Goal: Information Seeking & Learning: Compare options

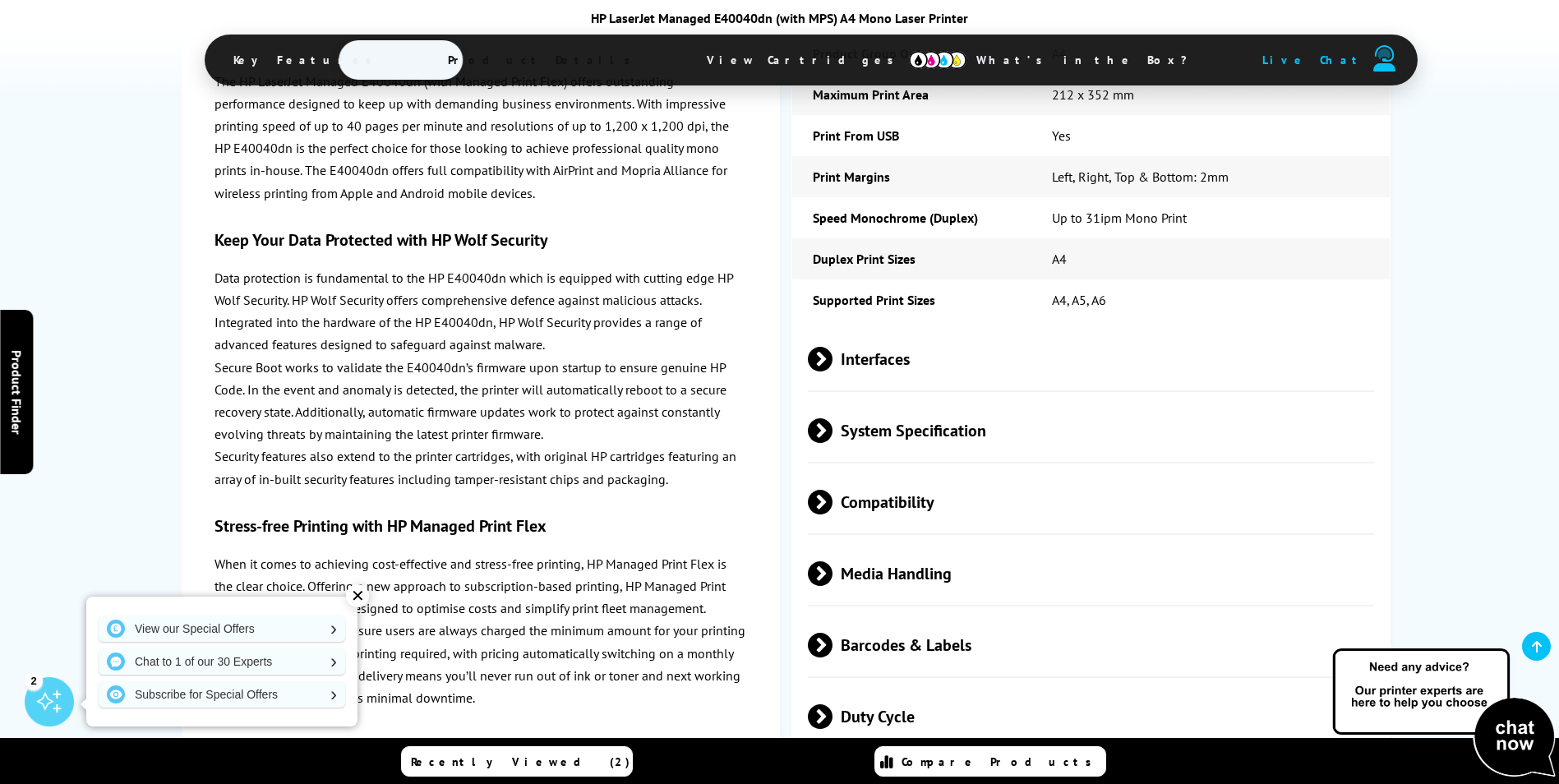
scroll to position [2794, 0]
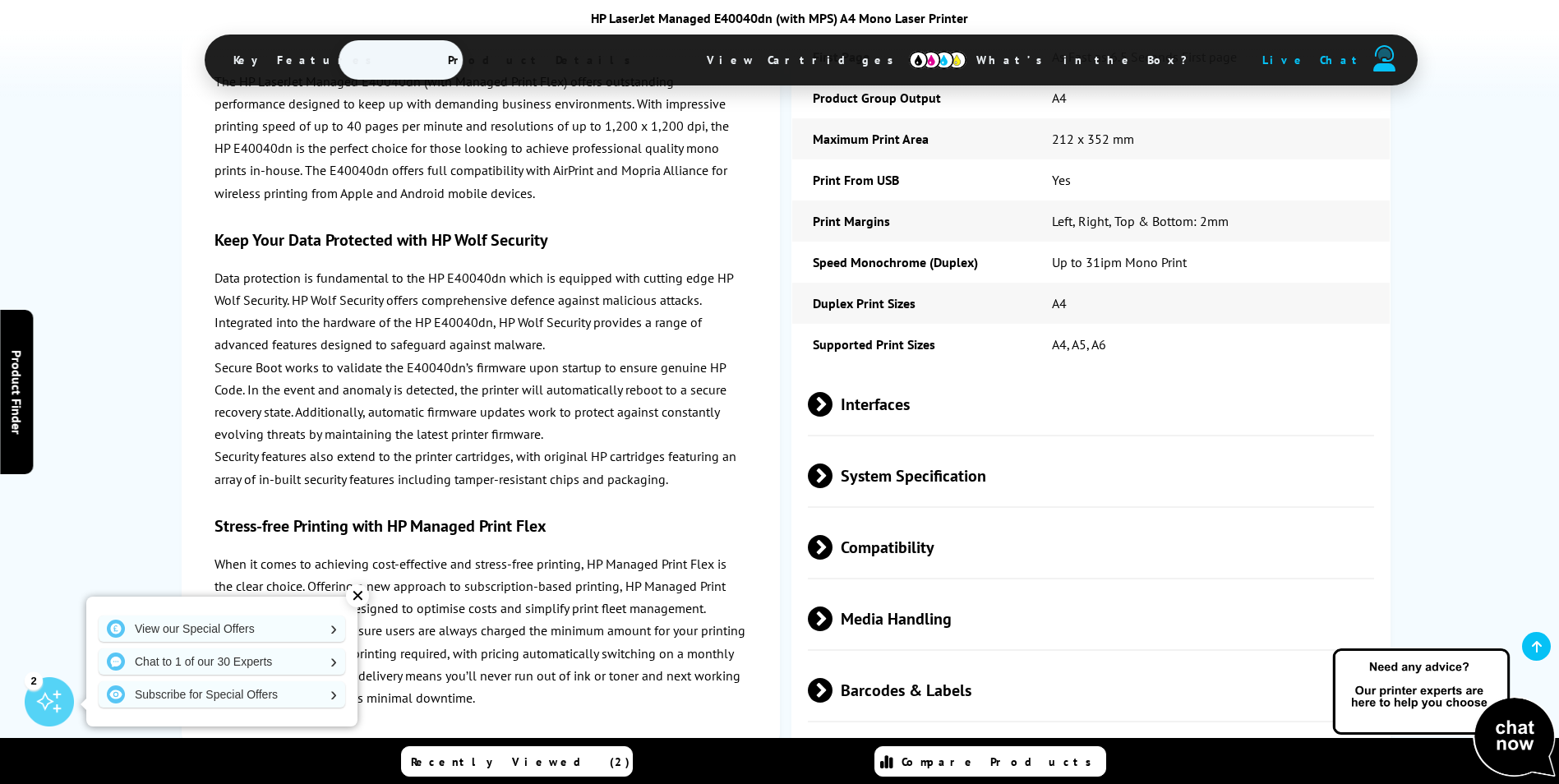
click at [898, 542] on span "Compatibility" at bounding box center [1091, 547] width 567 height 61
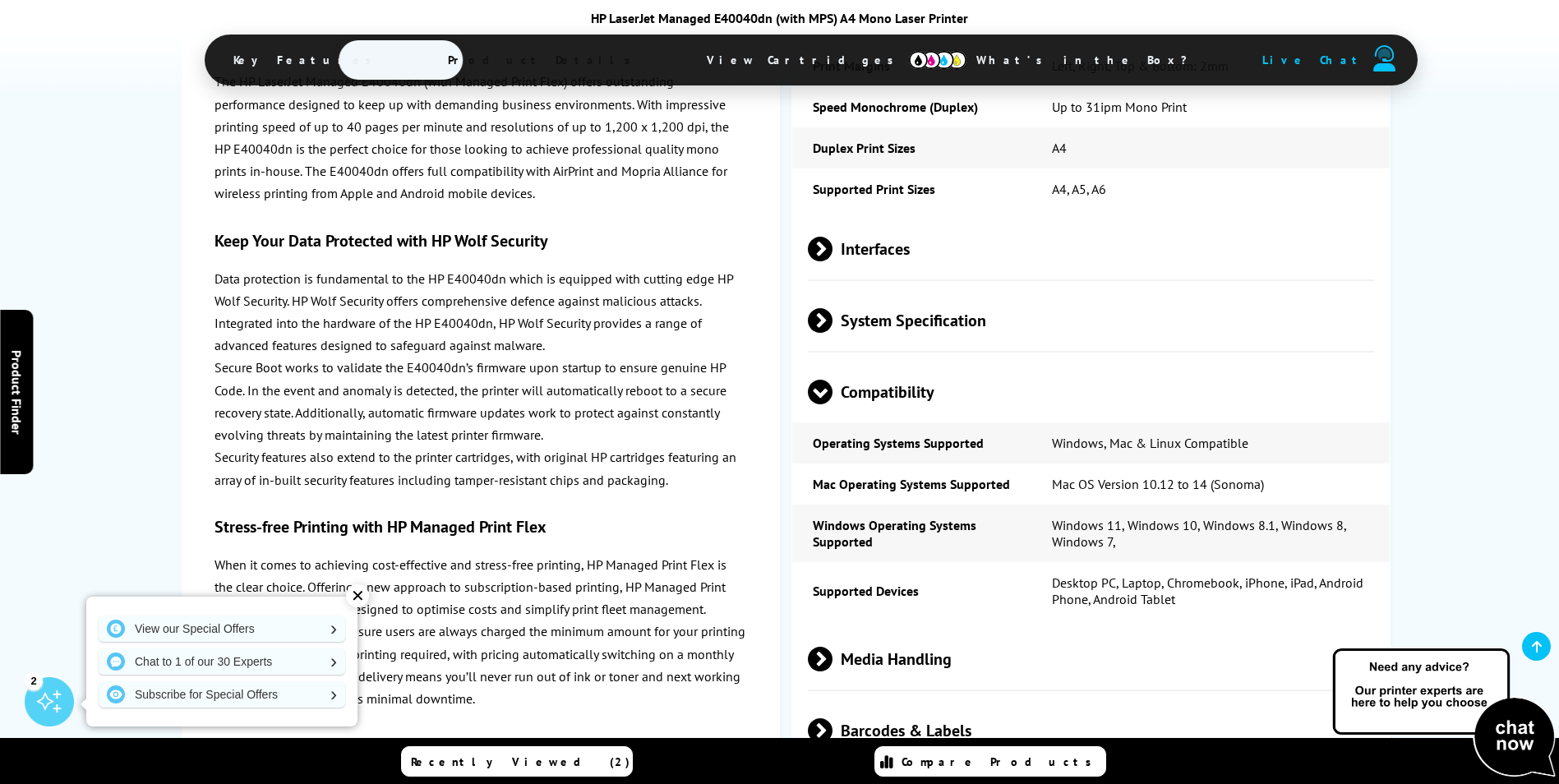
scroll to position [2958, 0]
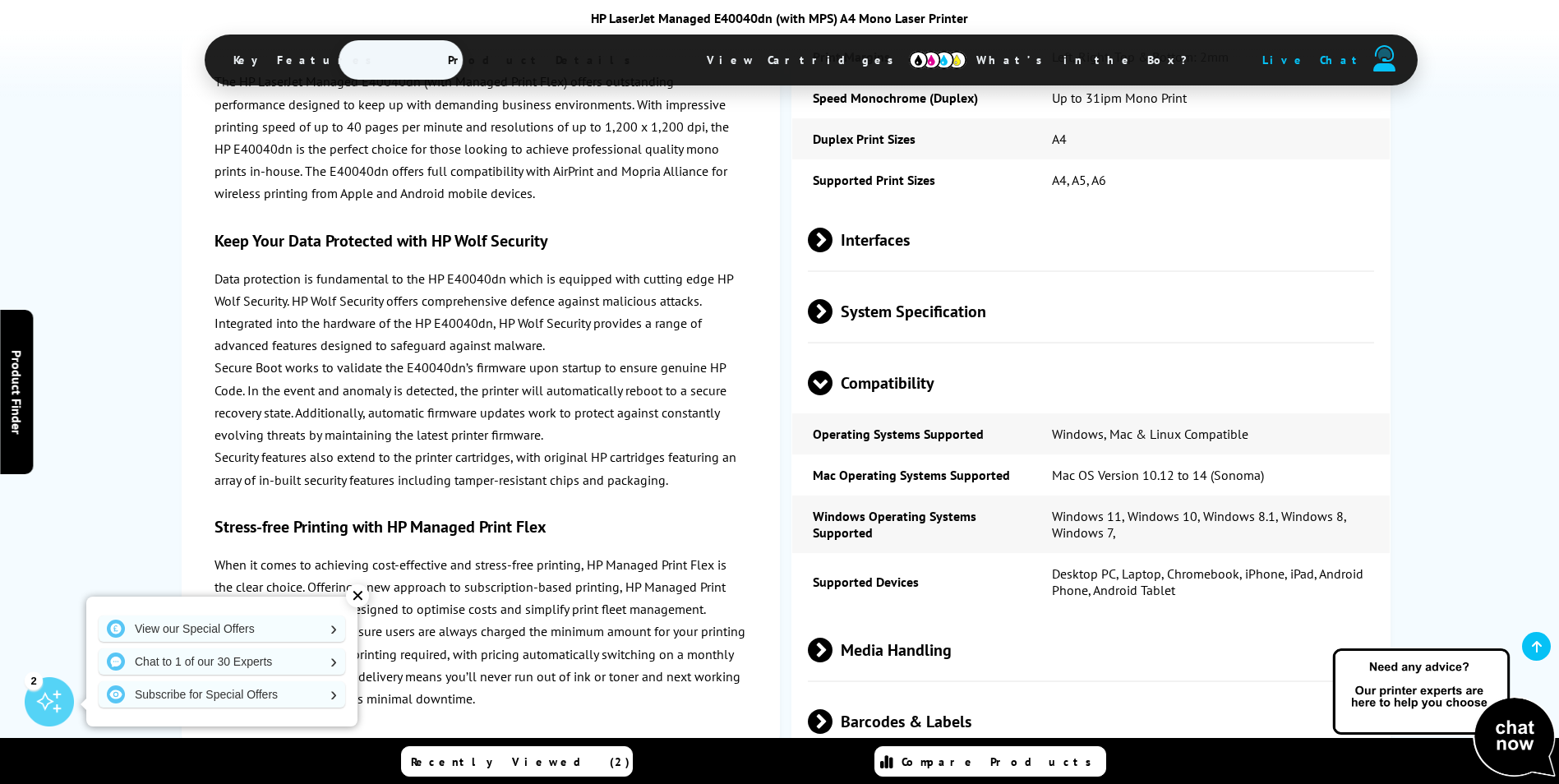
click at [822, 395] on span at bounding box center [821, 395] width 25 height 0
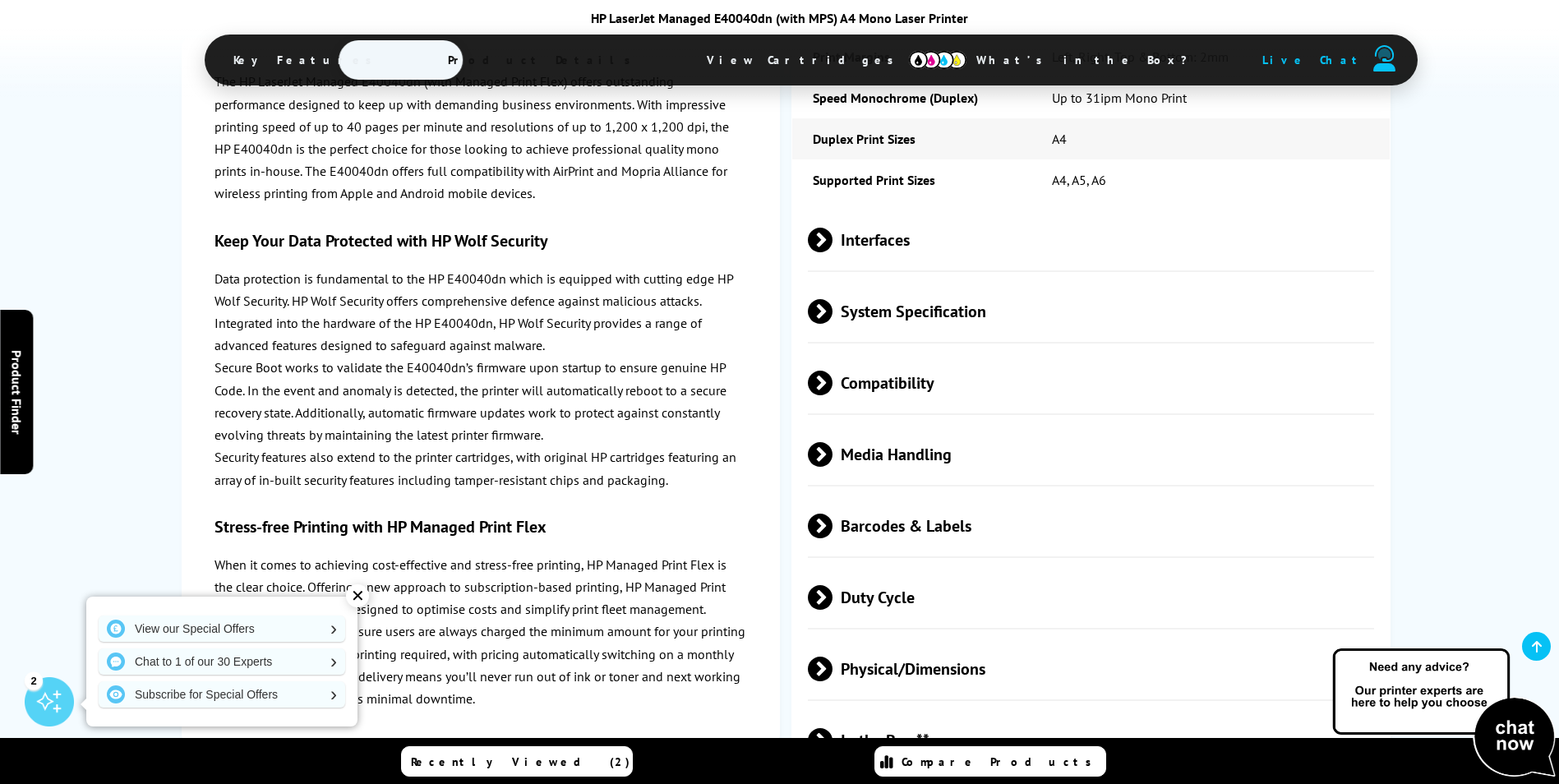
click at [862, 307] on span "System Specification" at bounding box center [1091, 311] width 567 height 61
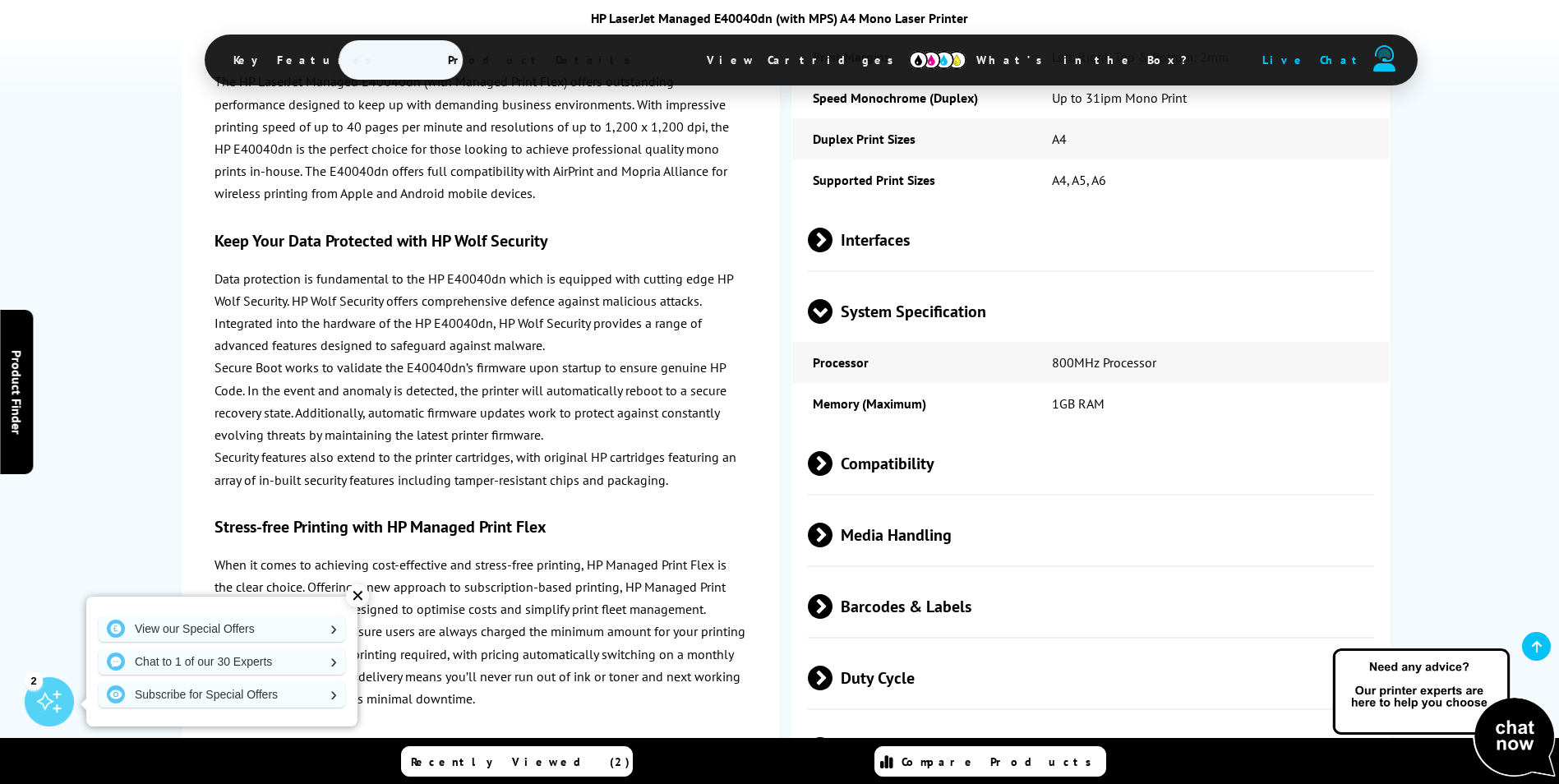
click at [862, 307] on span "System Specification" at bounding box center [1091, 311] width 567 height 61
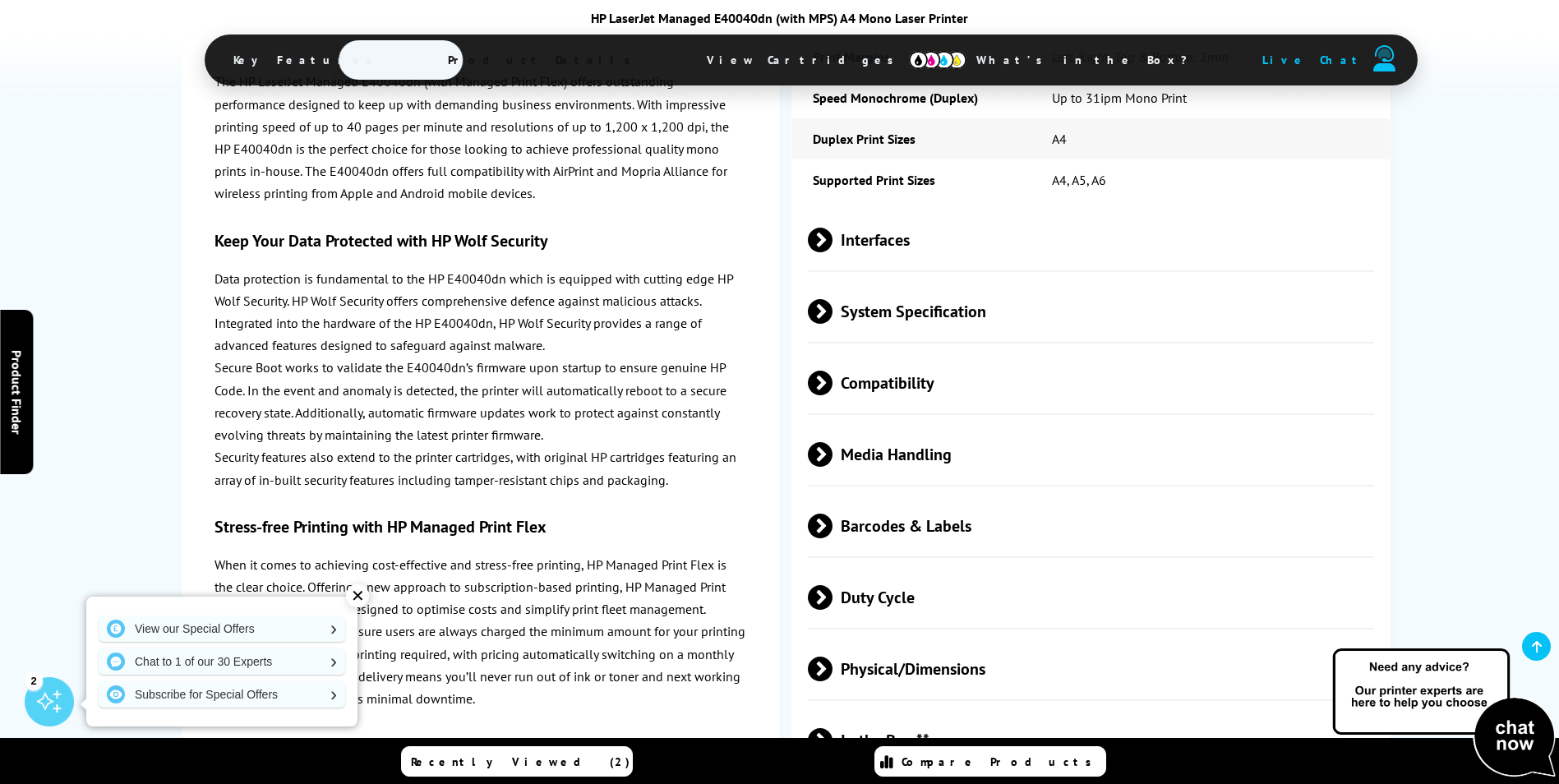
click at [355, 594] on div "✕" at bounding box center [358, 596] width 23 height 23
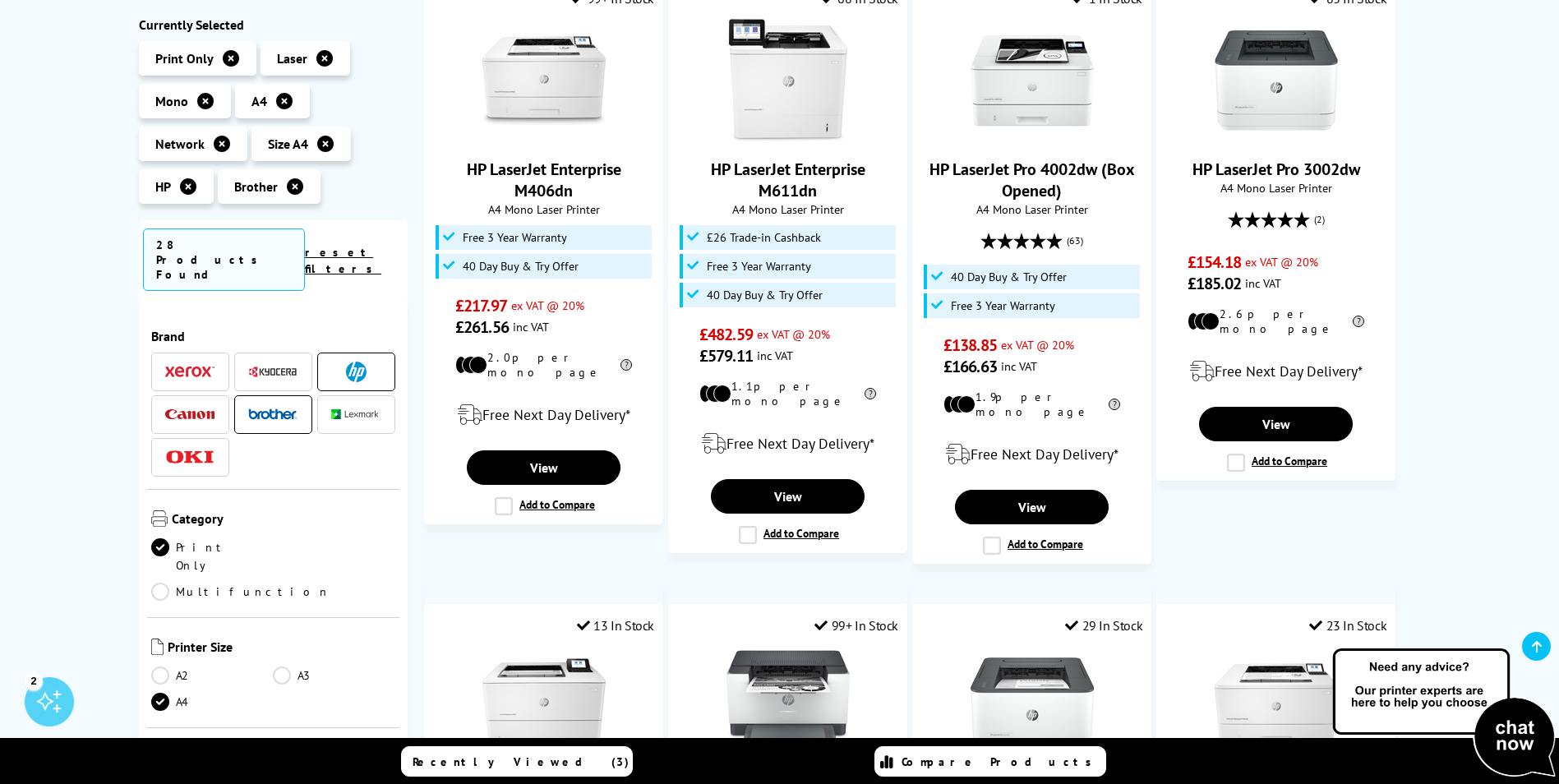
scroll to position [1019, 0]
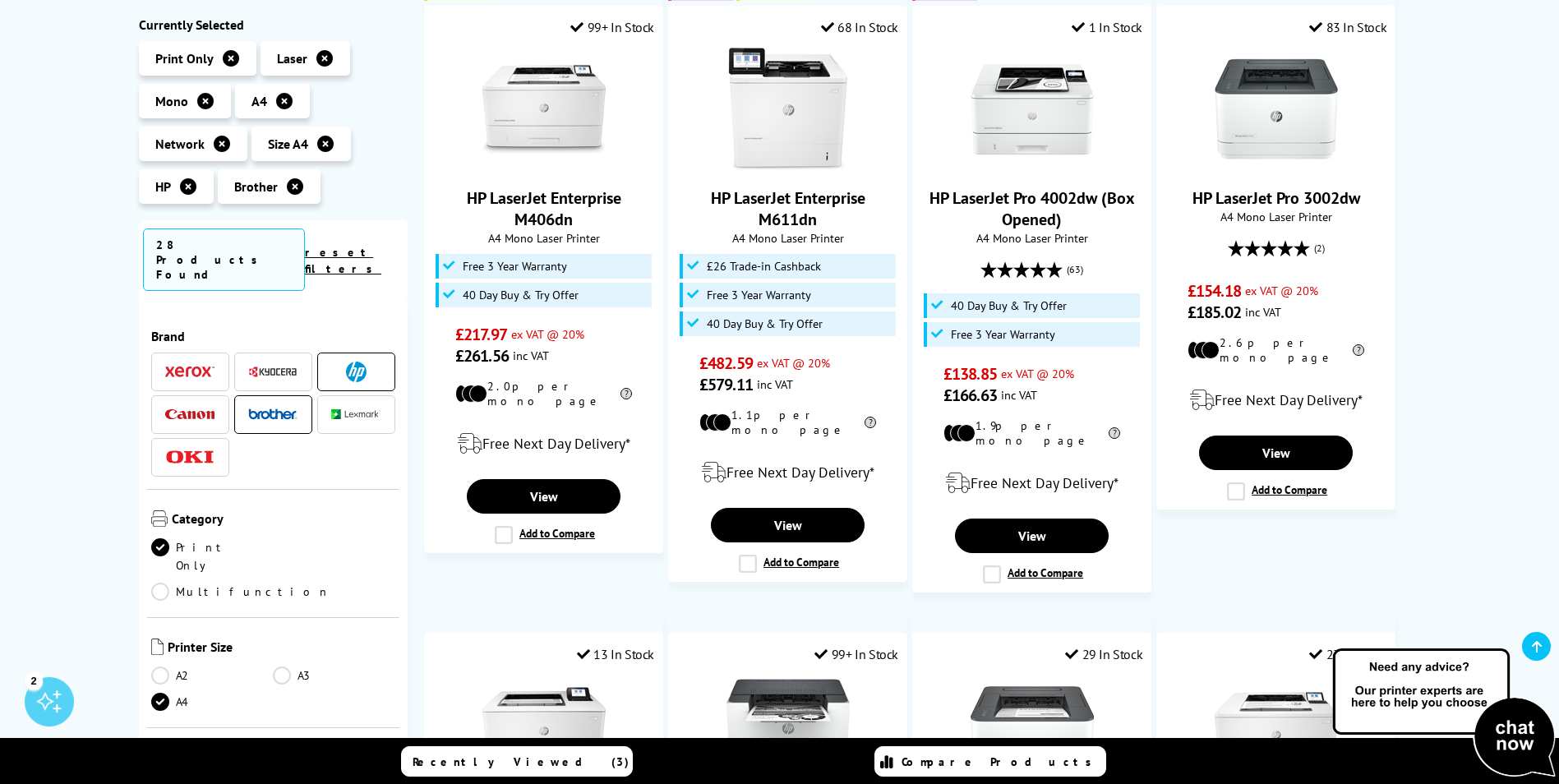
click at [374, 361] on span at bounding box center [356, 371] width 50 height 20
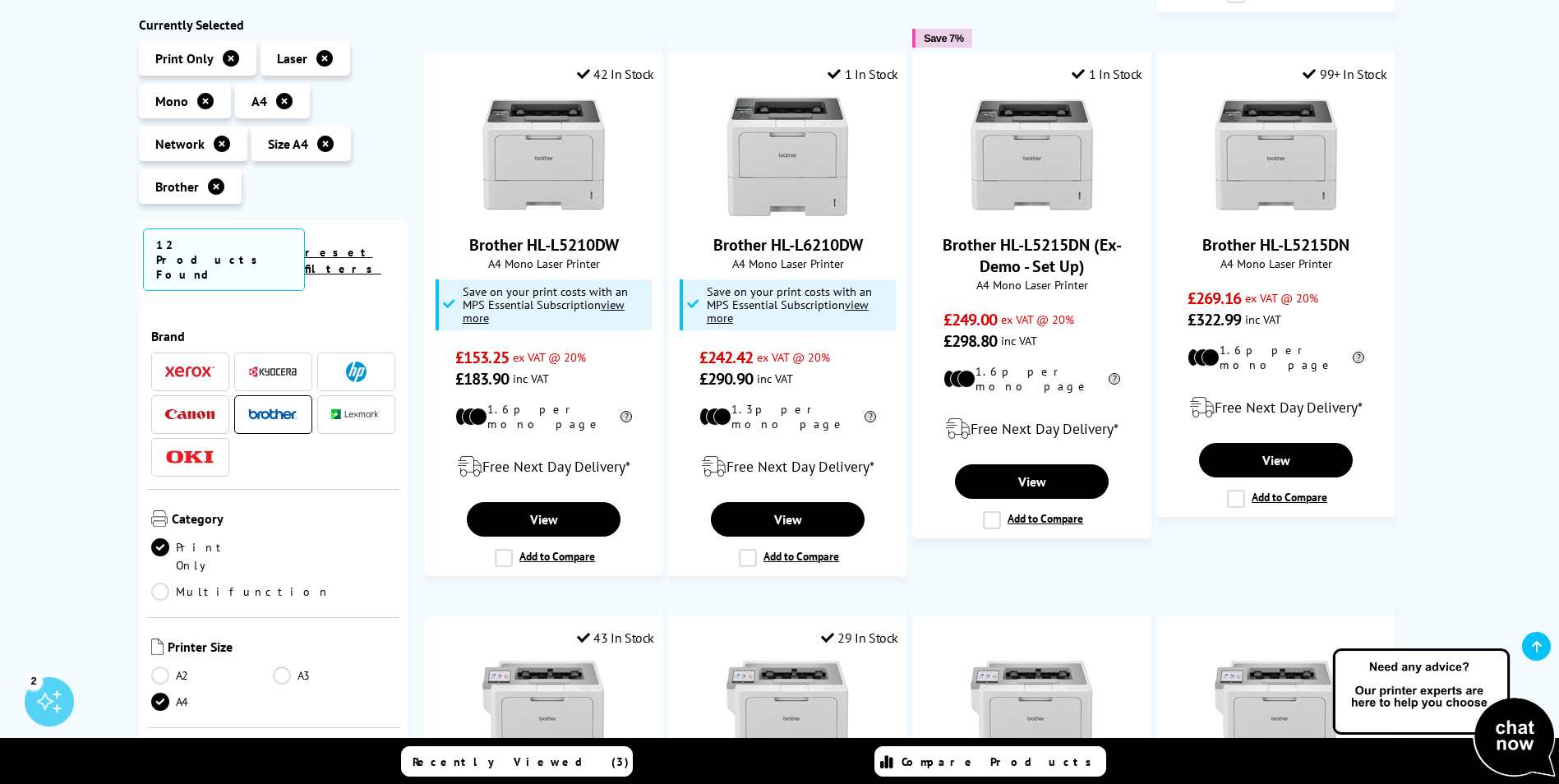
scroll to position [855, 0]
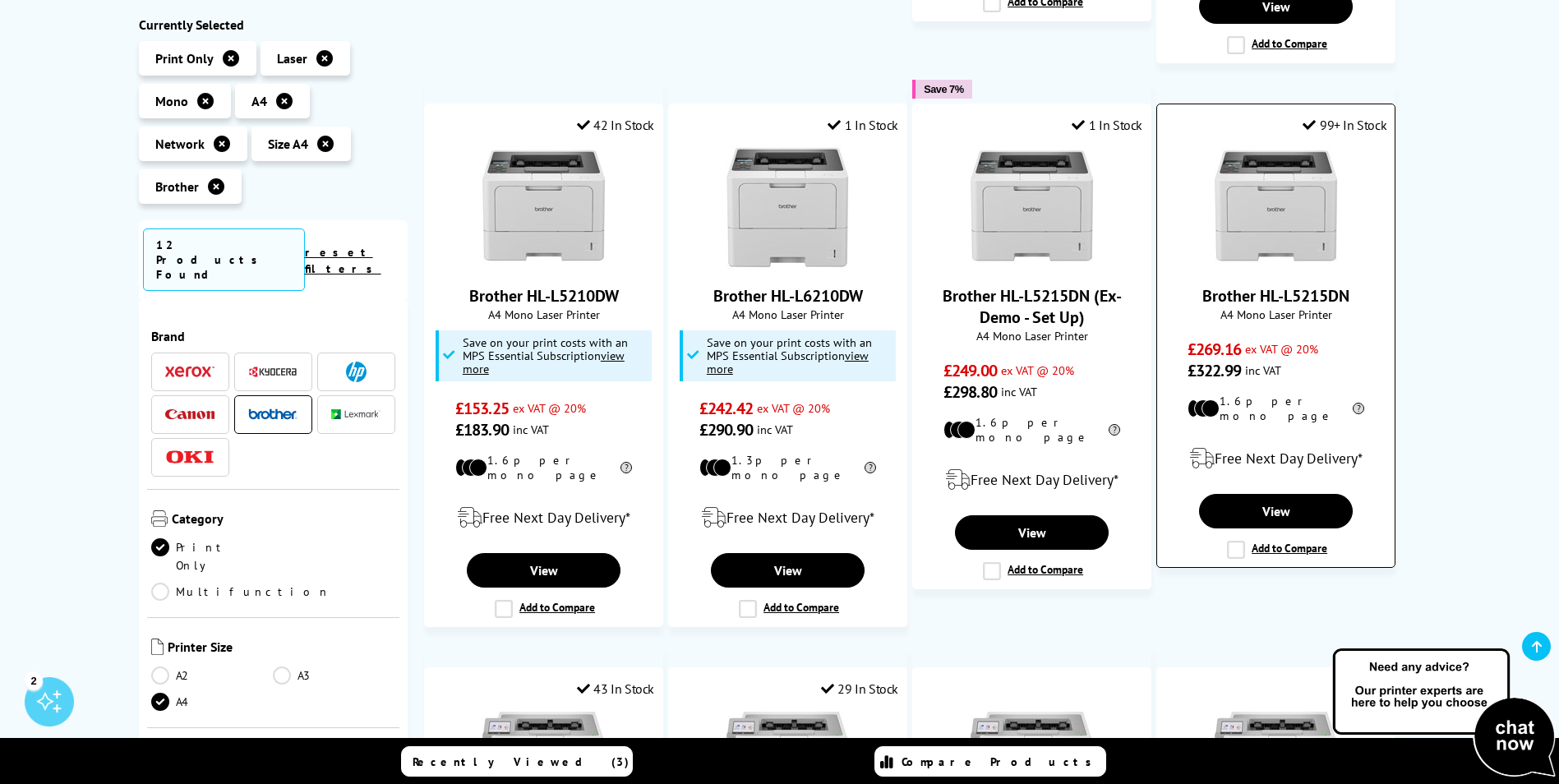
click at [1272, 291] on link "Brother HL-L5215DN" at bounding box center [1276, 295] width 147 height 21
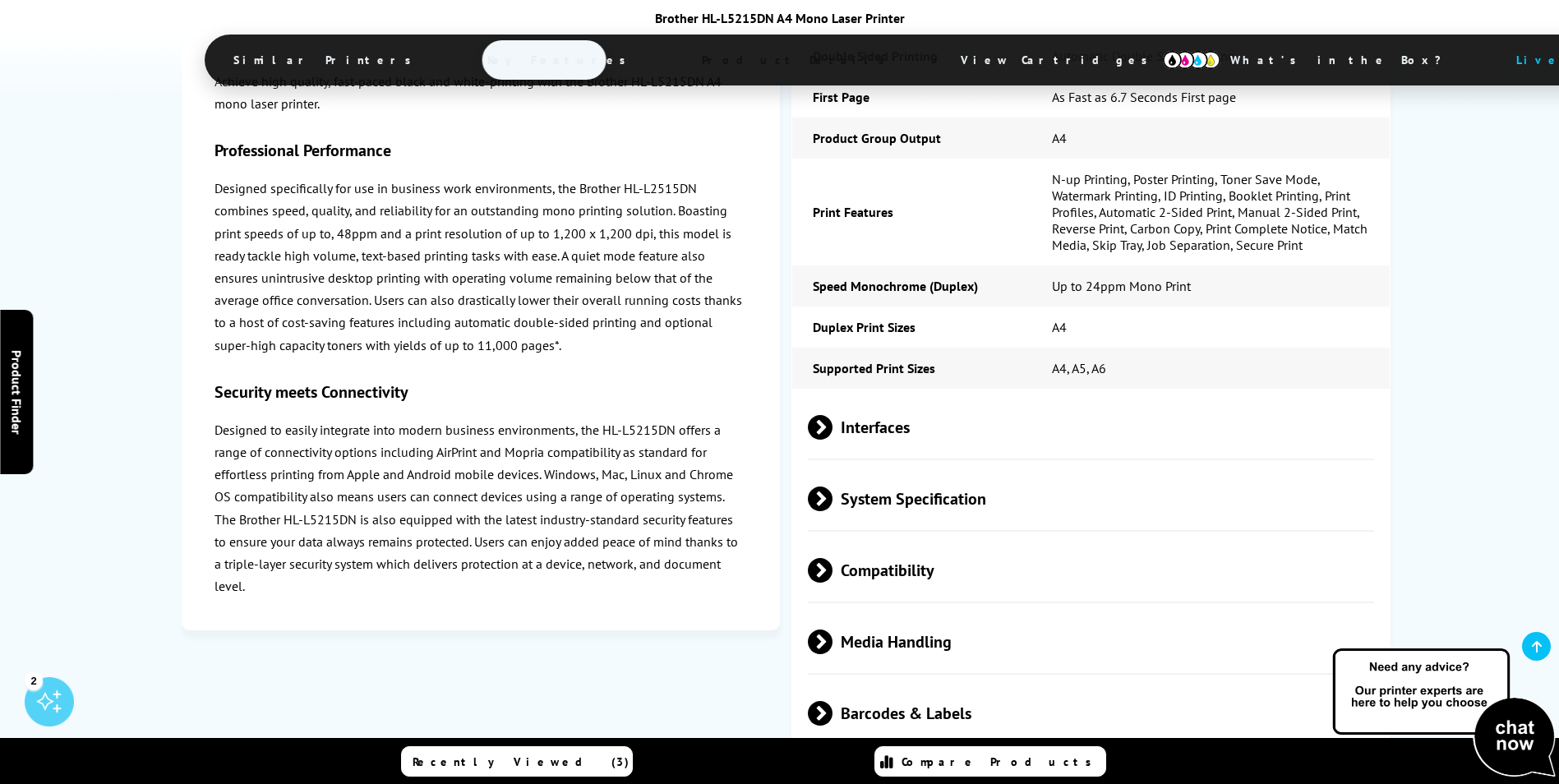
scroll to position [3287, 0]
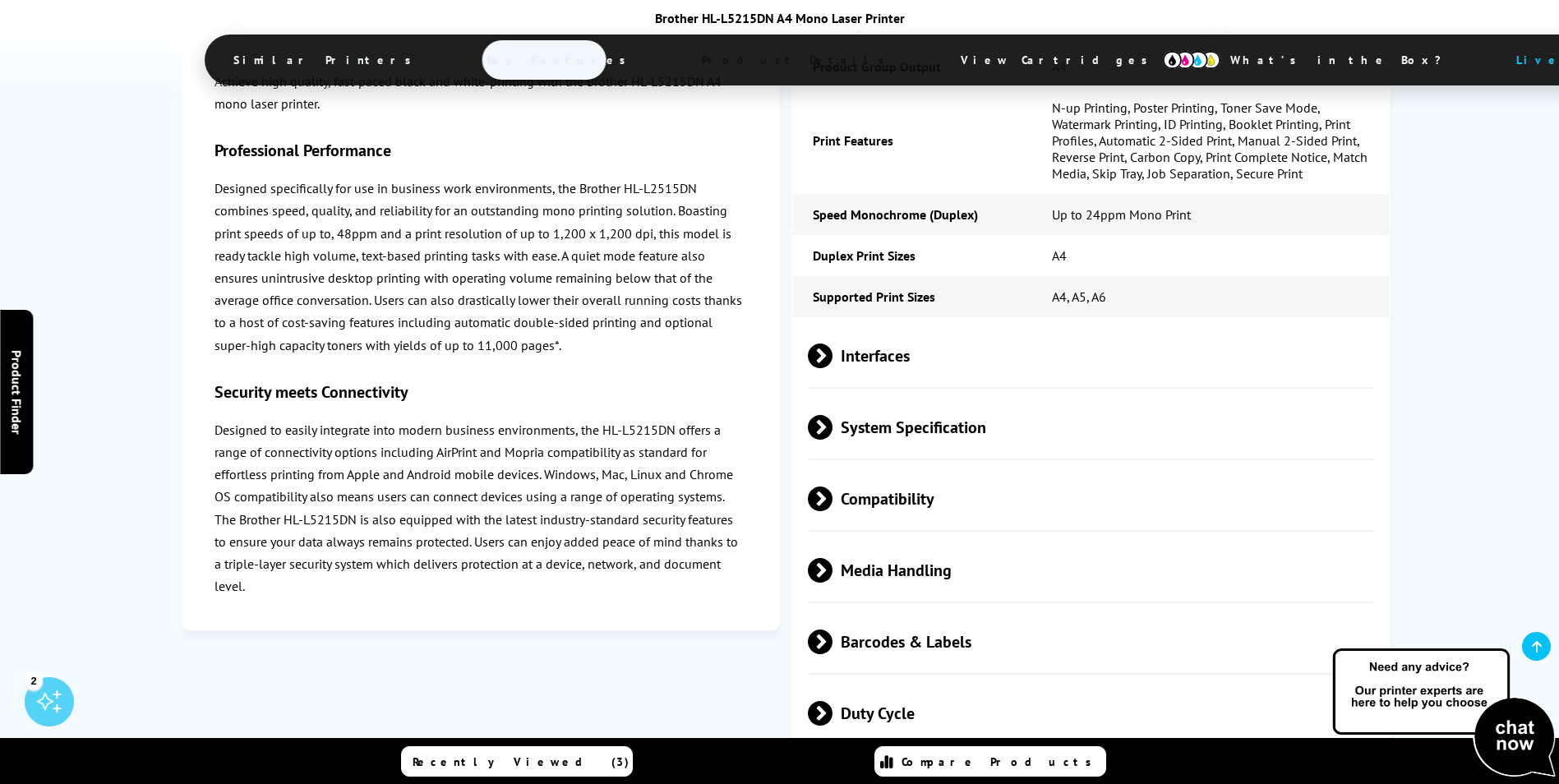
click at [833, 343] on span at bounding box center [833, 356] width 0 height 25
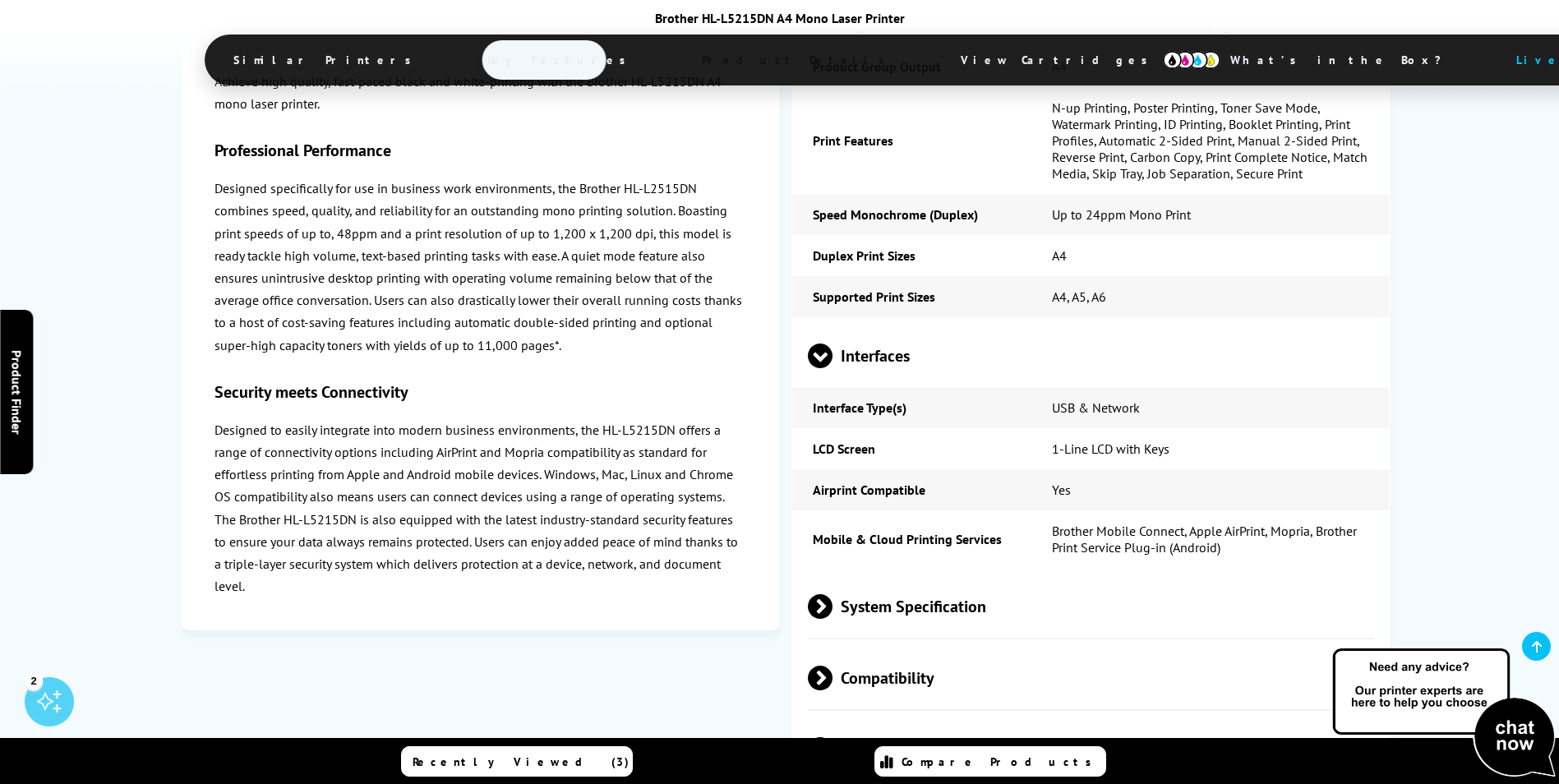
click at [822, 368] on span at bounding box center [821, 368] width 25 height 0
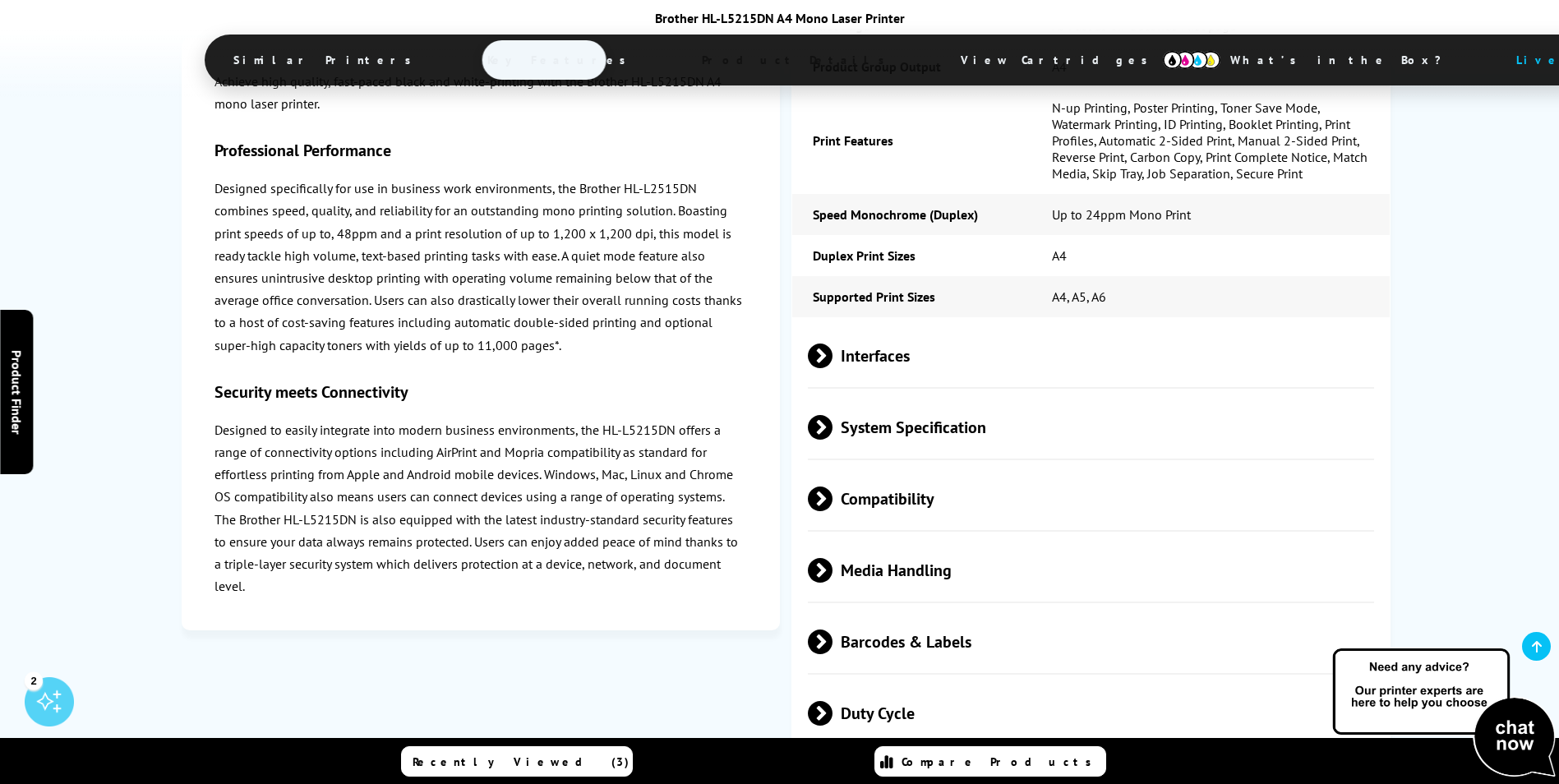
click at [833, 415] on span at bounding box center [833, 427] width 0 height 25
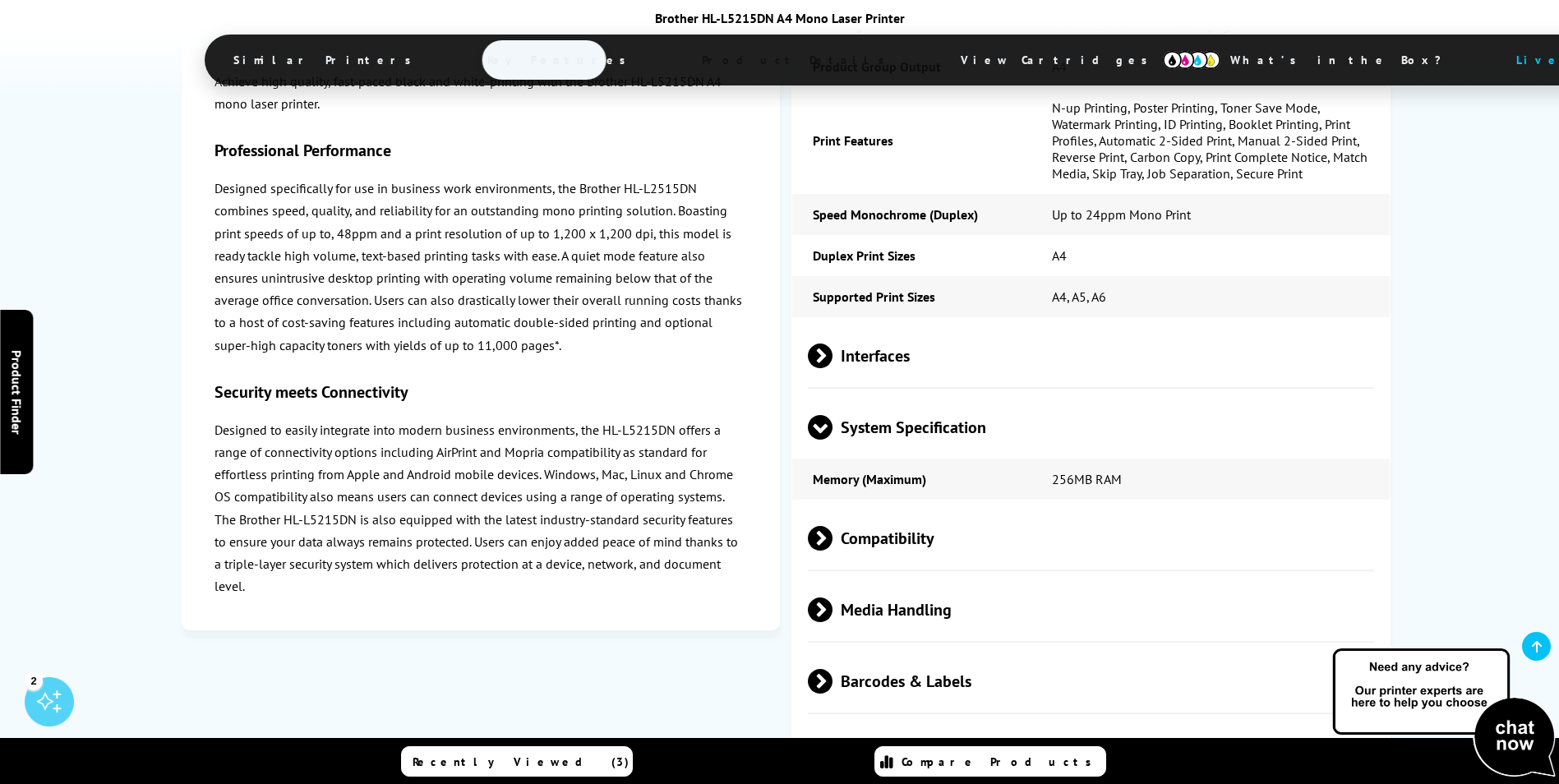
click at [823, 440] on span at bounding box center [821, 440] width 25 height 0
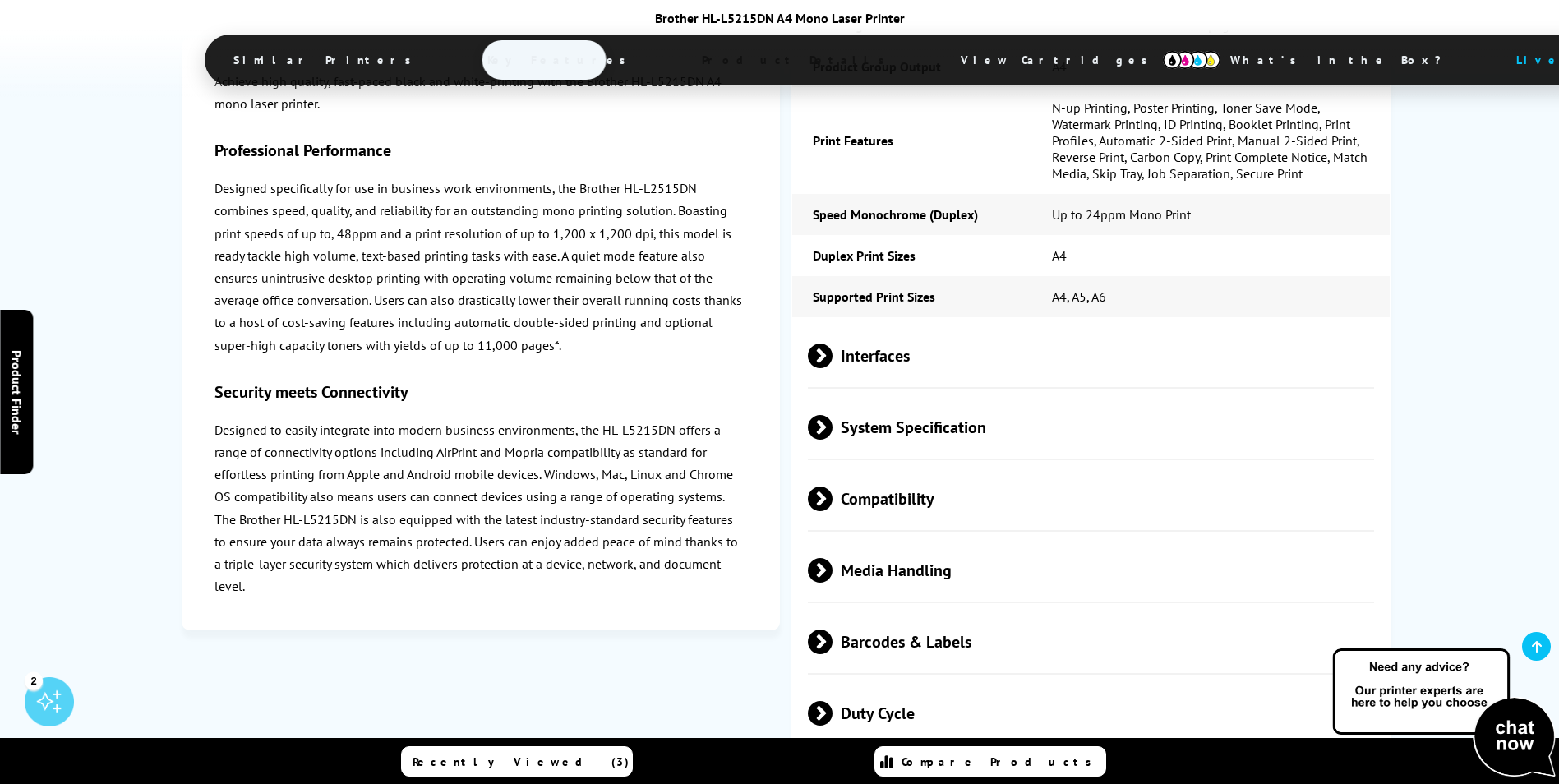
click at [833, 487] on span at bounding box center [833, 499] width 0 height 25
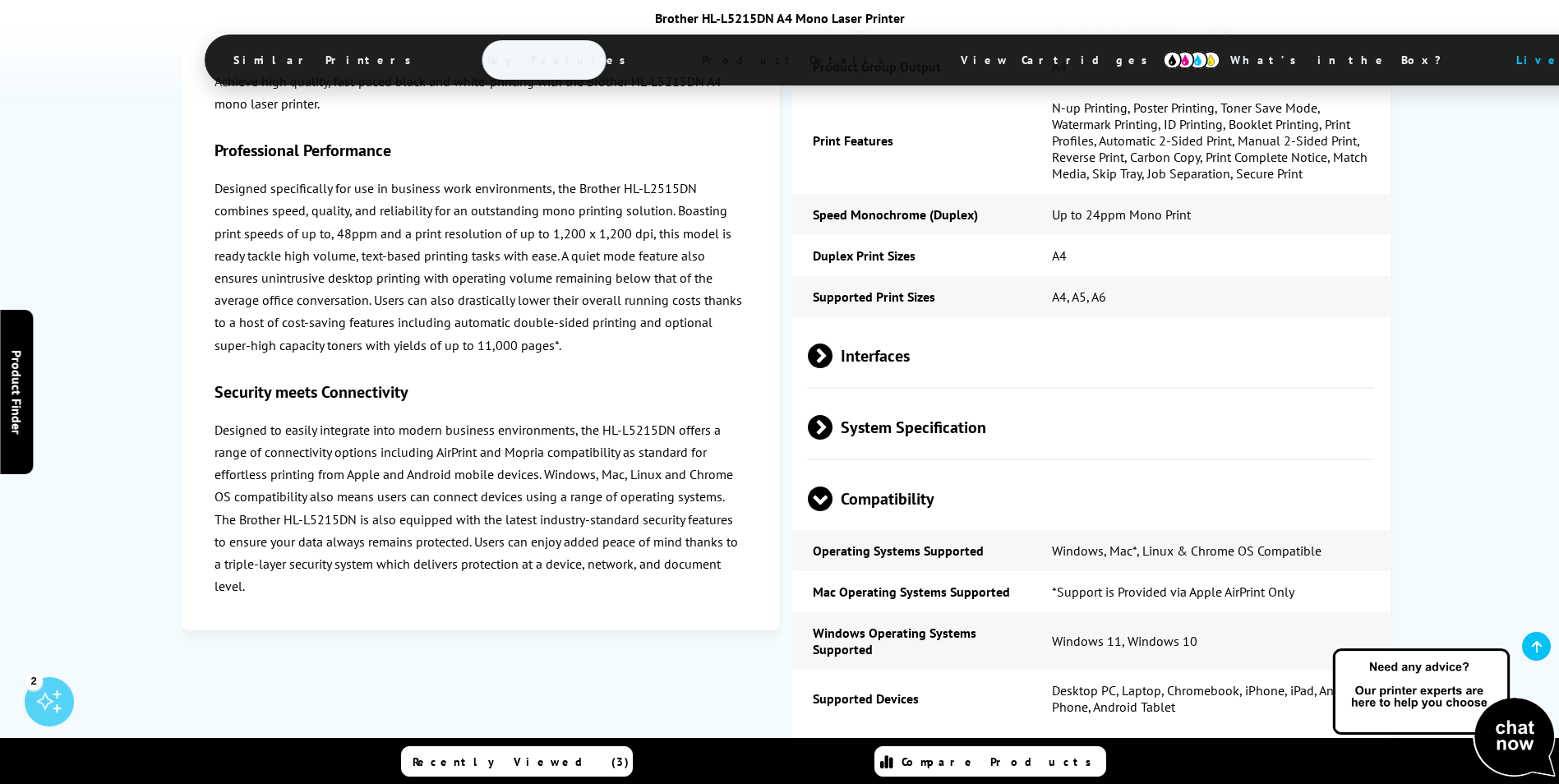
click at [820, 512] on span at bounding box center [821, 512] width 25 height 0
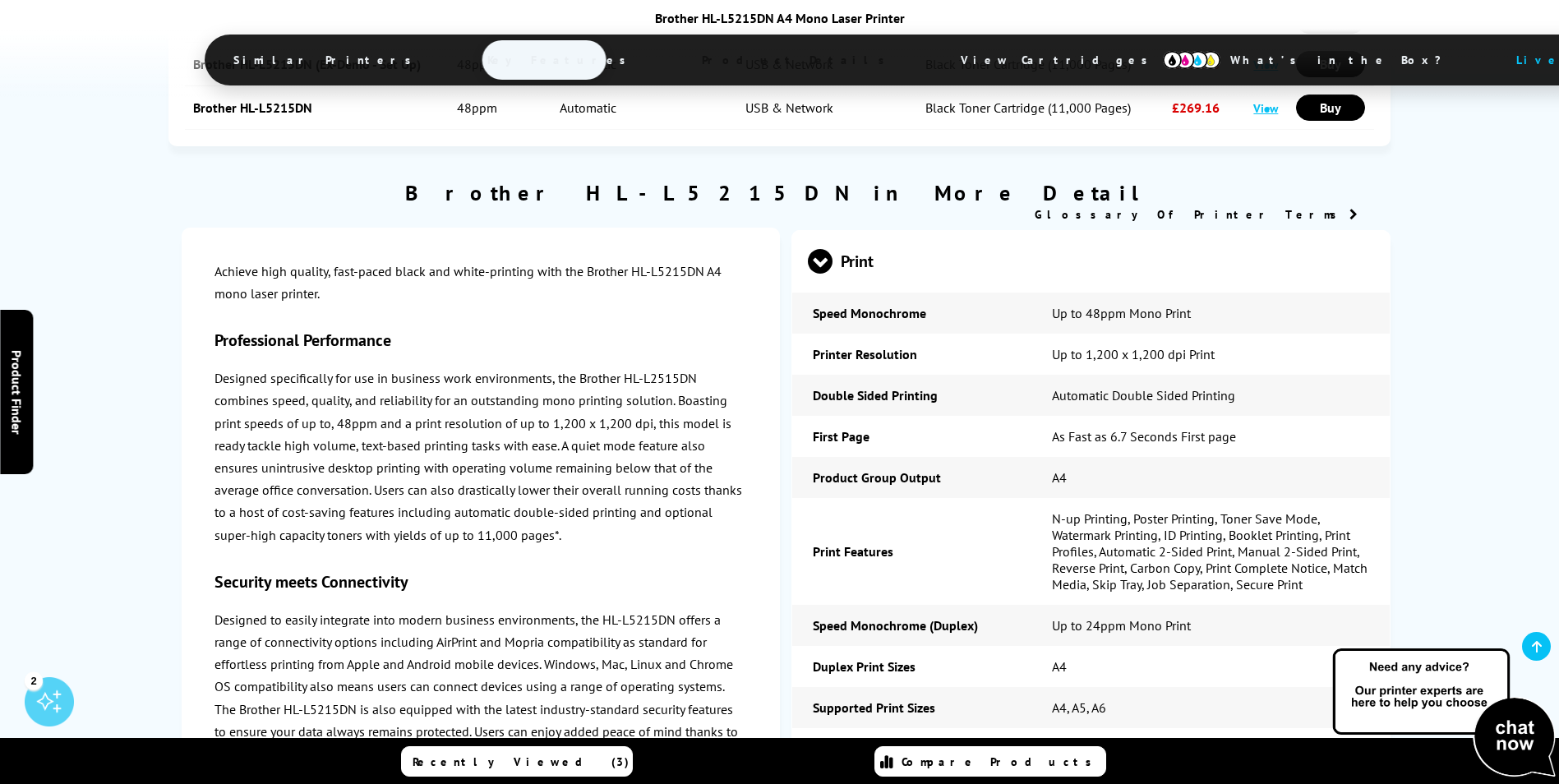
scroll to position [2958, 0]
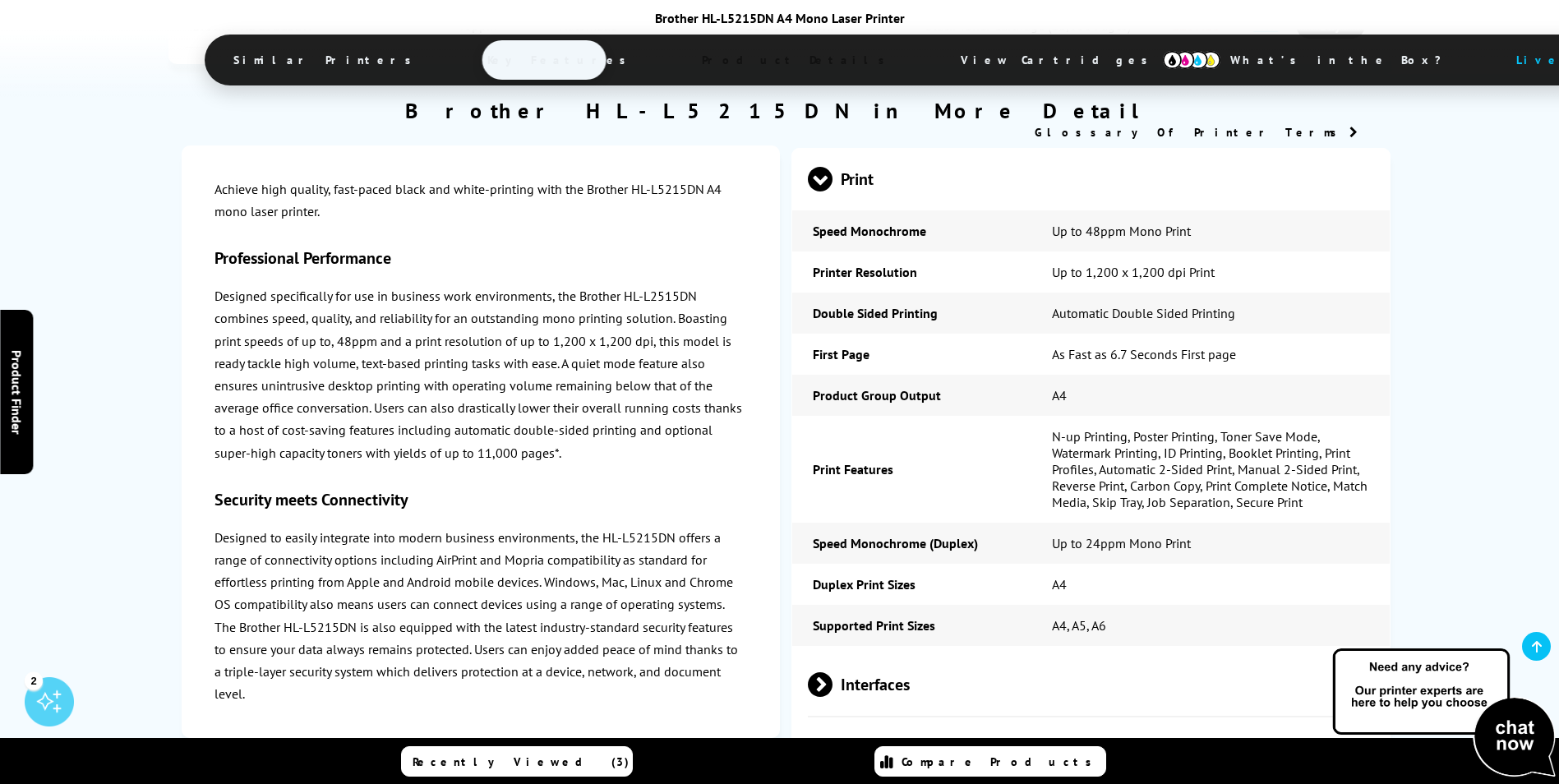
click at [846, 654] on span "Interfaces" at bounding box center [1091, 685] width 567 height 61
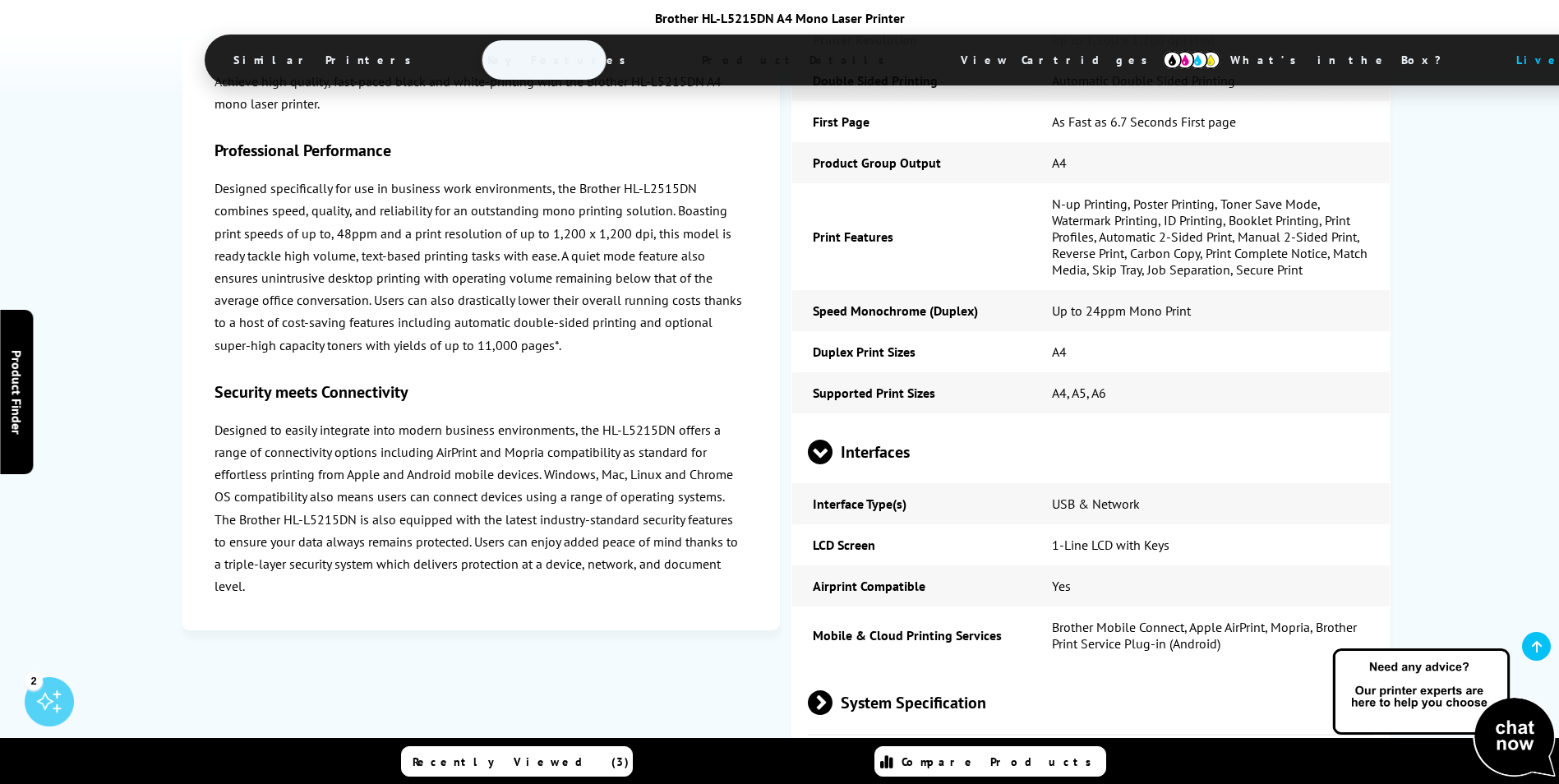
scroll to position [3205, 0]
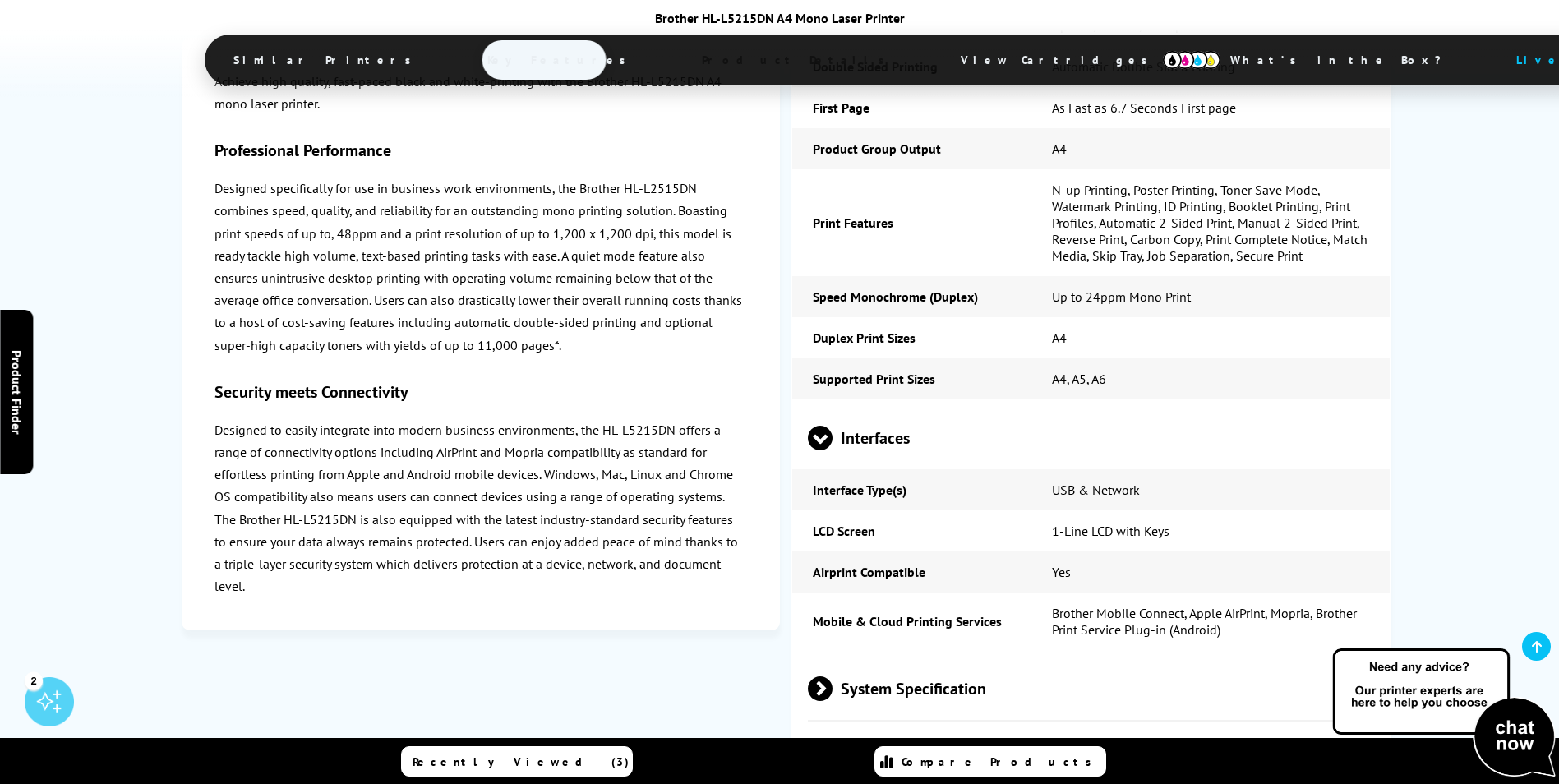
click at [833, 407] on span "Interfaces" at bounding box center [1091, 438] width 567 height 61
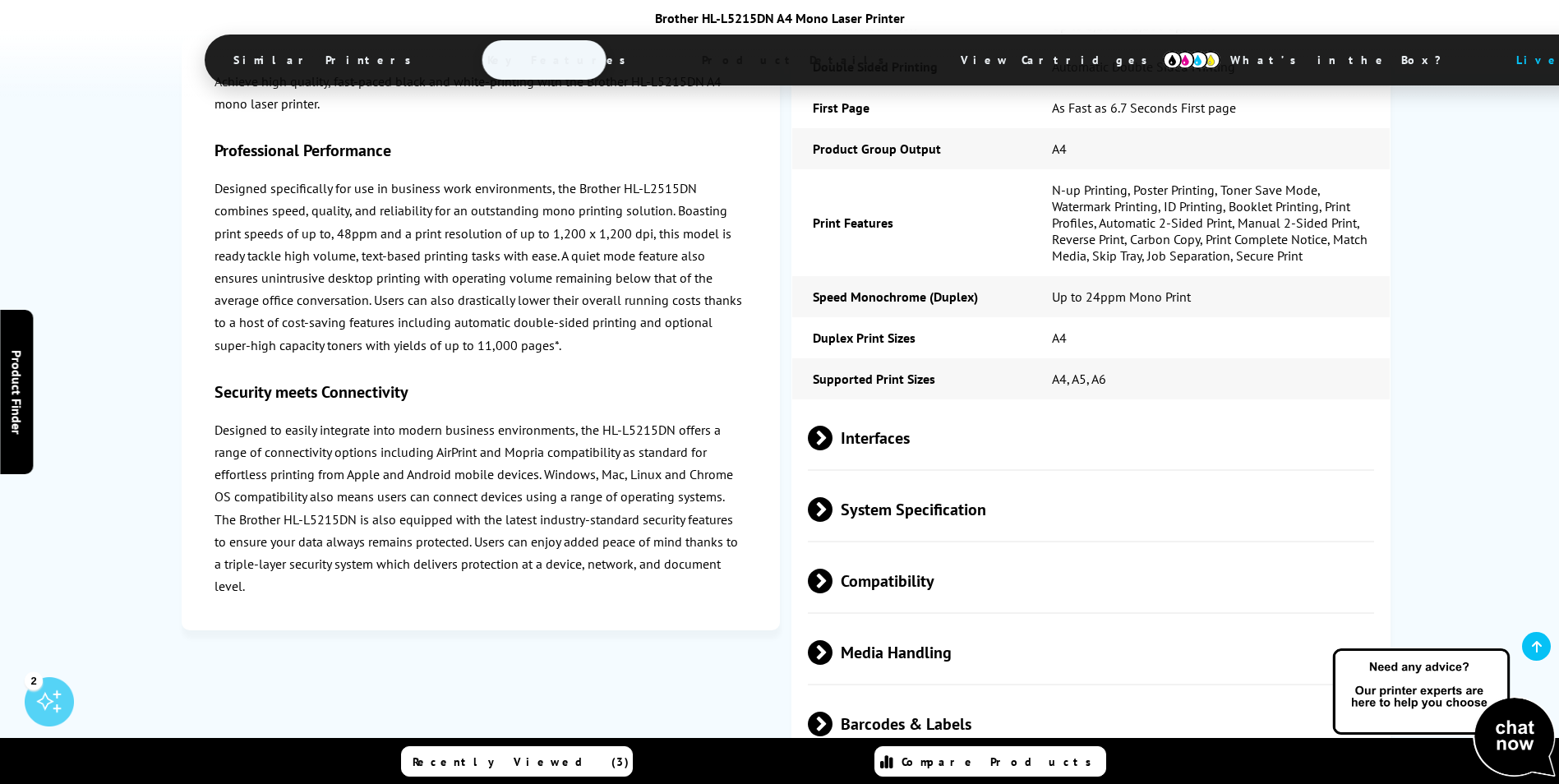
click at [834, 479] on span "System Specification" at bounding box center [1091, 510] width 567 height 61
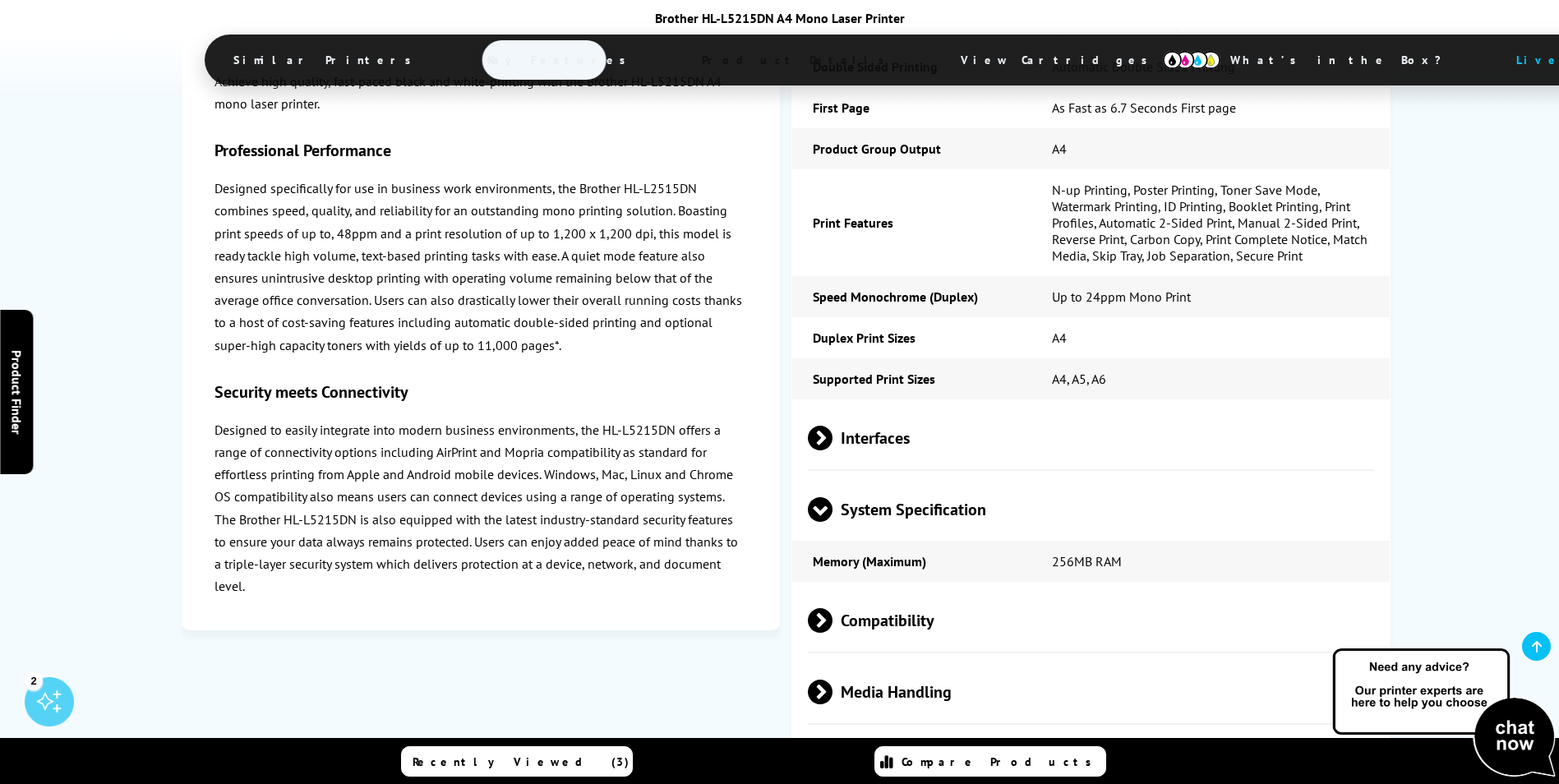
click at [834, 479] on span "System Specification" at bounding box center [1091, 510] width 567 height 61
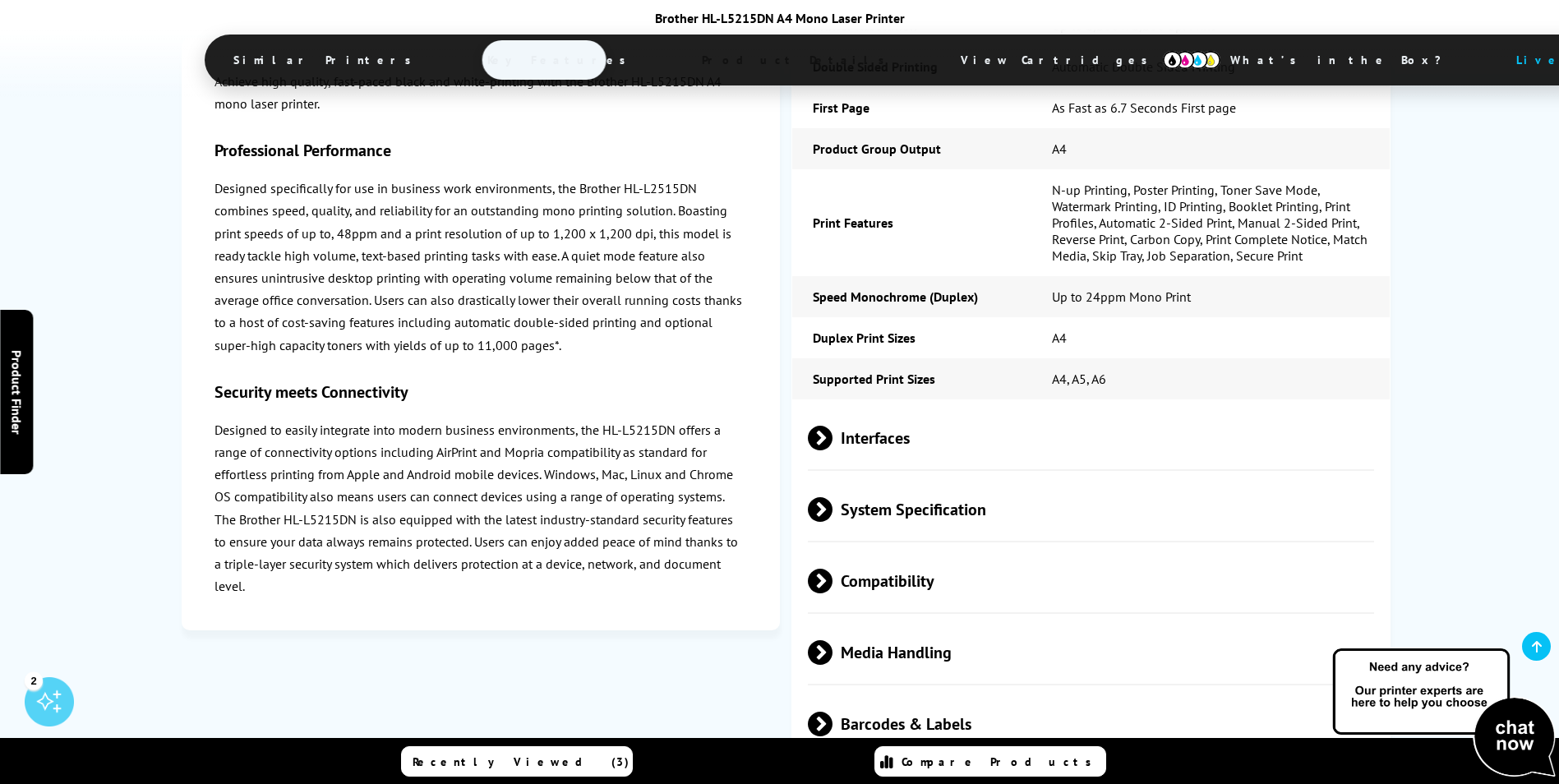
click at [833, 551] on span "Compatibility" at bounding box center [1091, 581] width 567 height 61
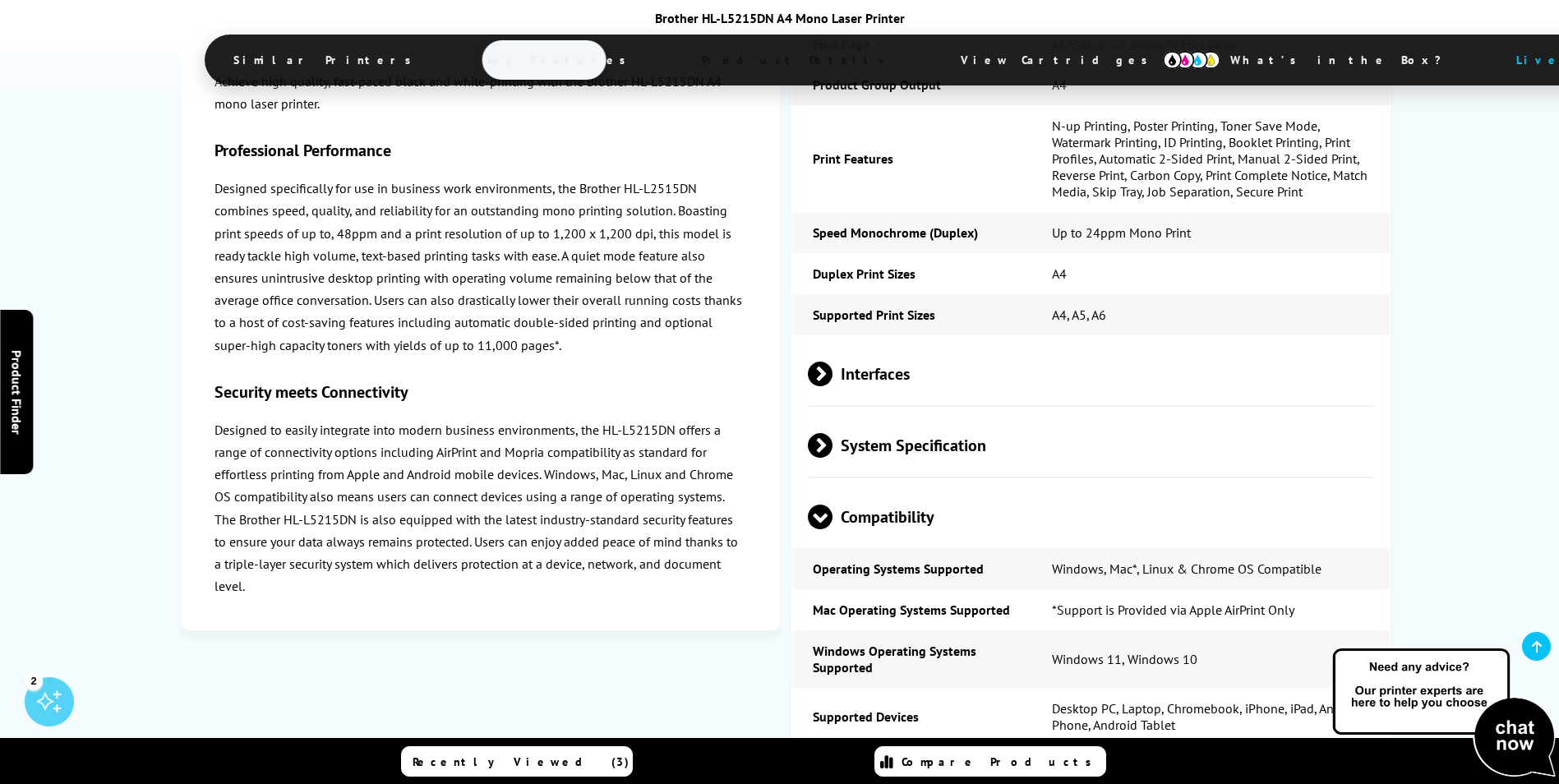
scroll to position [3287, 0]
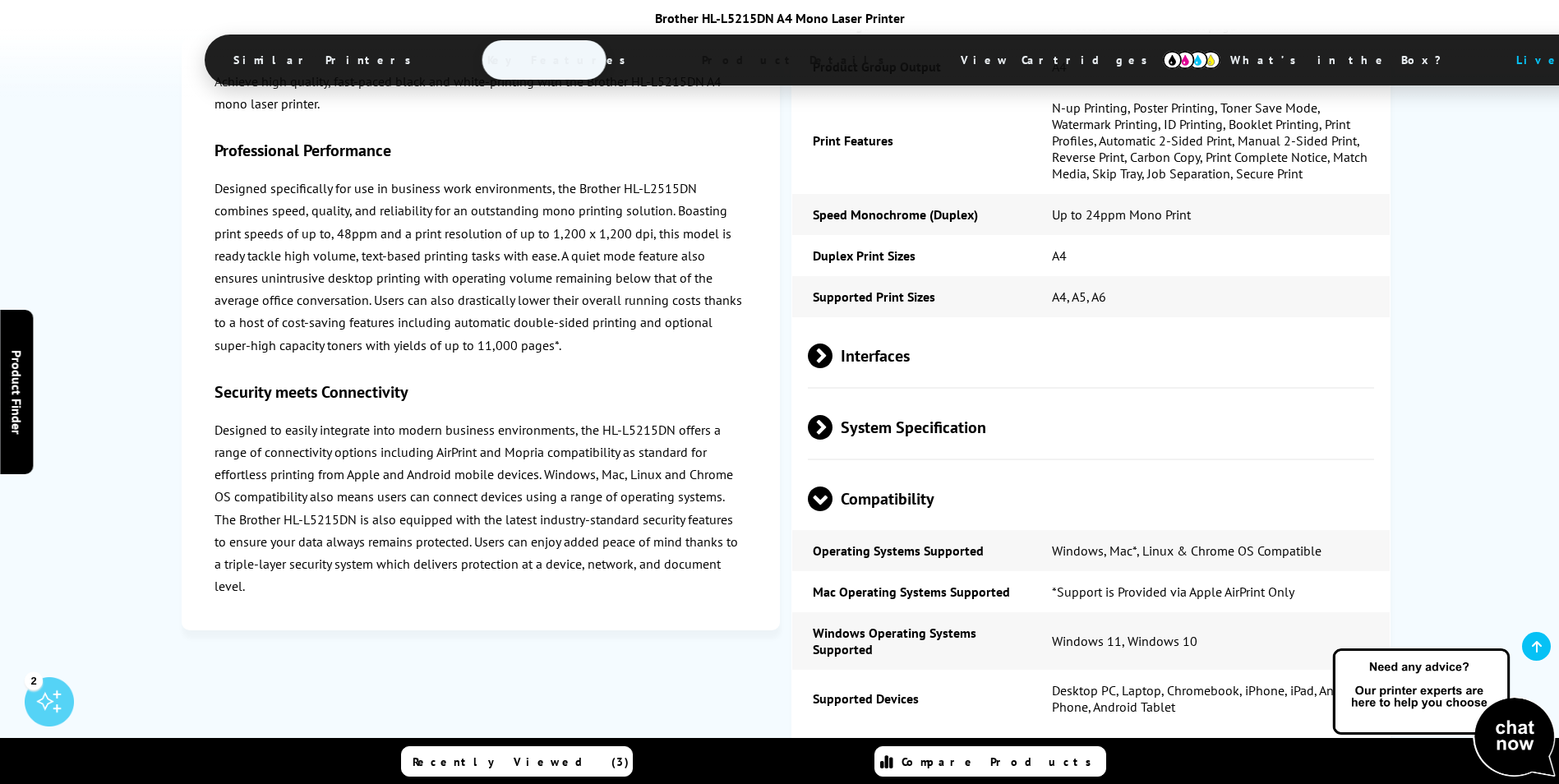
click at [827, 512] on span at bounding box center [821, 512] width 25 height 0
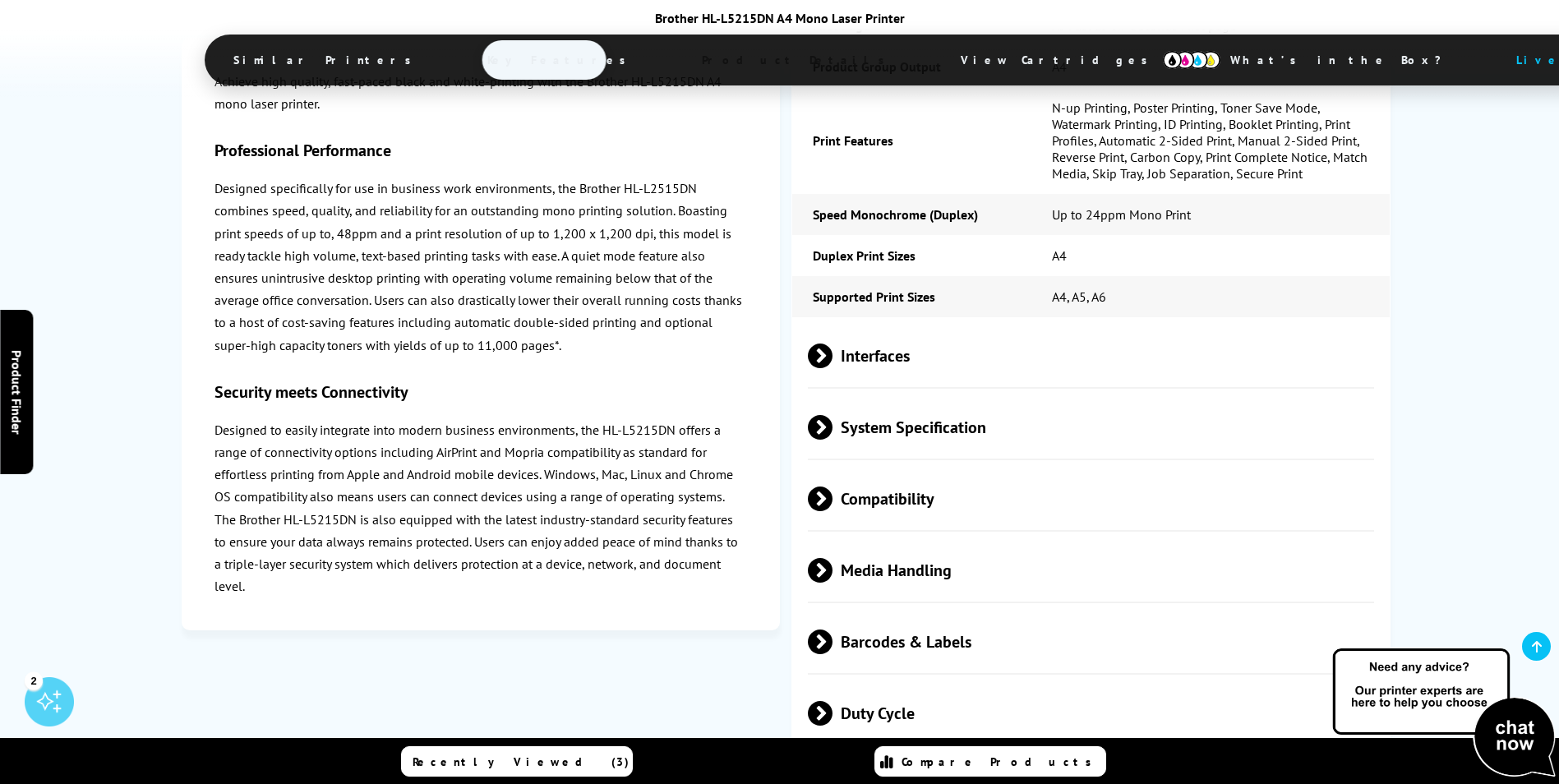
click at [853, 540] on span "Media Handling" at bounding box center [1091, 571] width 567 height 61
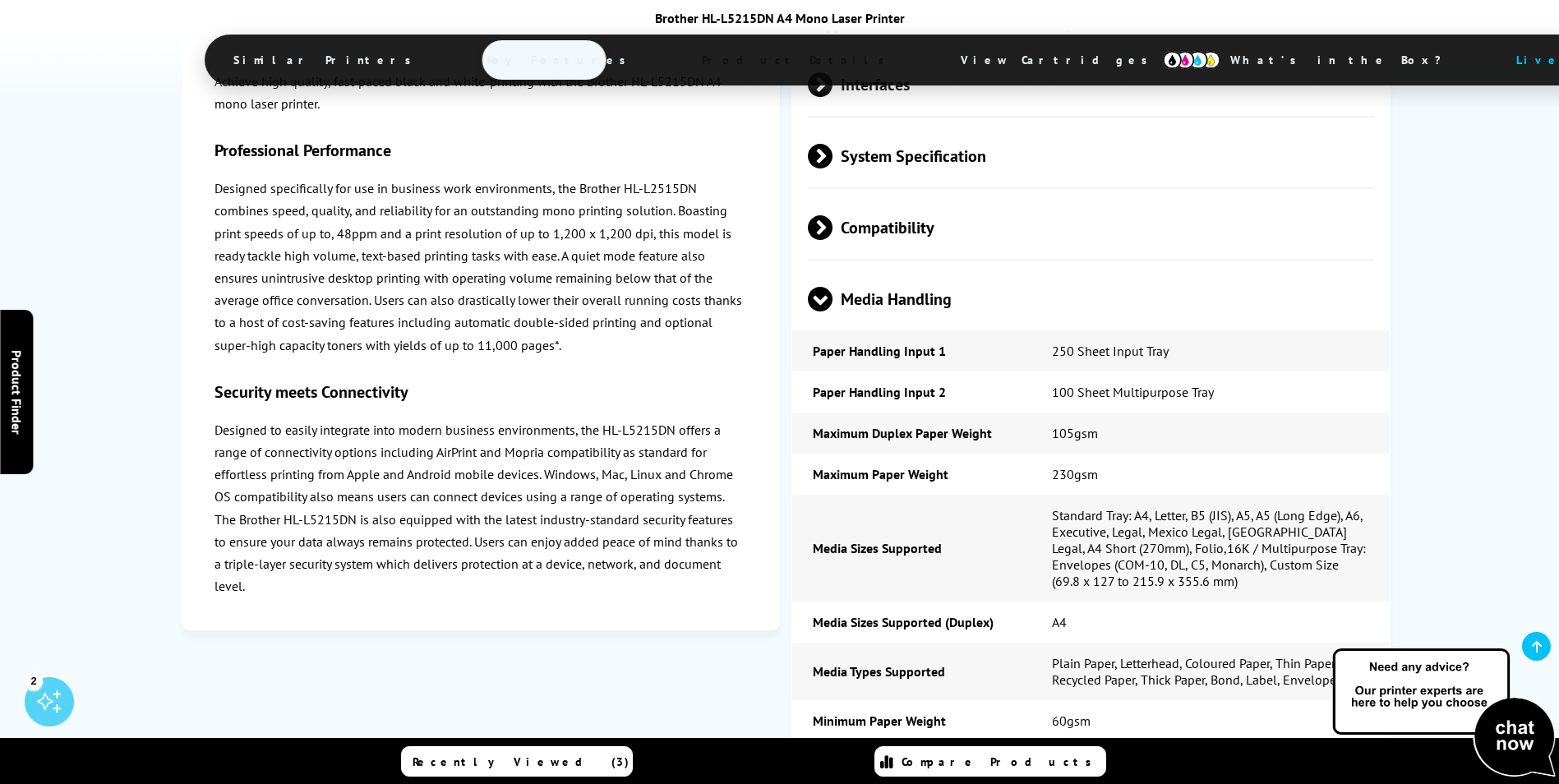
scroll to position [3534, 0]
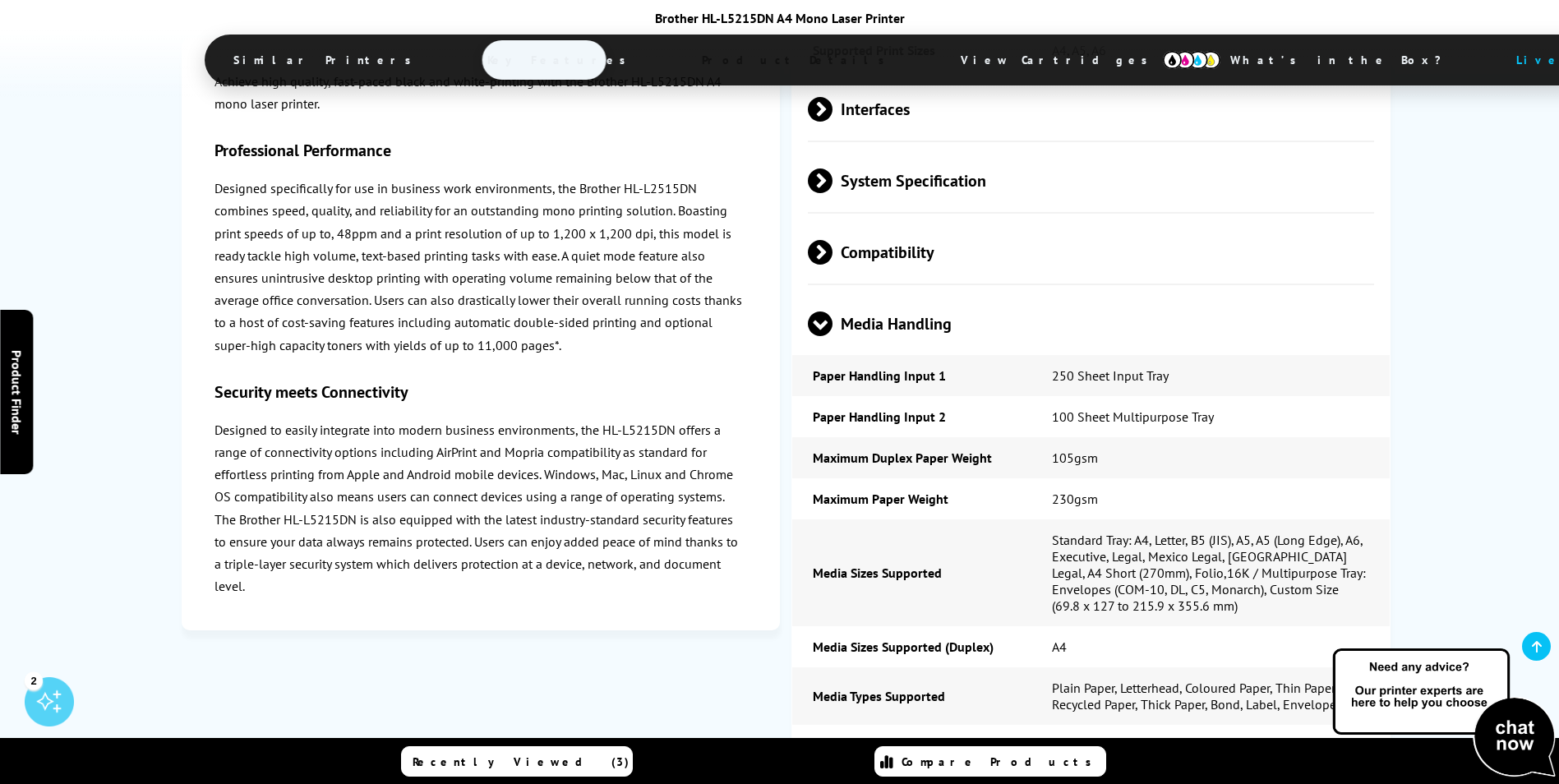
click at [821, 337] on span at bounding box center [821, 337] width 25 height 0
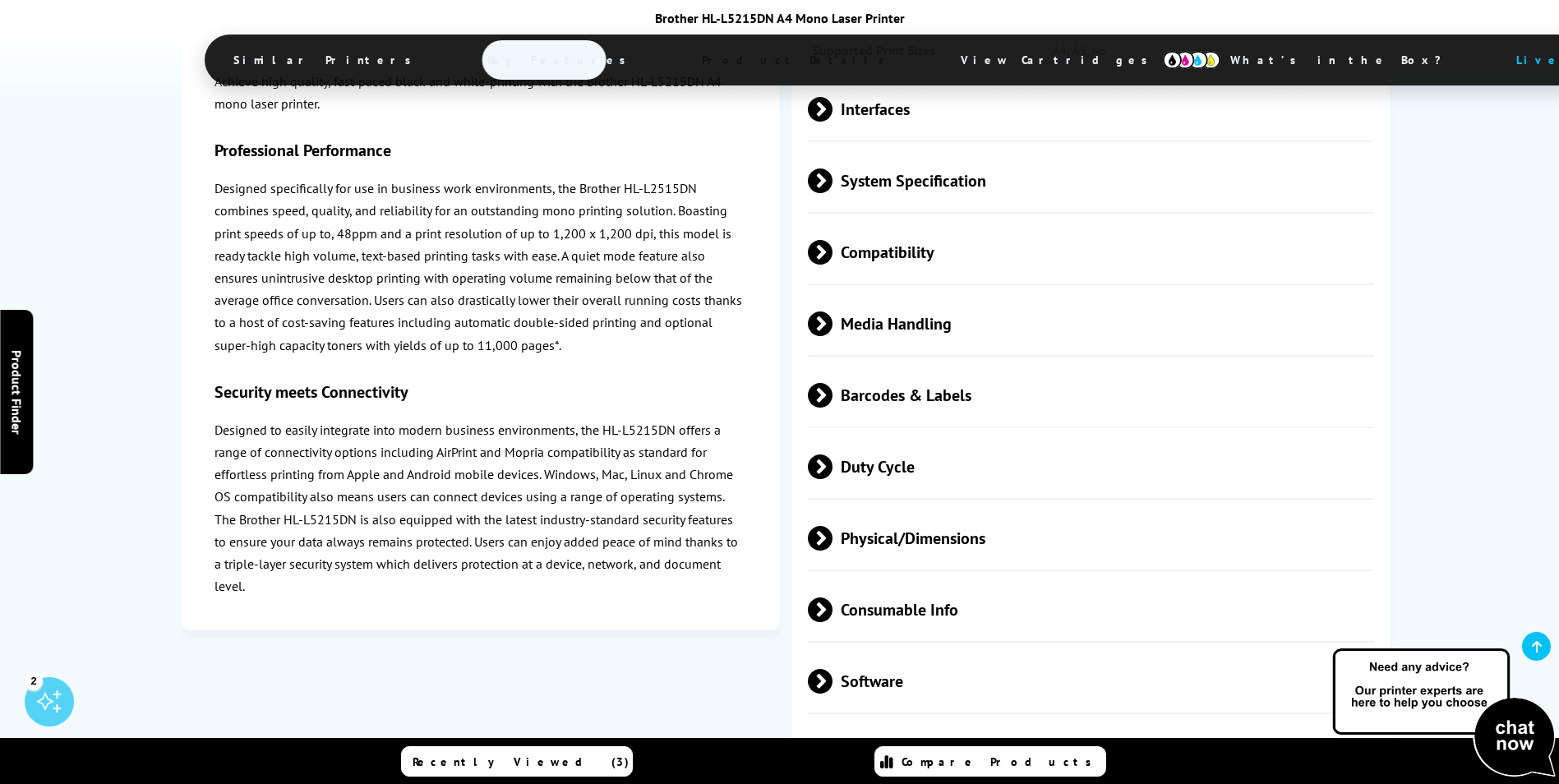
click at [833, 365] on span "Barcodes & Labels" at bounding box center [1091, 396] width 567 height 61
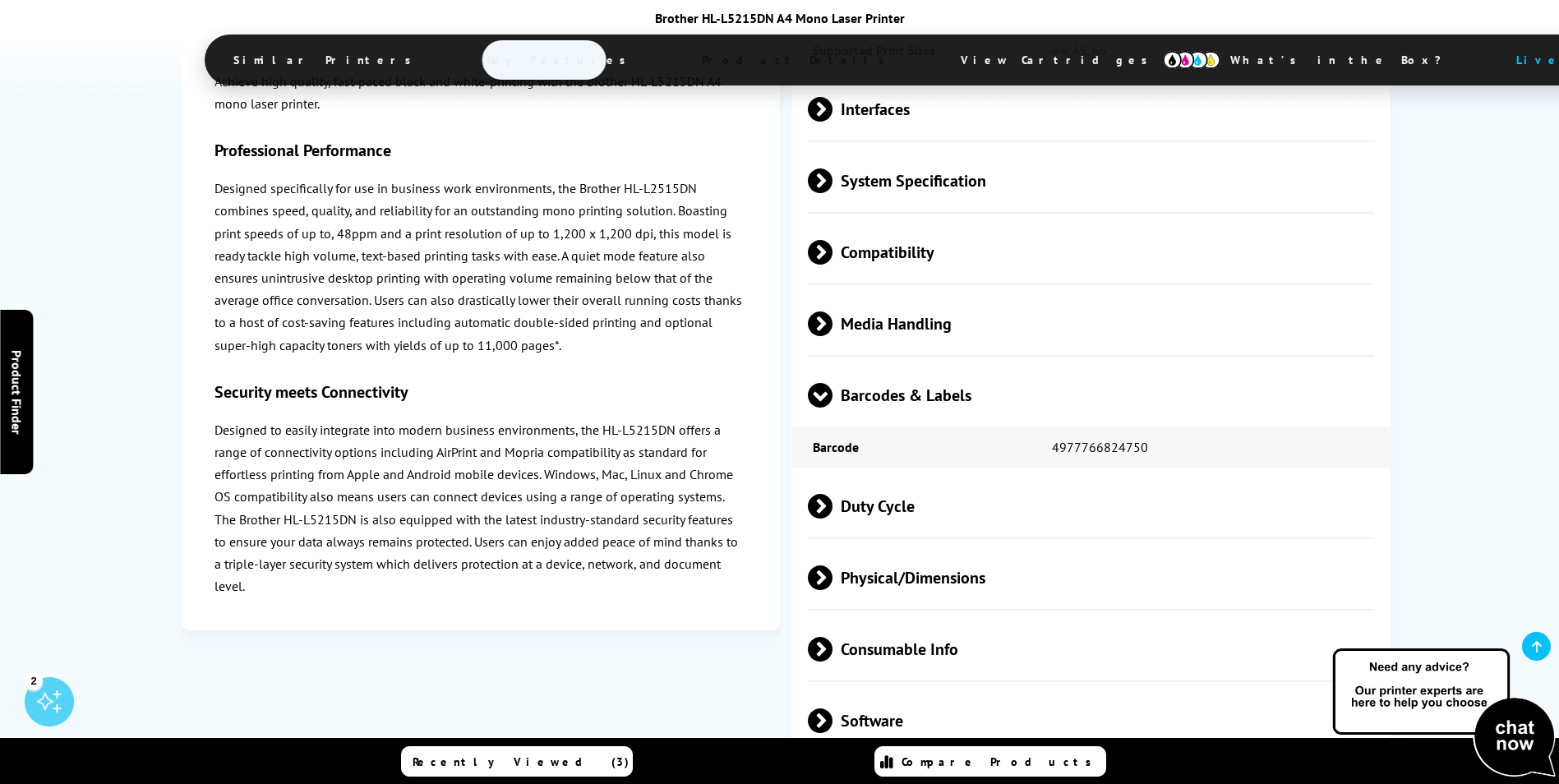
click at [833, 365] on span "Barcodes & Labels" at bounding box center [1091, 396] width 567 height 61
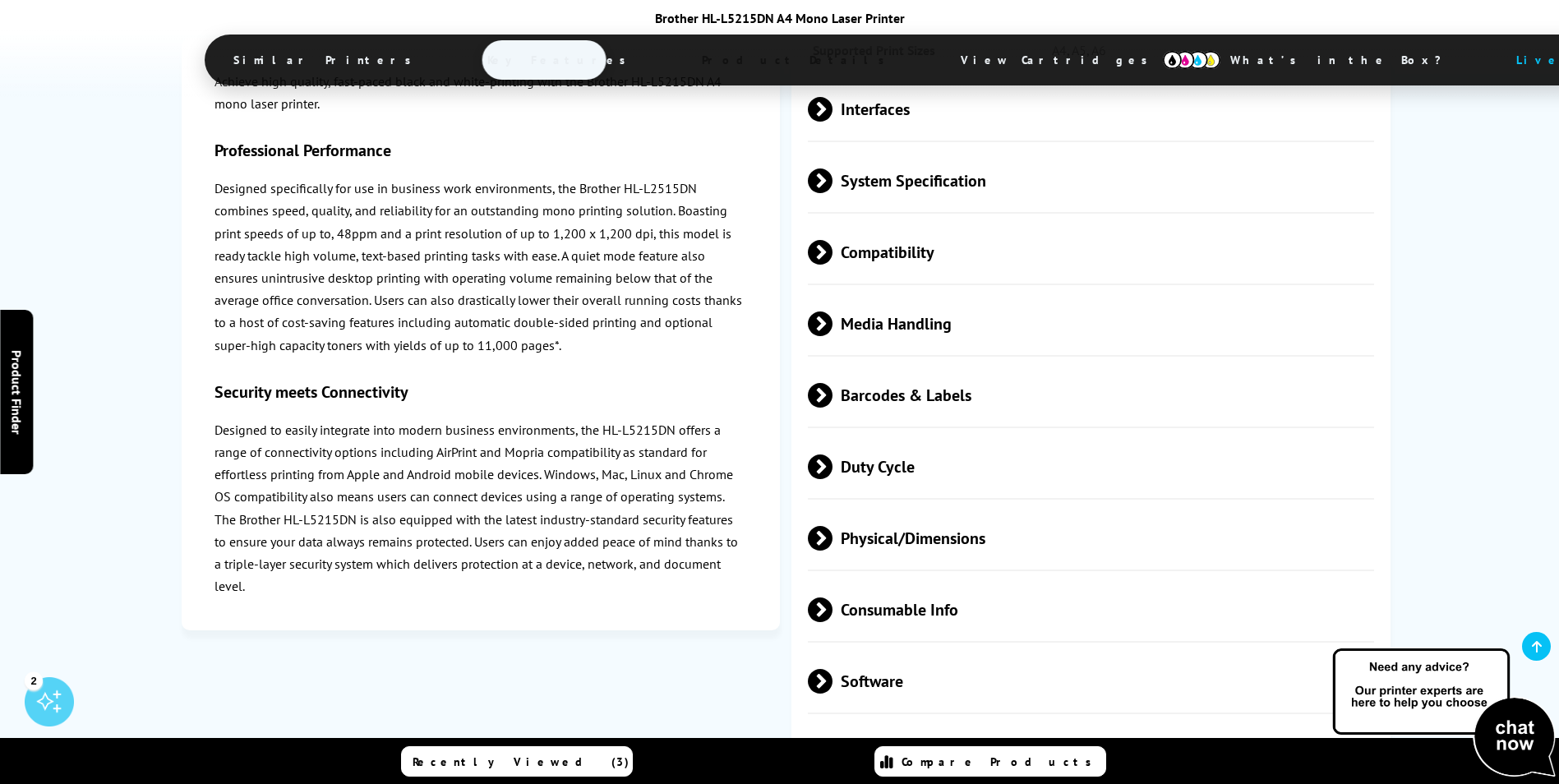
click at [833, 454] on span at bounding box center [833, 467] width 0 height 25
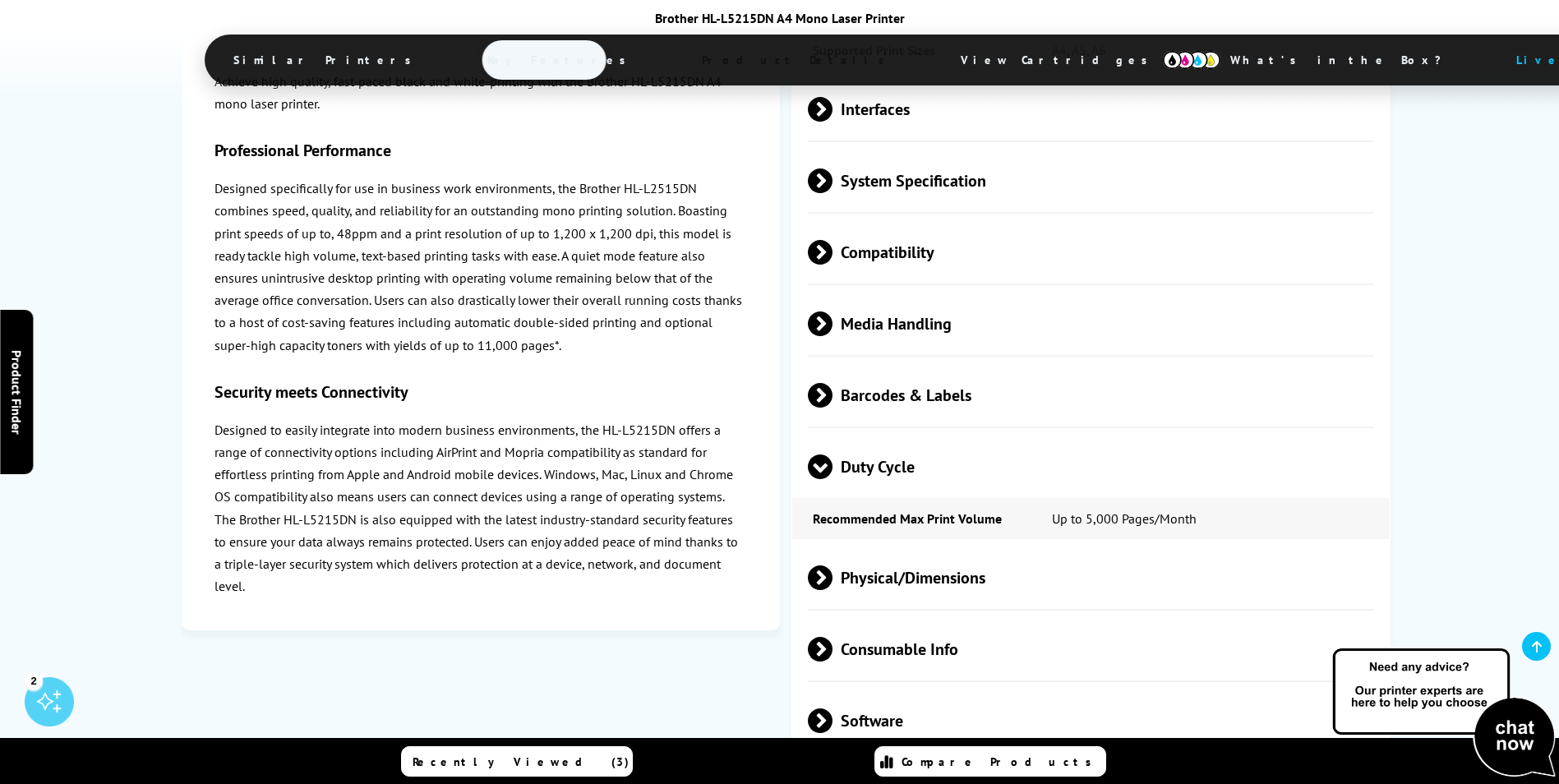
click at [823, 479] on span at bounding box center [821, 479] width 25 height 0
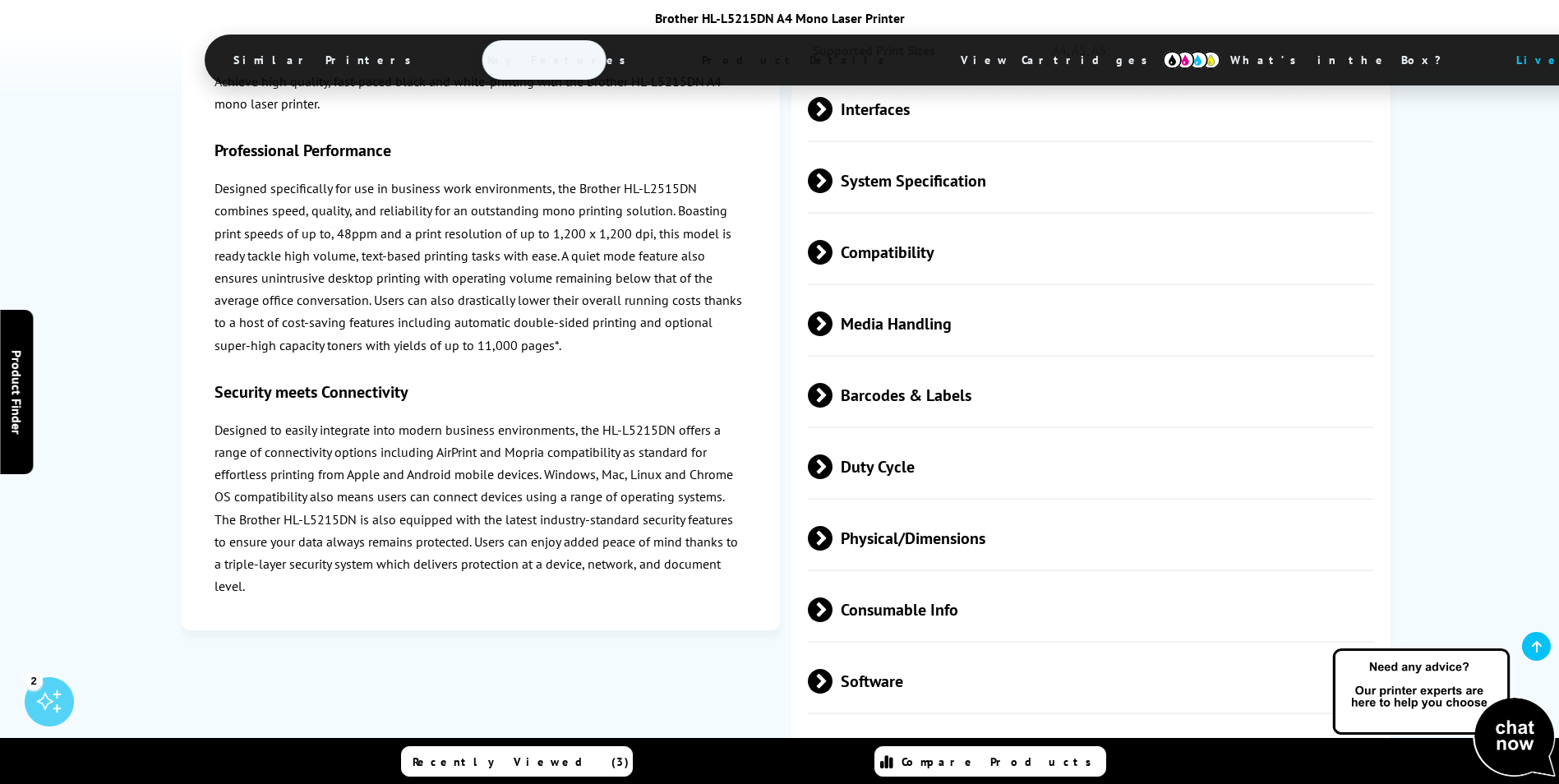
click at [833, 669] on span at bounding box center [833, 682] width 0 height 25
click at [818, 693] on span at bounding box center [821, 693] width 25 height 0
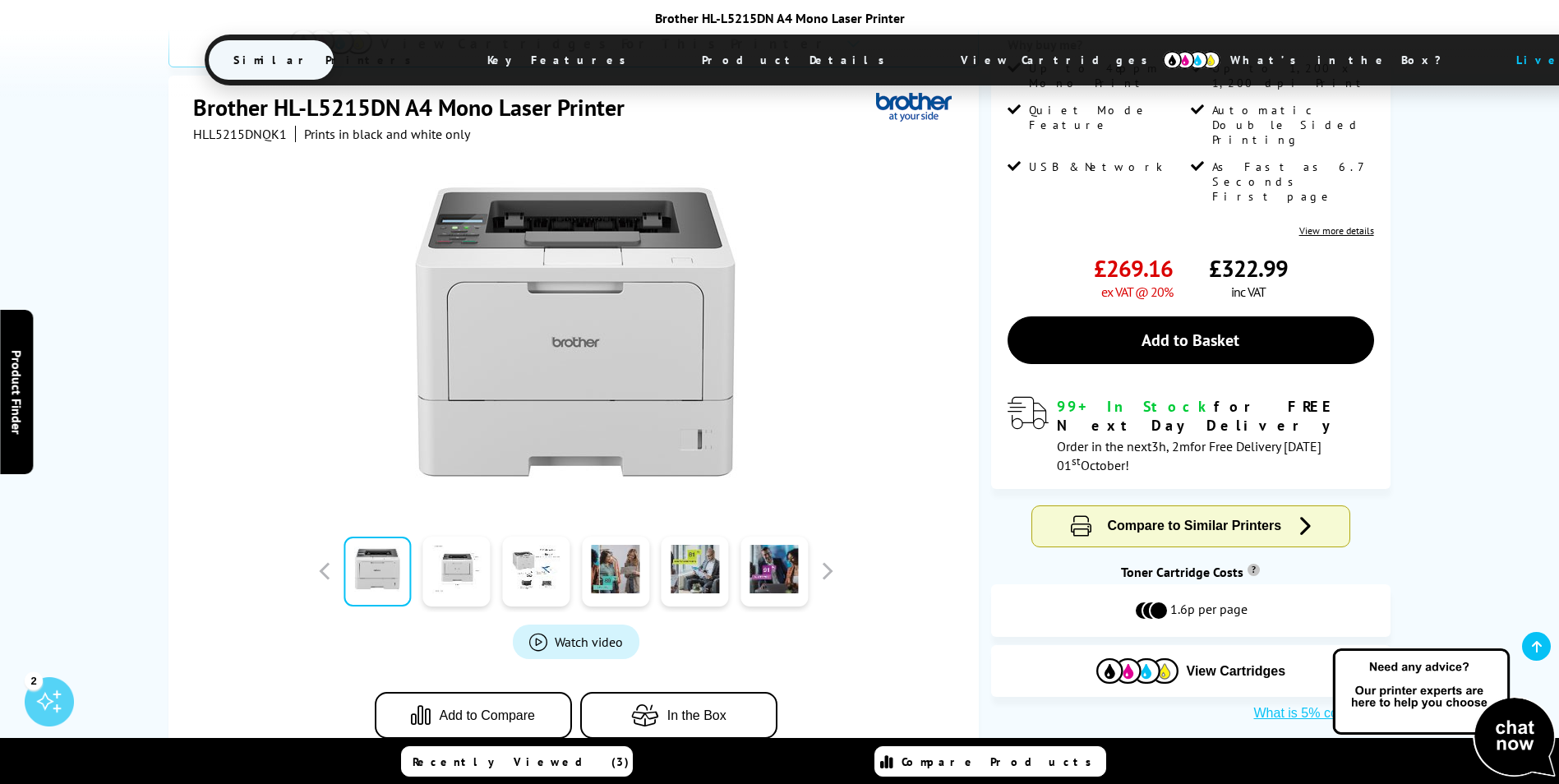
scroll to position [0, 0]
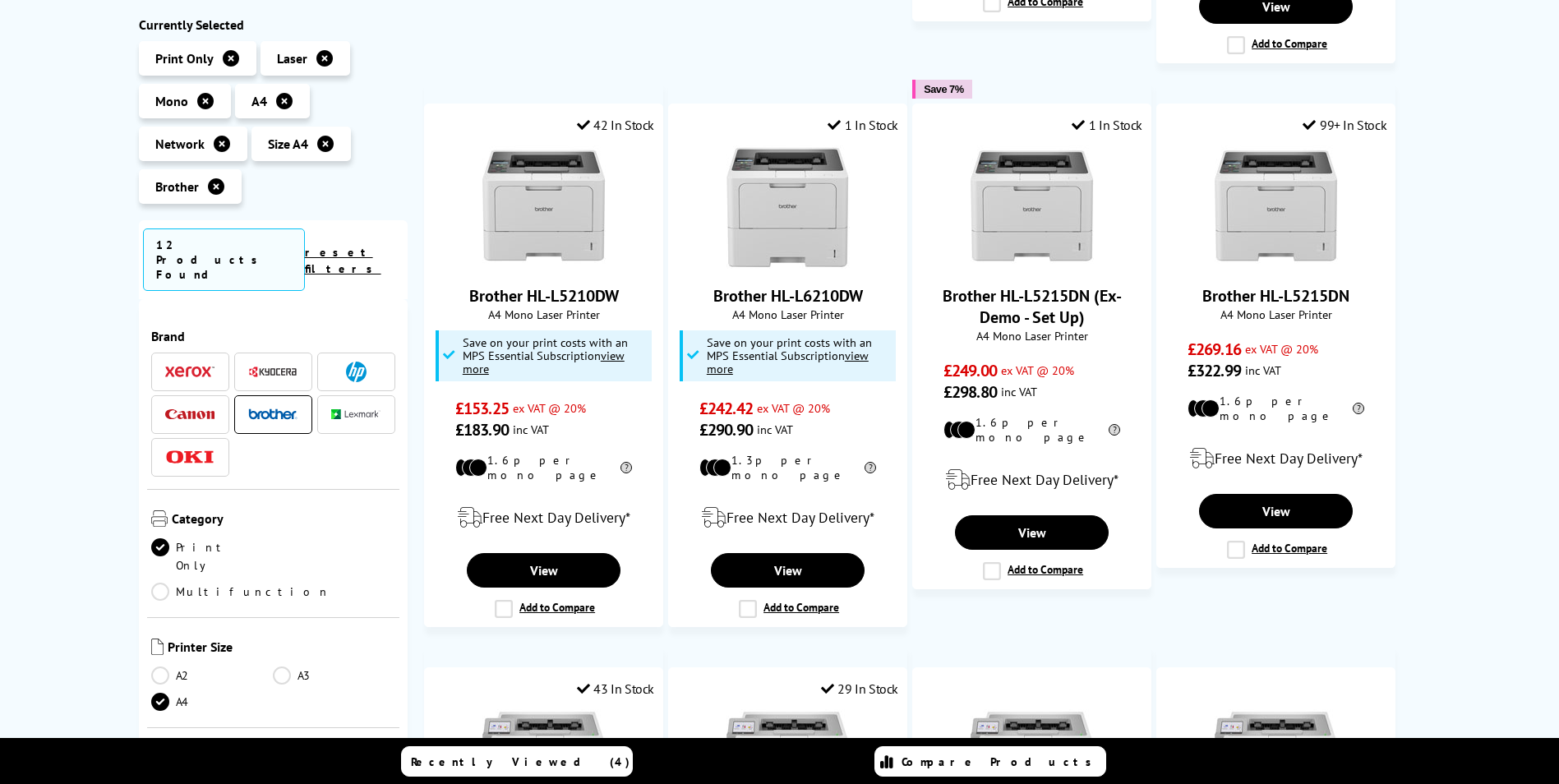
scroll to position [855, 0]
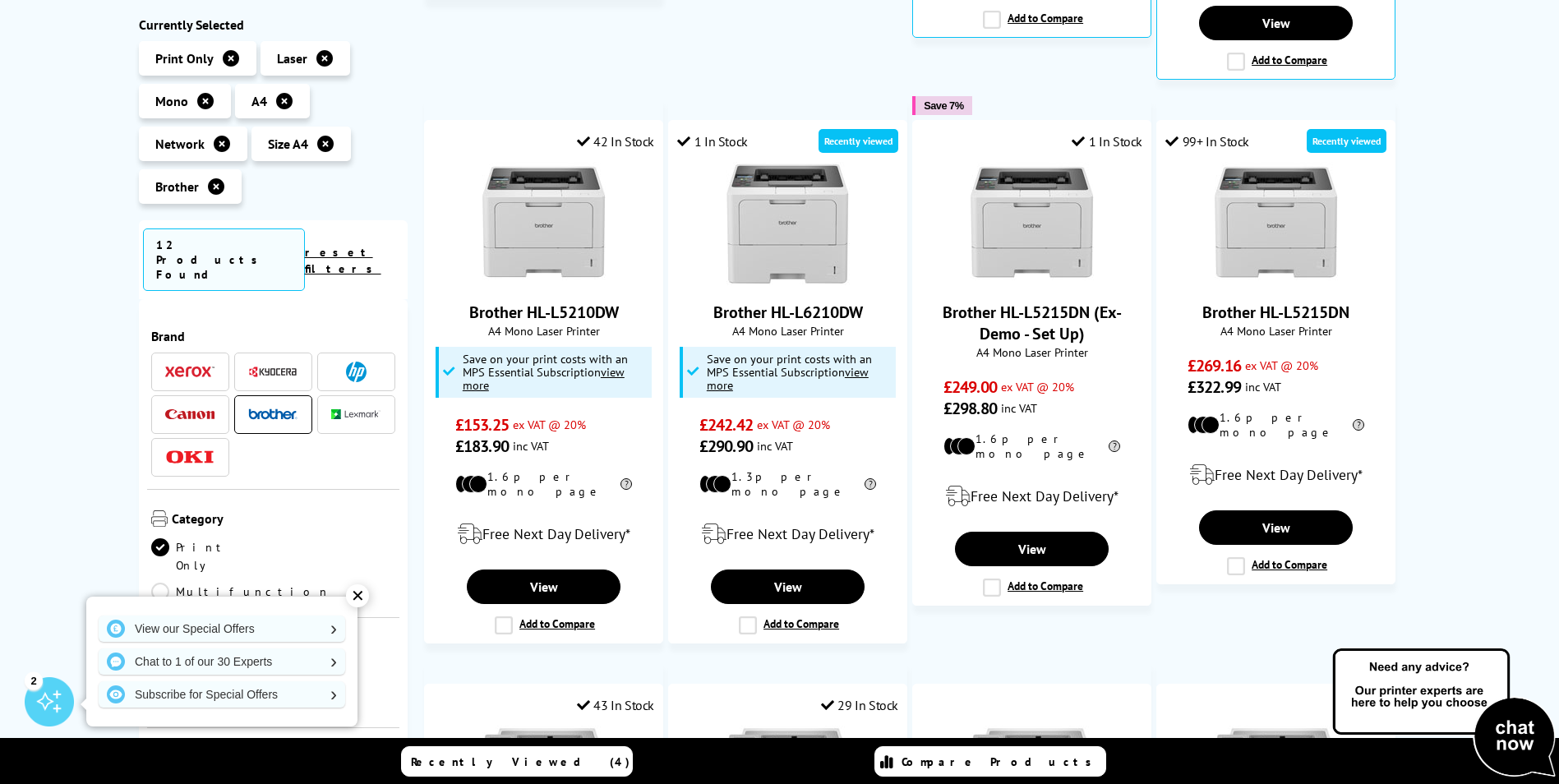
click at [346, 361] on img at bounding box center [356, 371] width 20 height 20
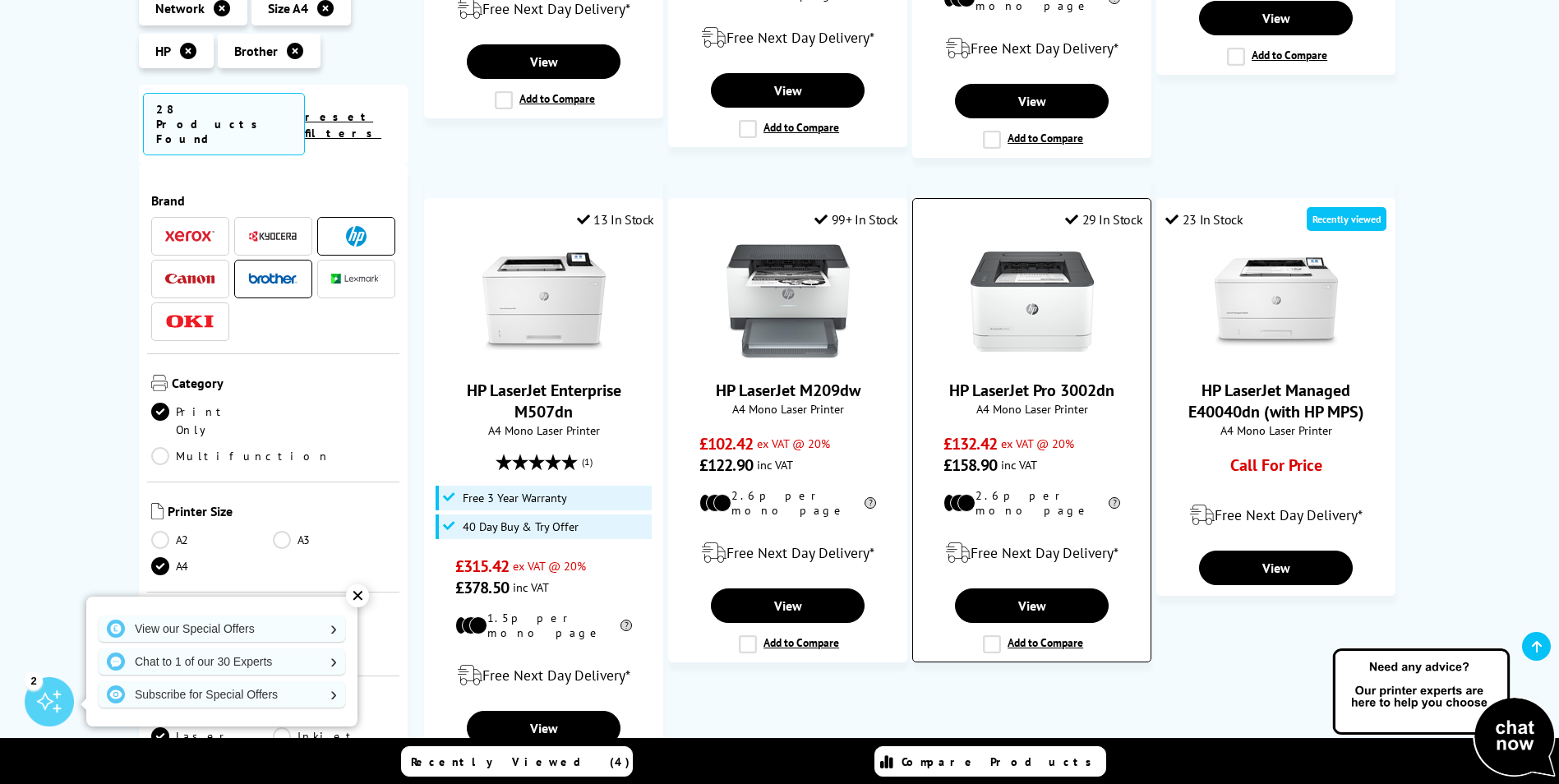
scroll to position [1347, 0]
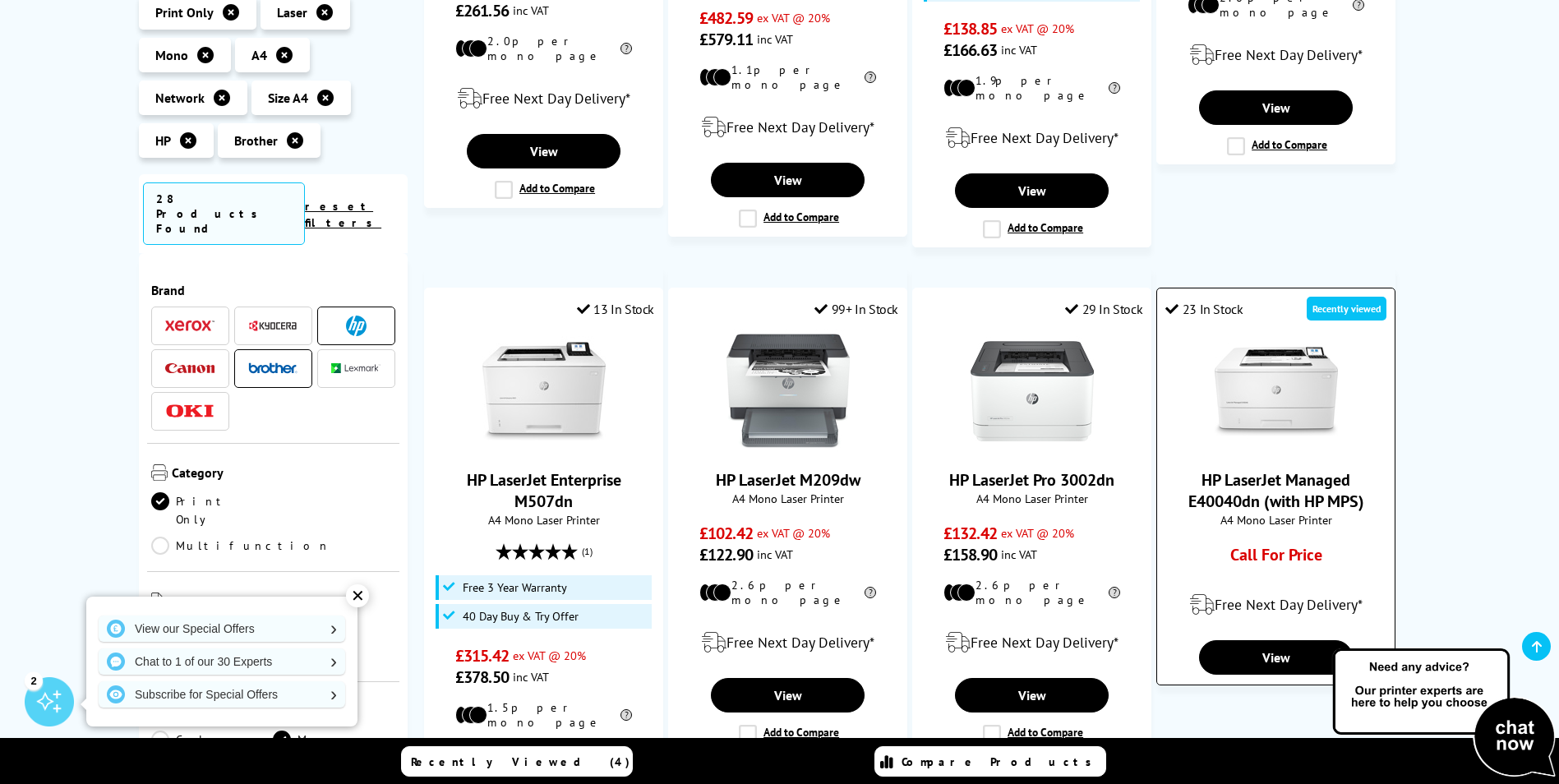
click at [1278, 477] on link "HP LaserJet Managed E40040dn (with HP MPS)" at bounding box center [1277, 490] width 176 height 43
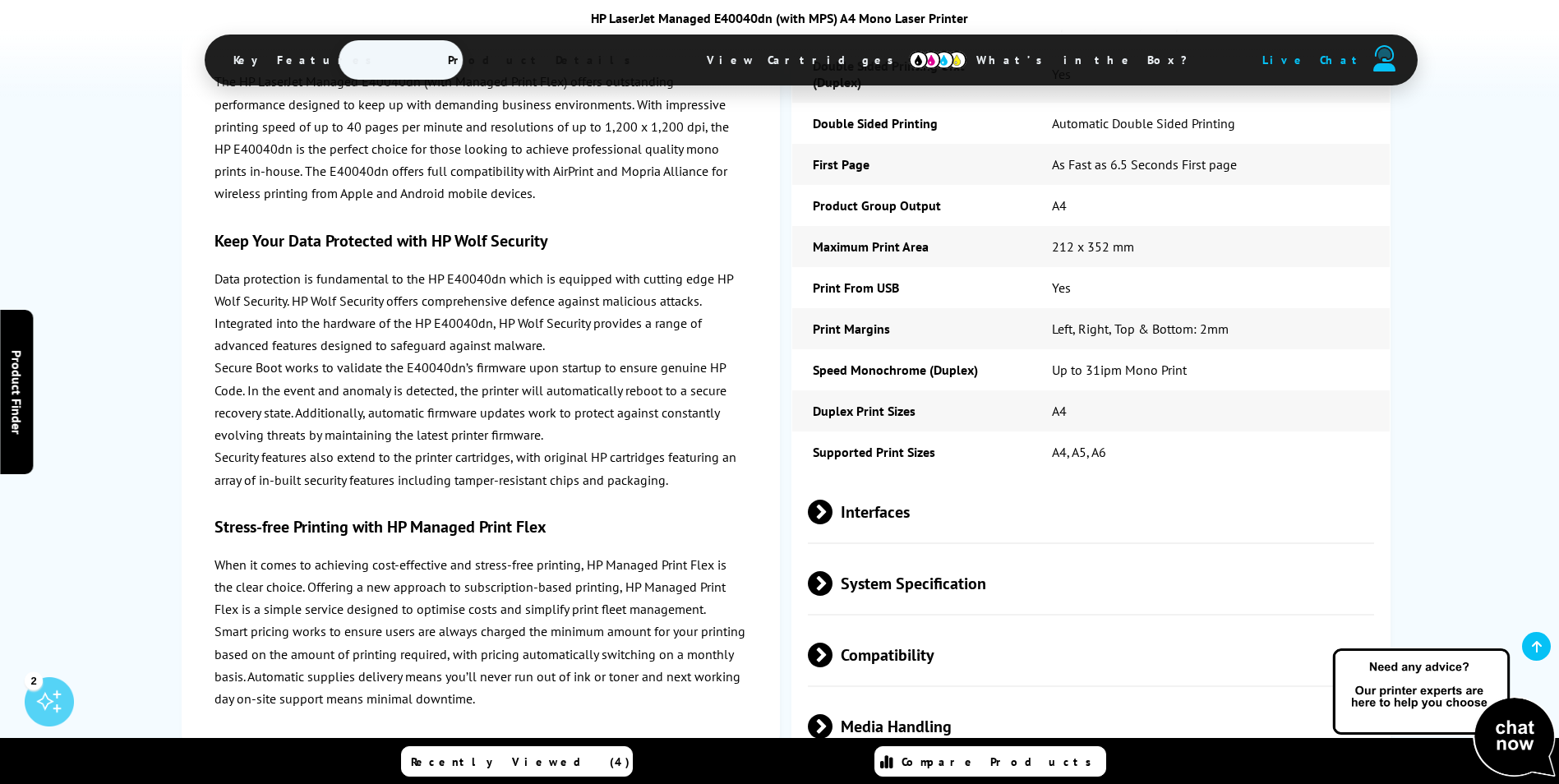
scroll to position [2711, 0]
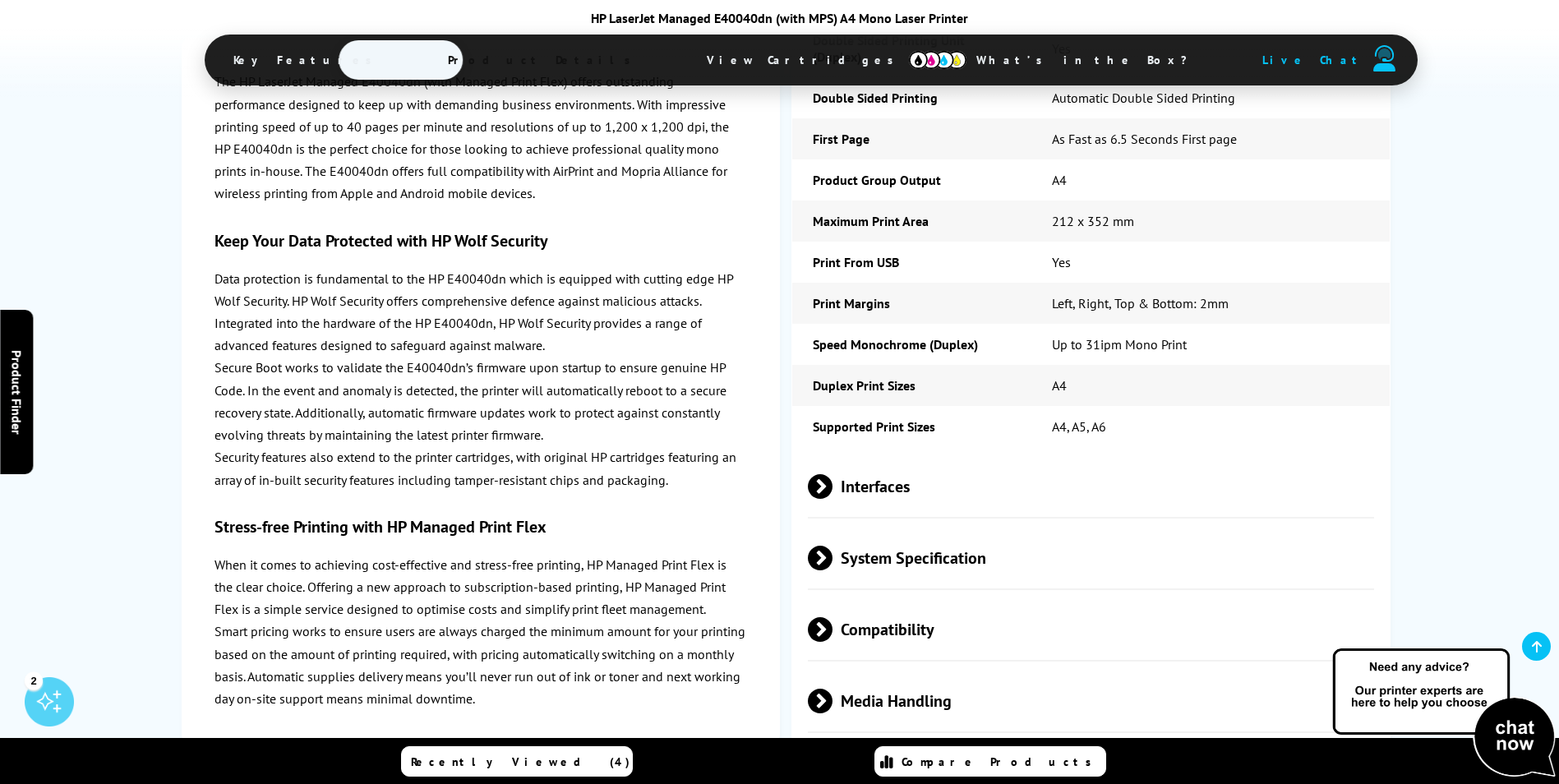
click at [833, 490] on span at bounding box center [833, 487] width 0 height 25
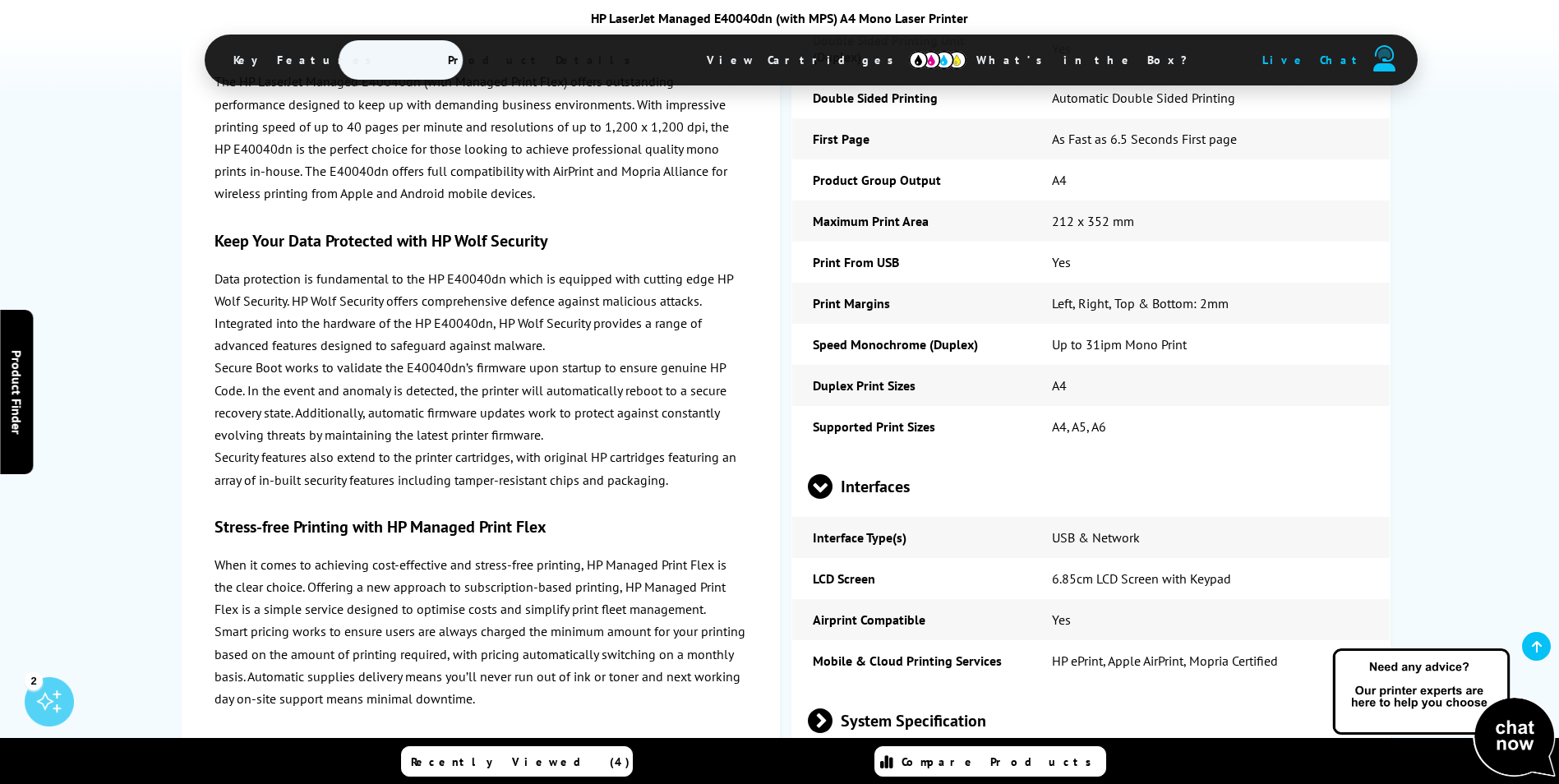
click at [821, 499] on span at bounding box center [821, 499] width 25 height 0
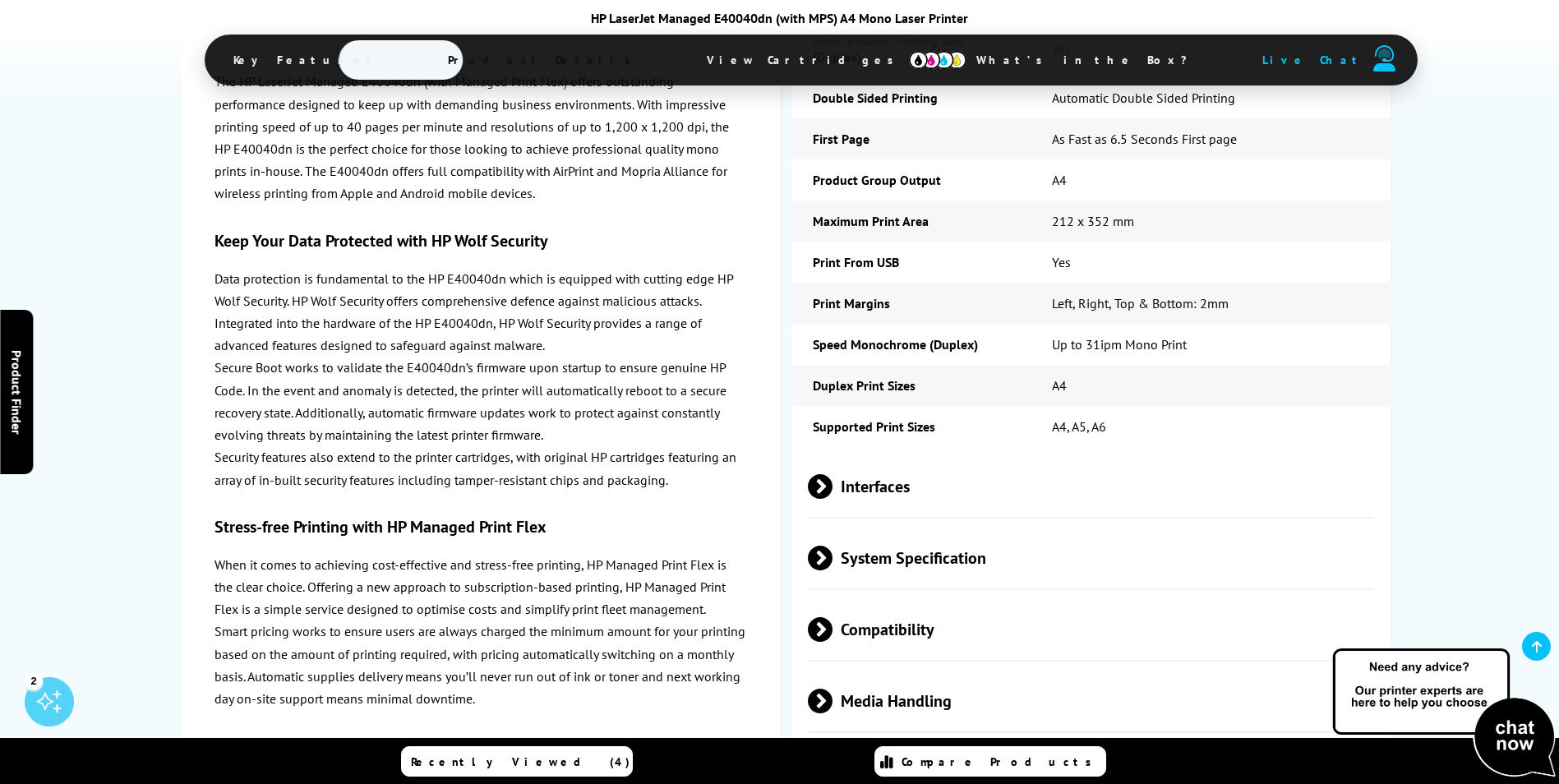
click at [833, 555] on span at bounding box center [833, 558] width 0 height 25
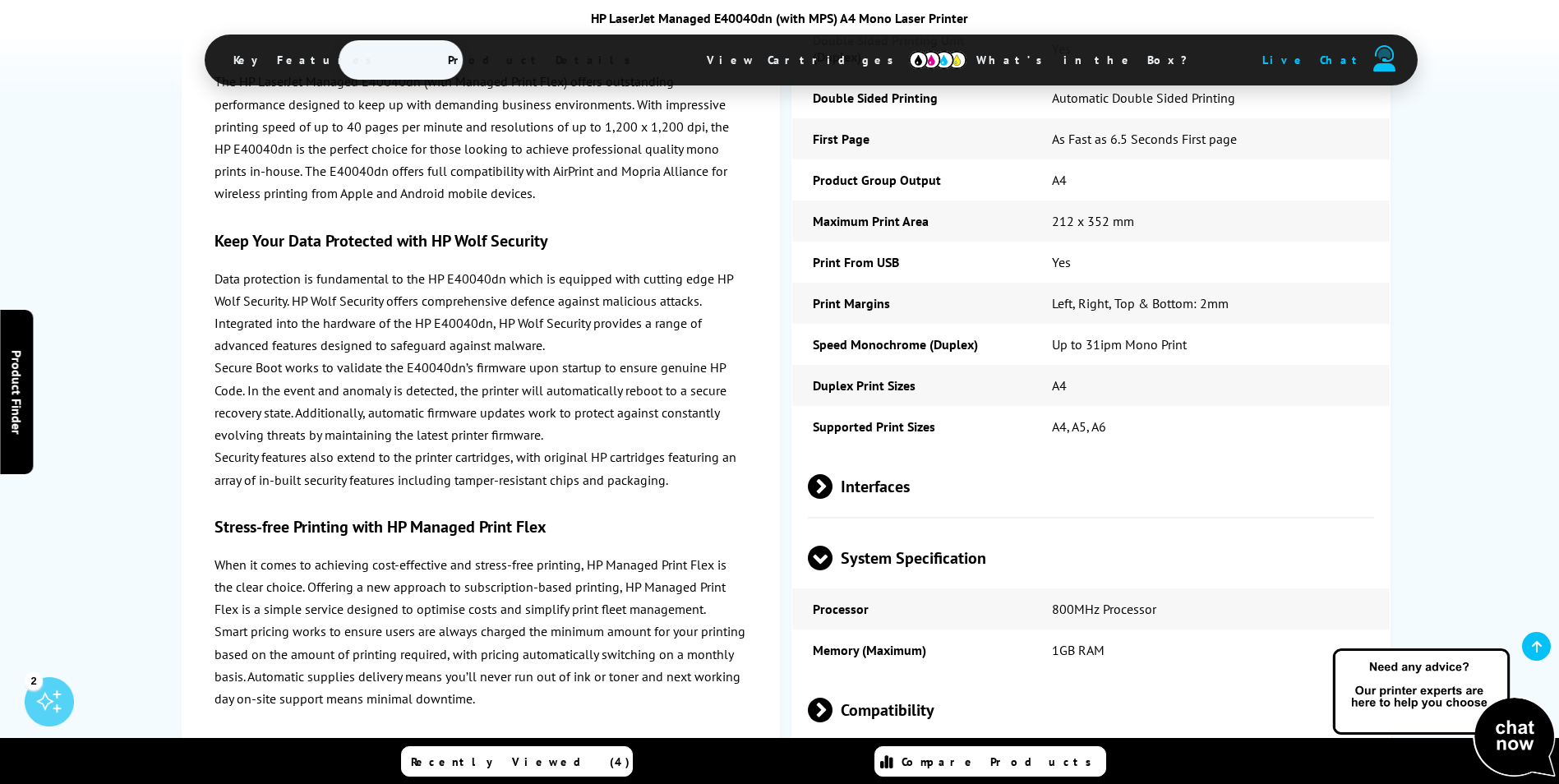
click at [816, 570] on span at bounding box center [821, 570] width 25 height 0
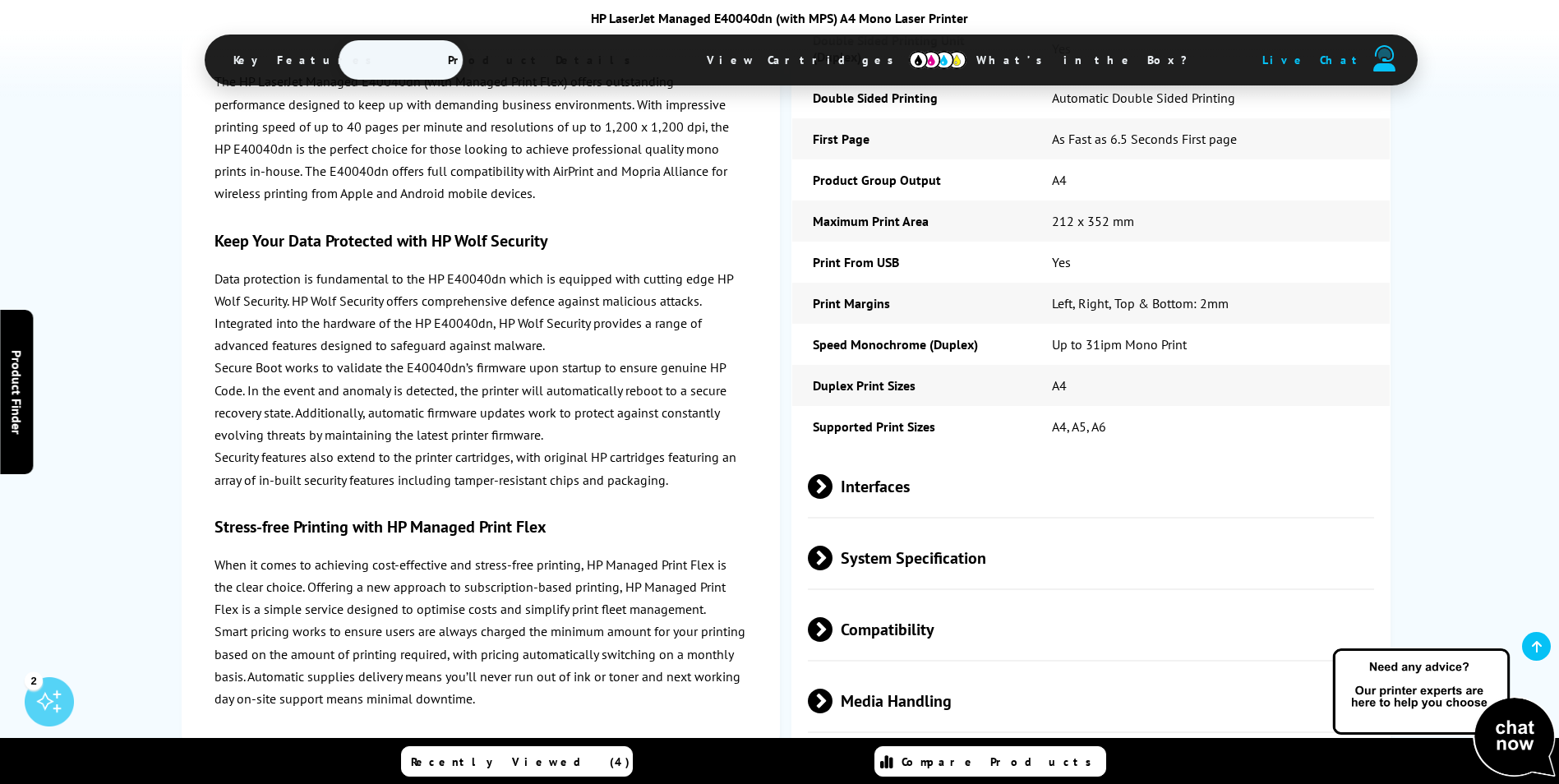
click at [833, 628] on span at bounding box center [833, 629] width 0 height 25
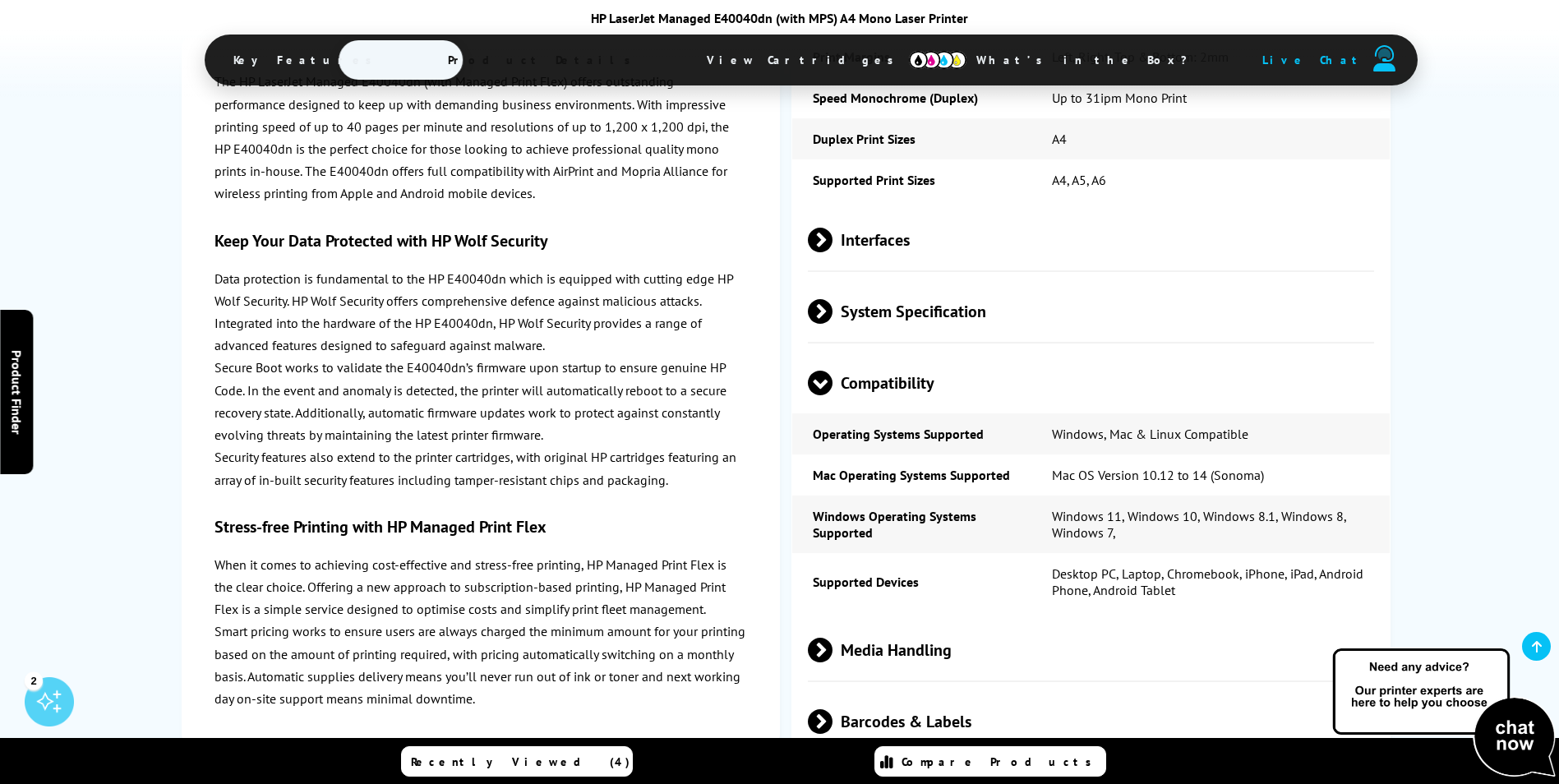
scroll to position [3040, 0]
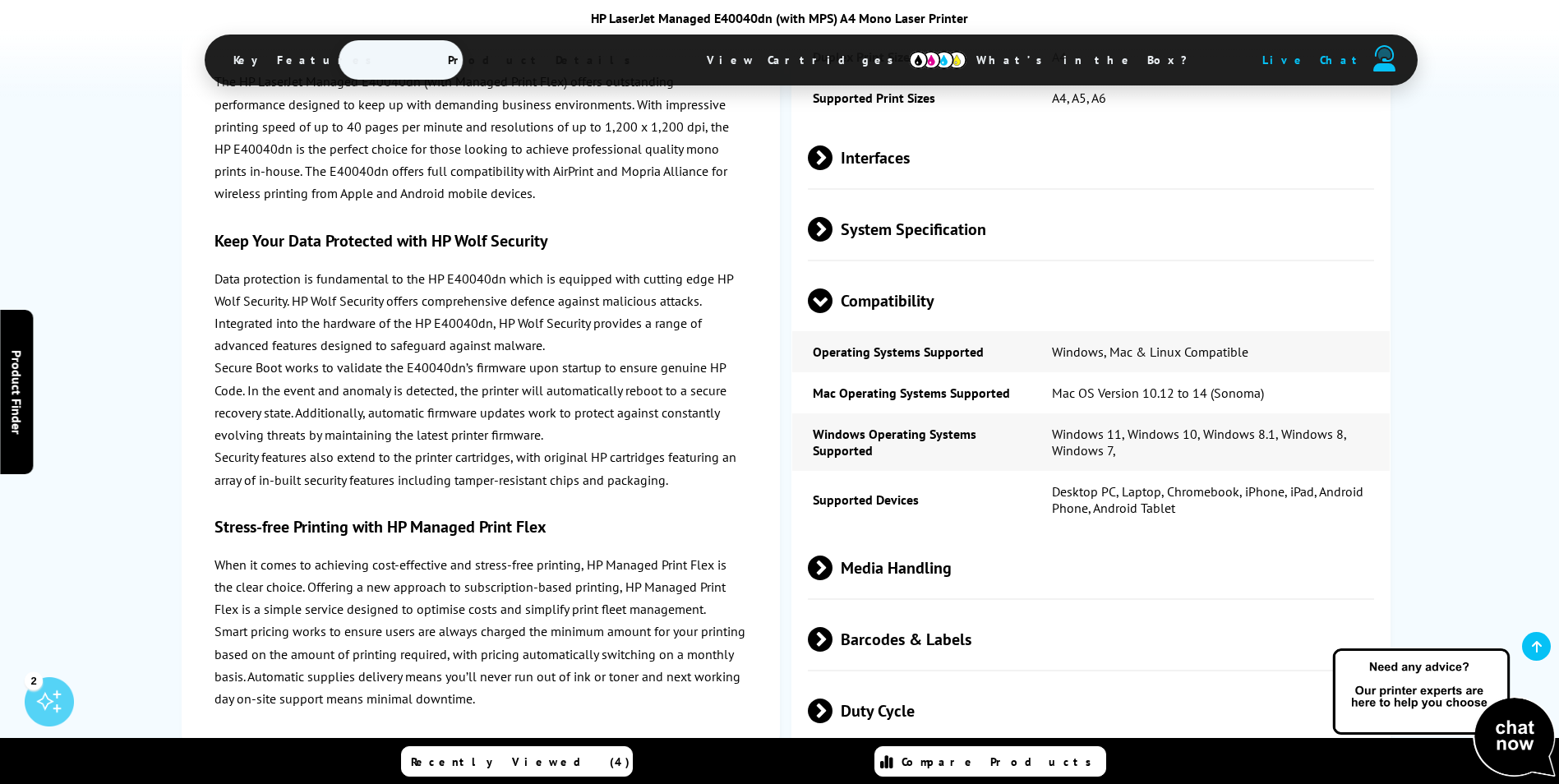
click at [816, 313] on span at bounding box center [821, 313] width 25 height 0
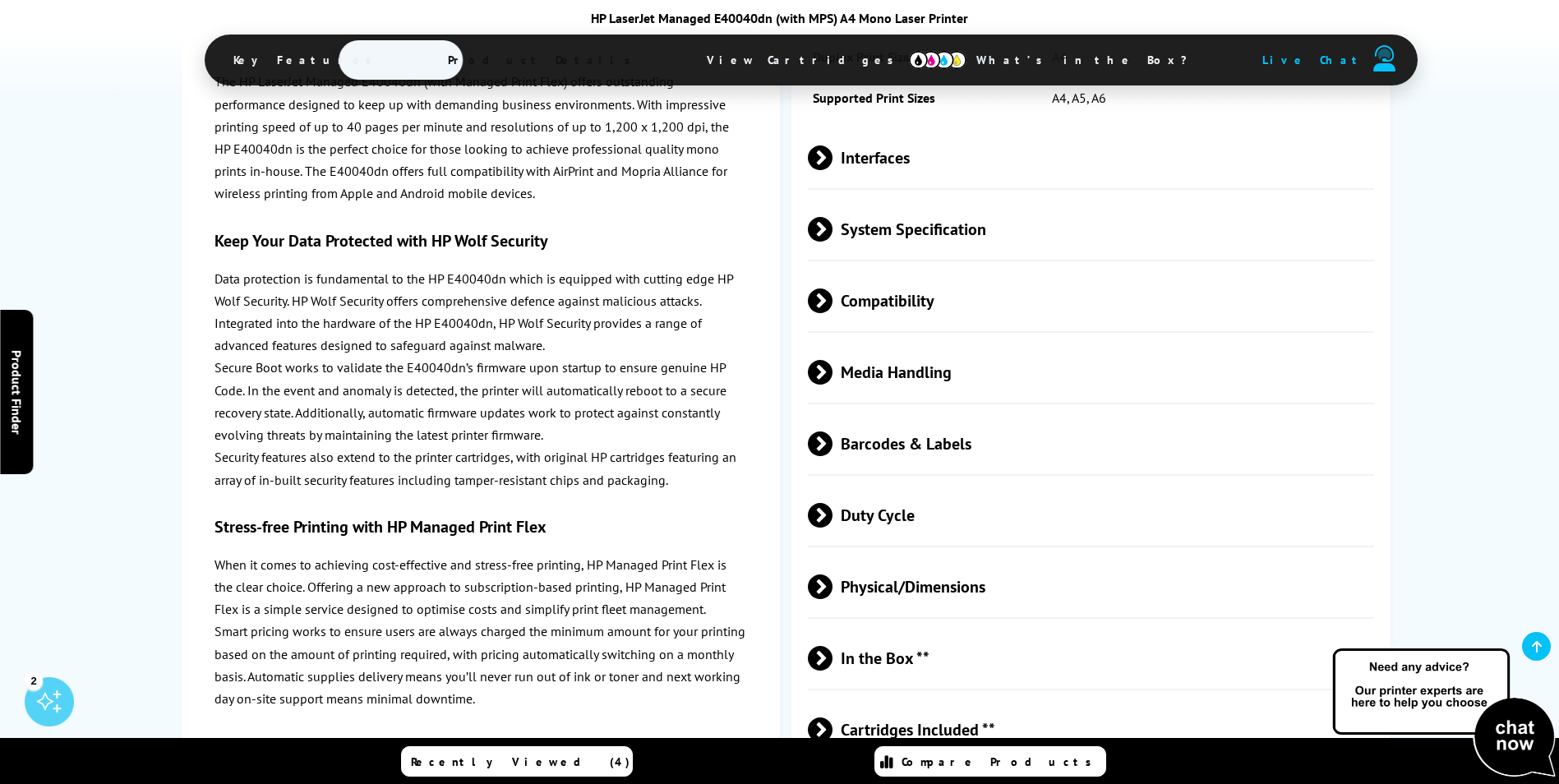
click at [833, 368] on span at bounding box center [833, 372] width 0 height 25
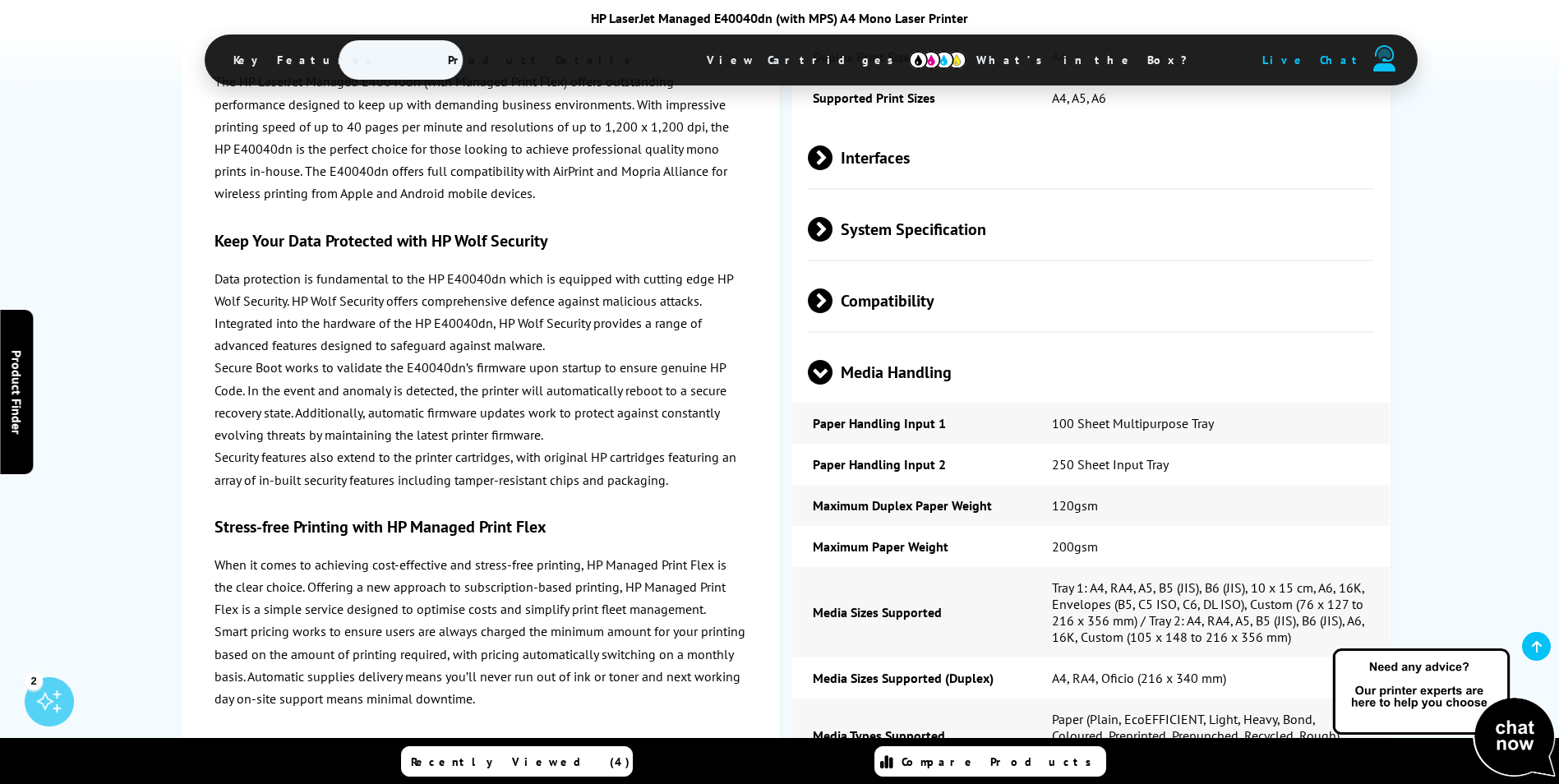
click at [825, 384] on span at bounding box center [821, 384] width 25 height 0
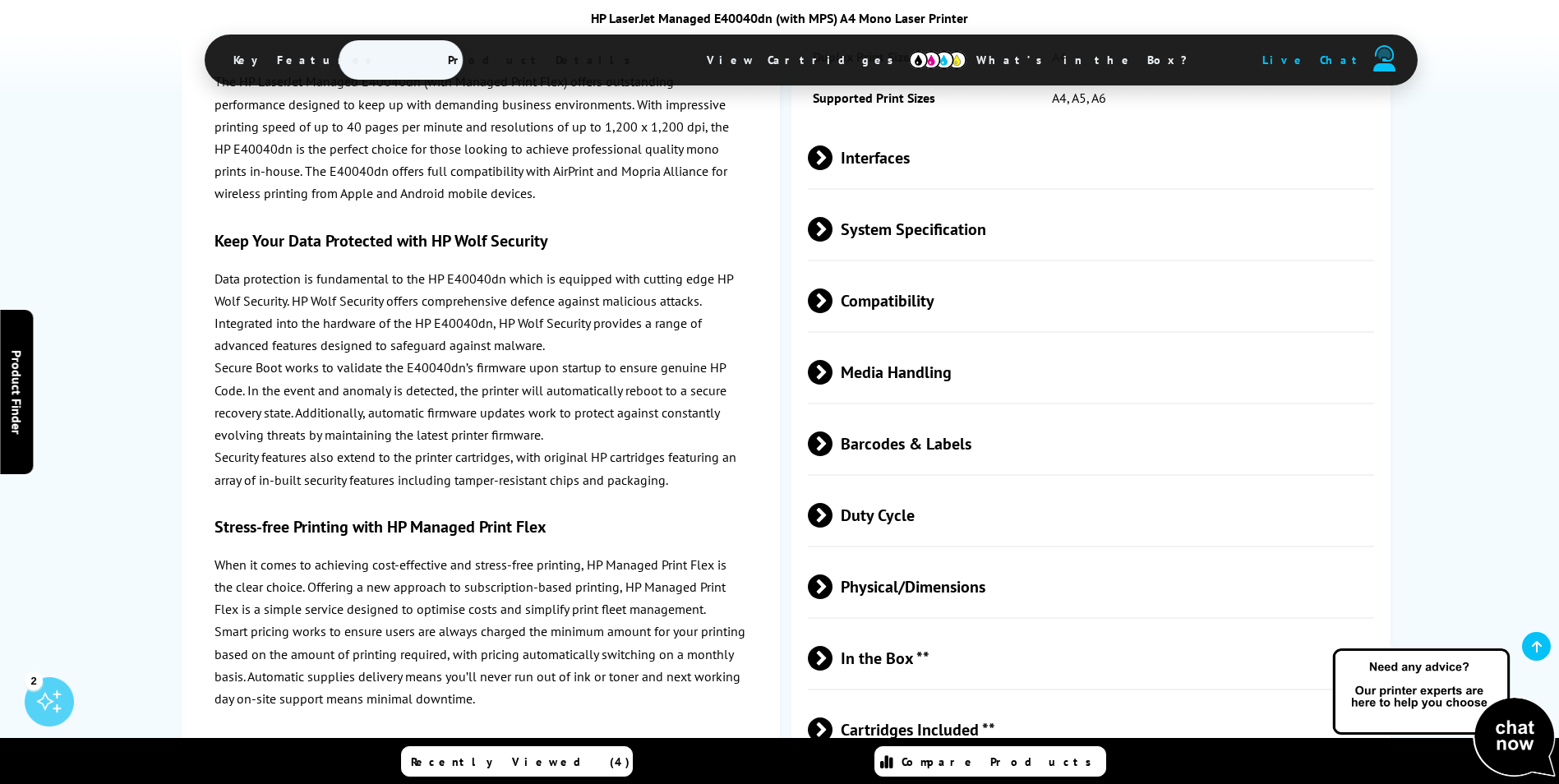
click at [833, 368] on span at bounding box center [833, 372] width 0 height 25
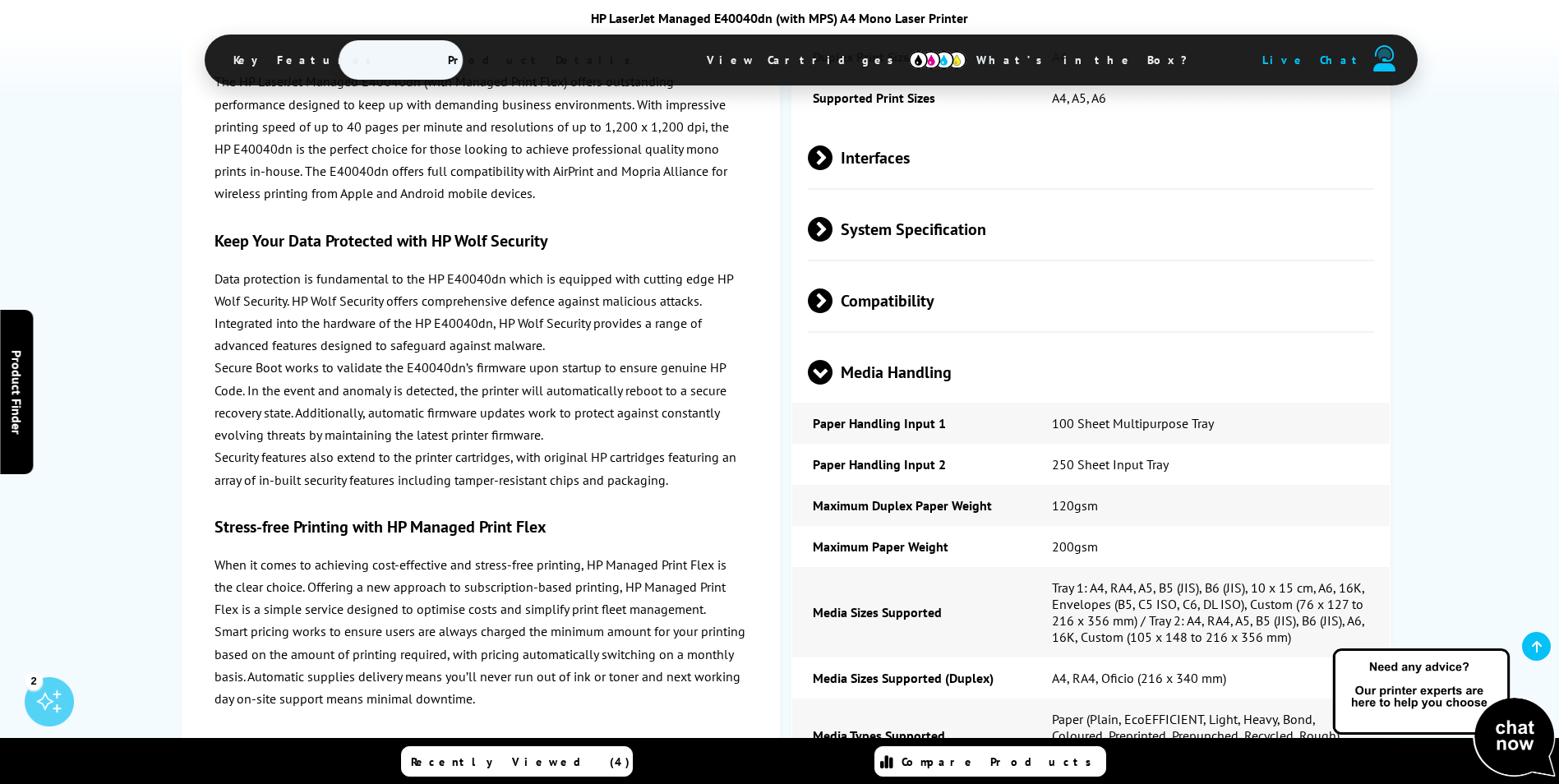
click at [825, 384] on span at bounding box center [821, 384] width 25 height 0
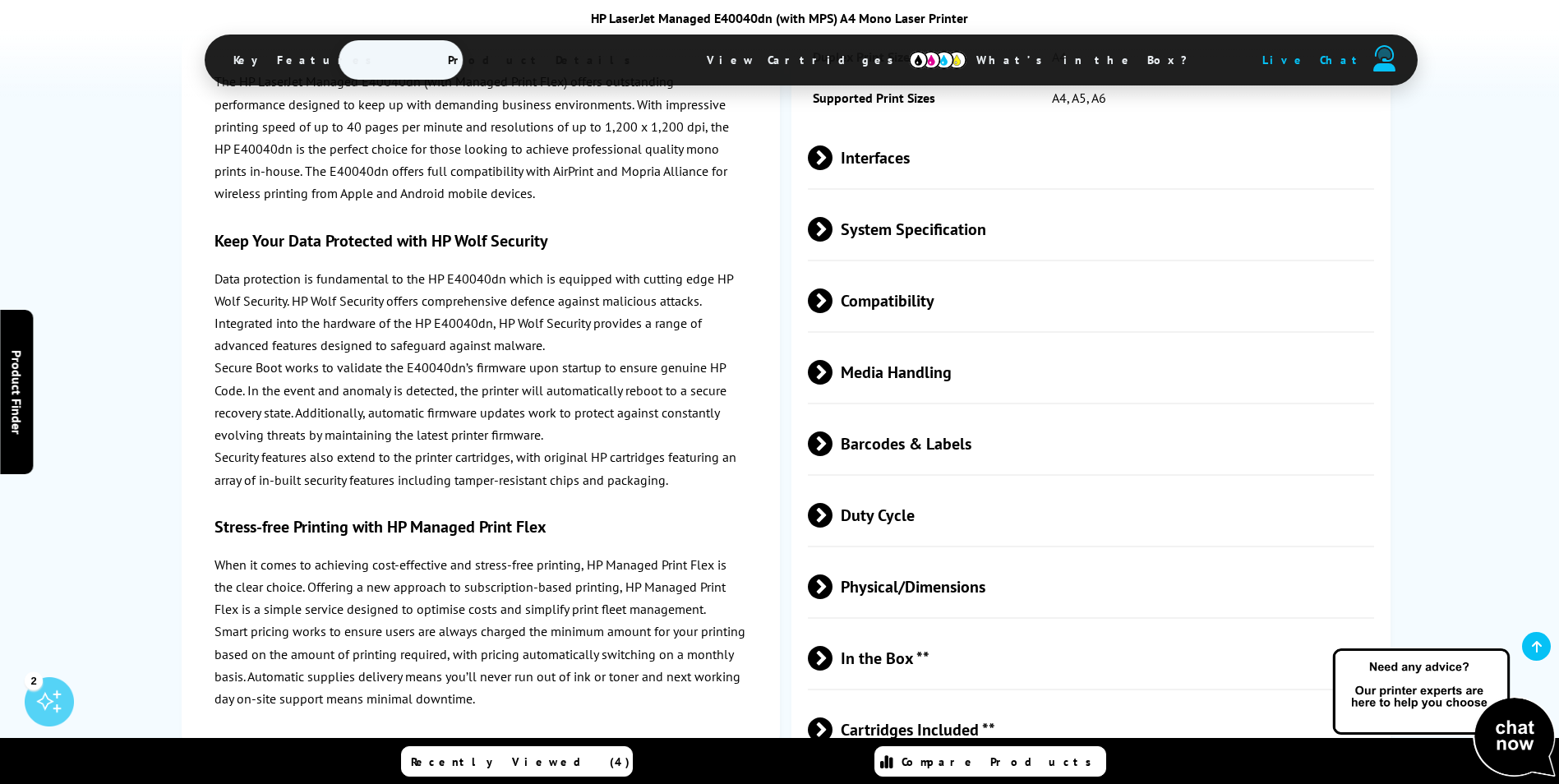
click at [833, 447] on span at bounding box center [833, 444] width 0 height 25
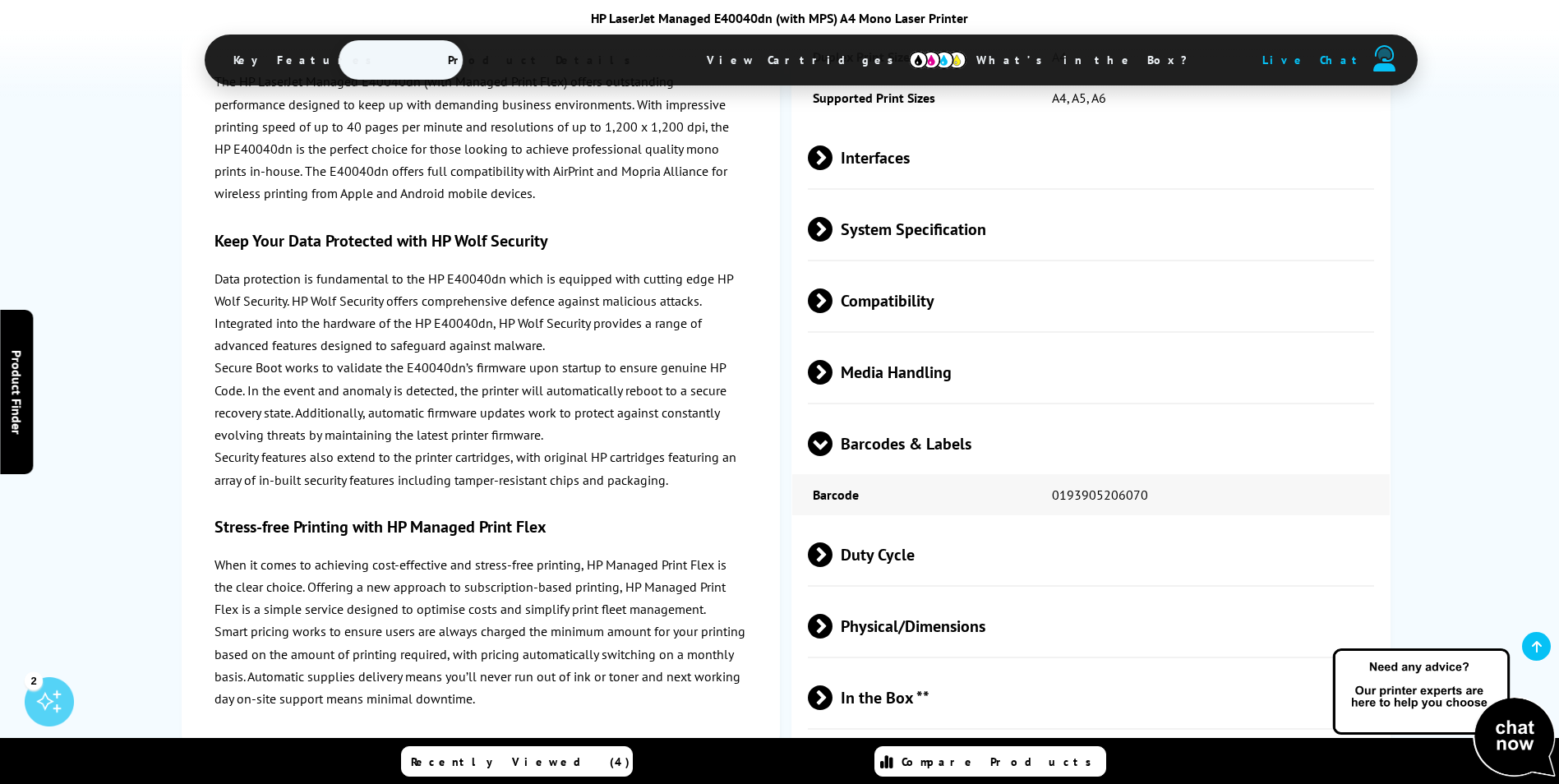
click at [825, 456] on span at bounding box center [821, 456] width 25 height 0
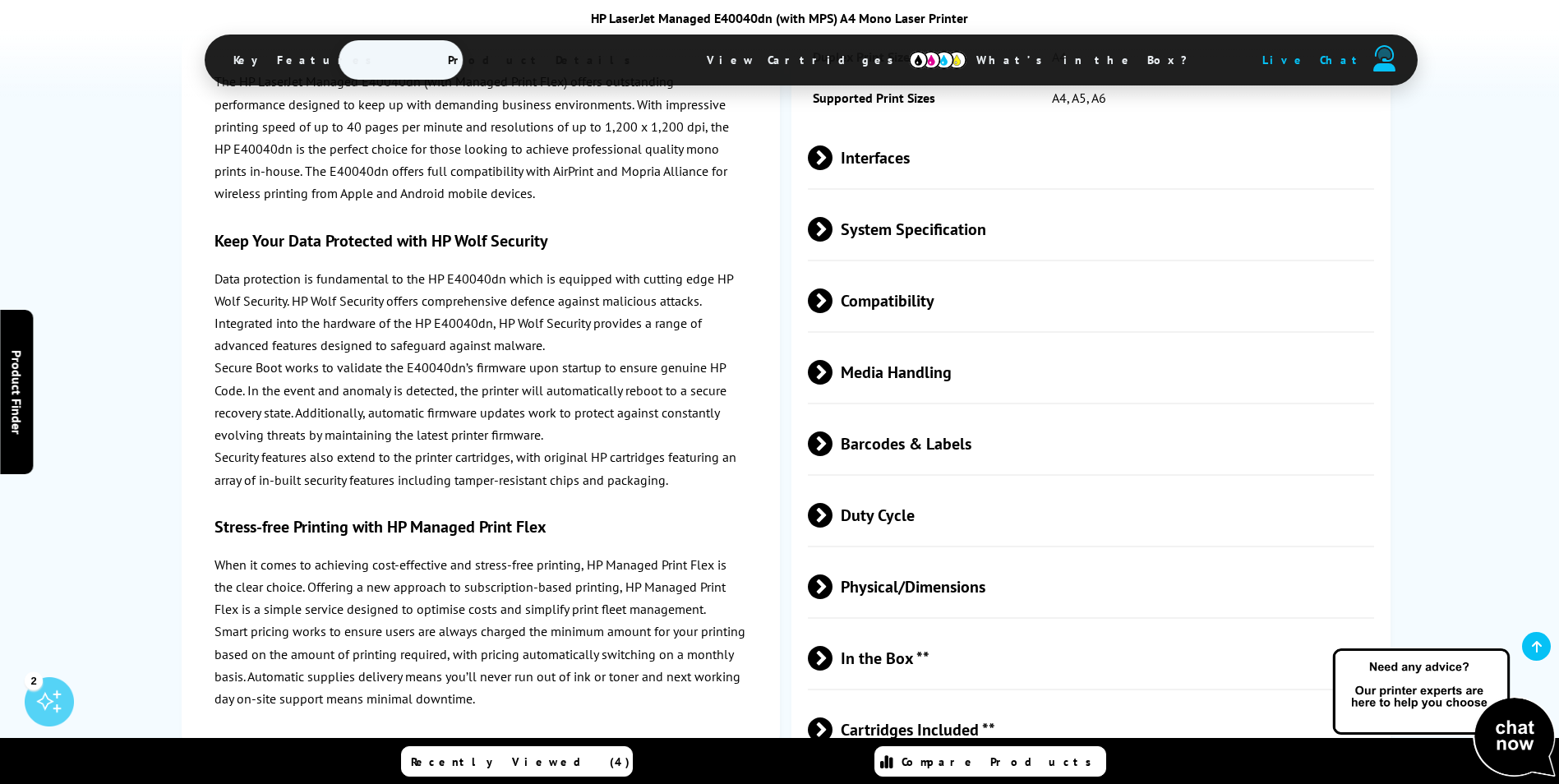
click at [833, 518] on span at bounding box center [833, 515] width 0 height 25
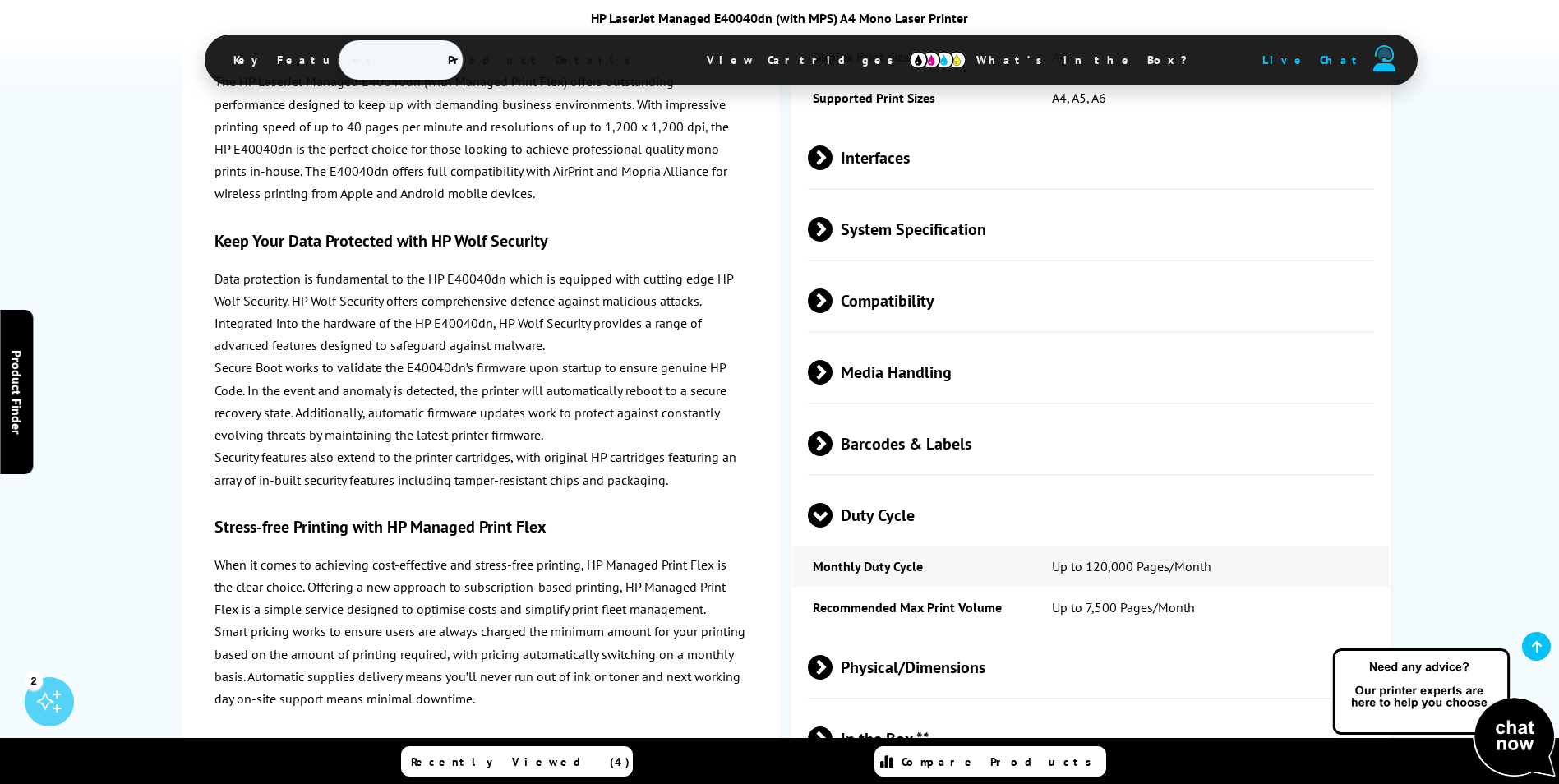
click at [820, 528] on span at bounding box center [821, 528] width 25 height 0
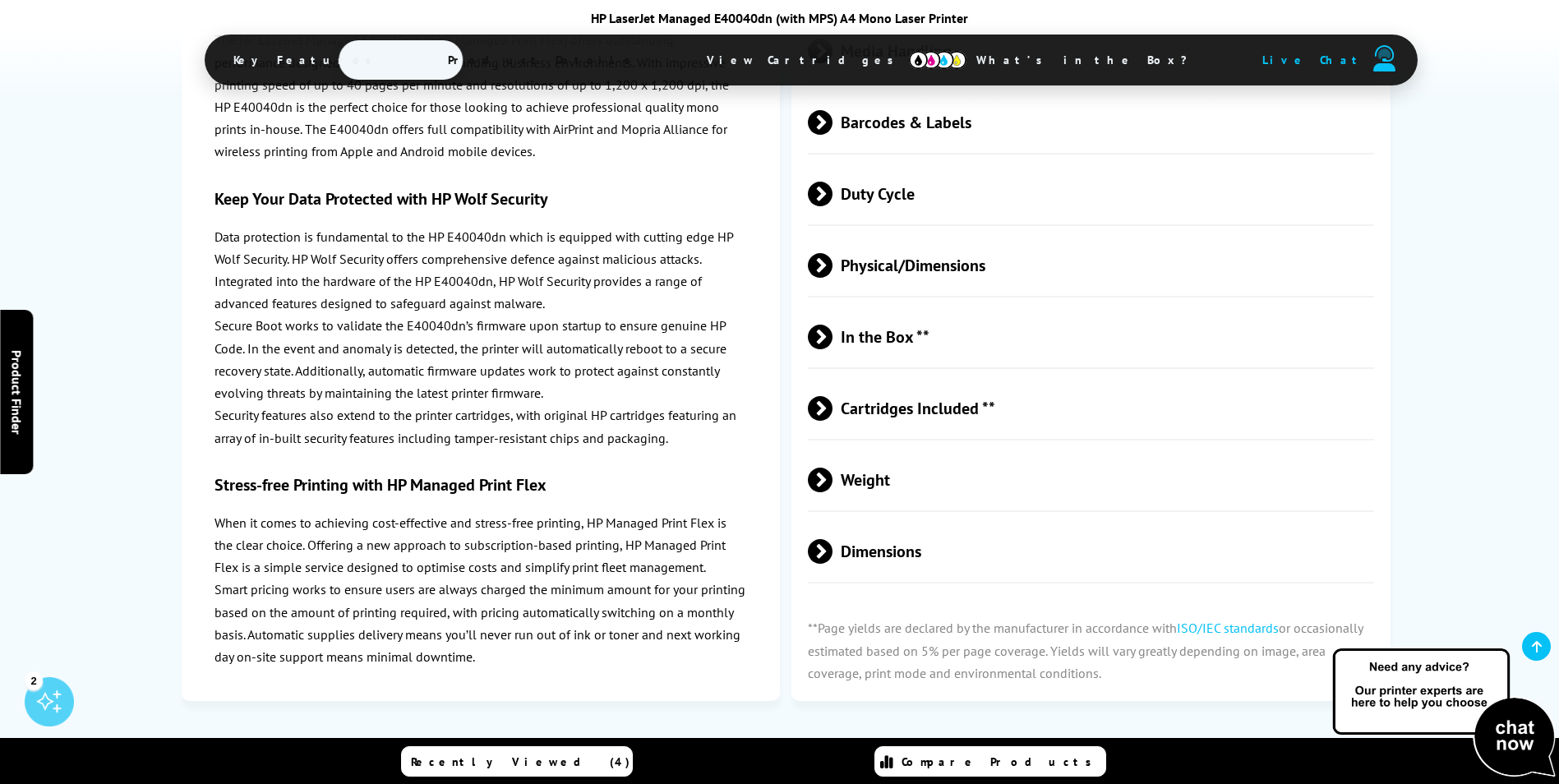
scroll to position [3369, 0]
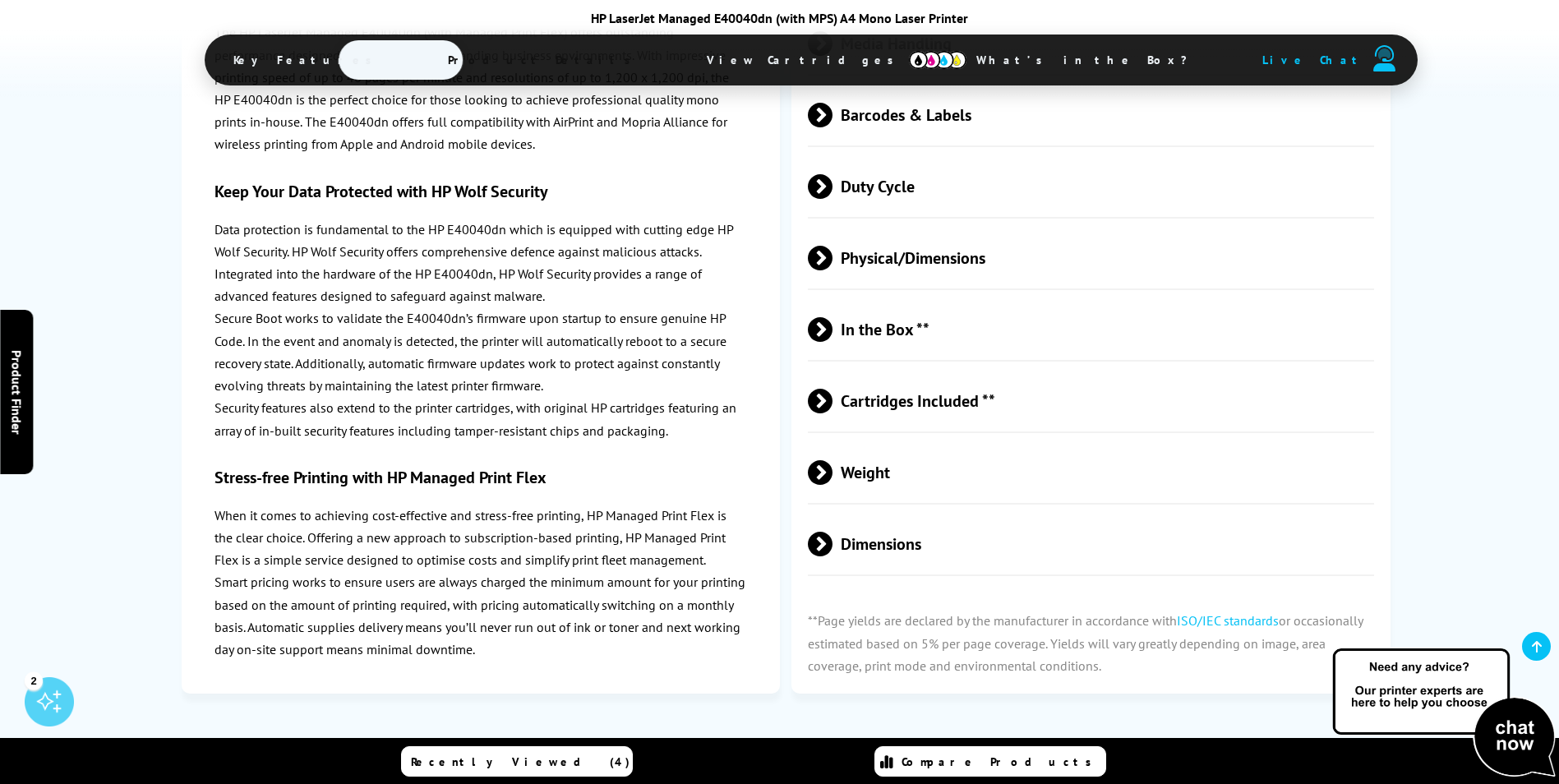
click at [833, 395] on span at bounding box center [833, 402] width 0 height 25
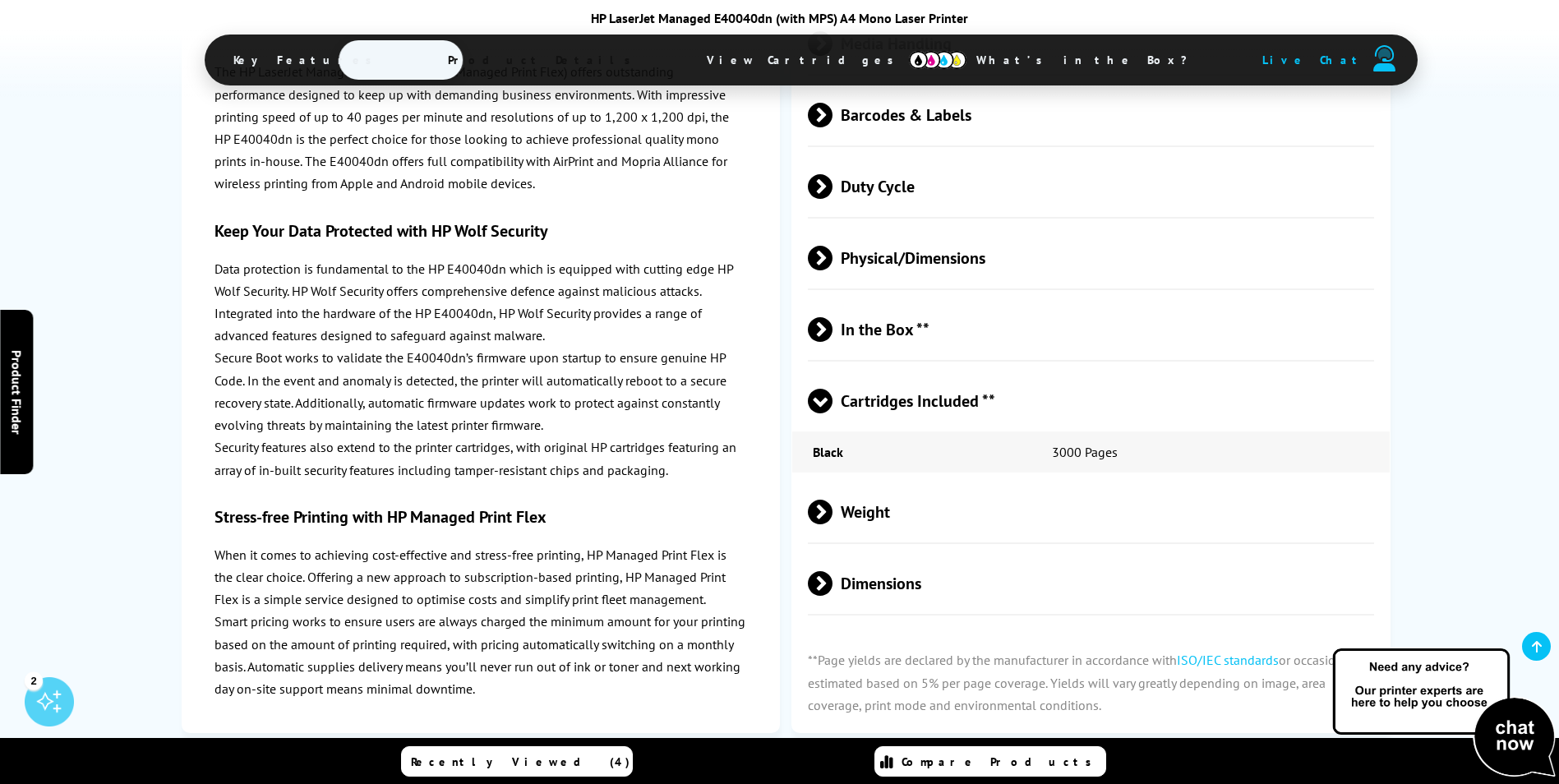
click at [823, 413] on span at bounding box center [821, 413] width 25 height 0
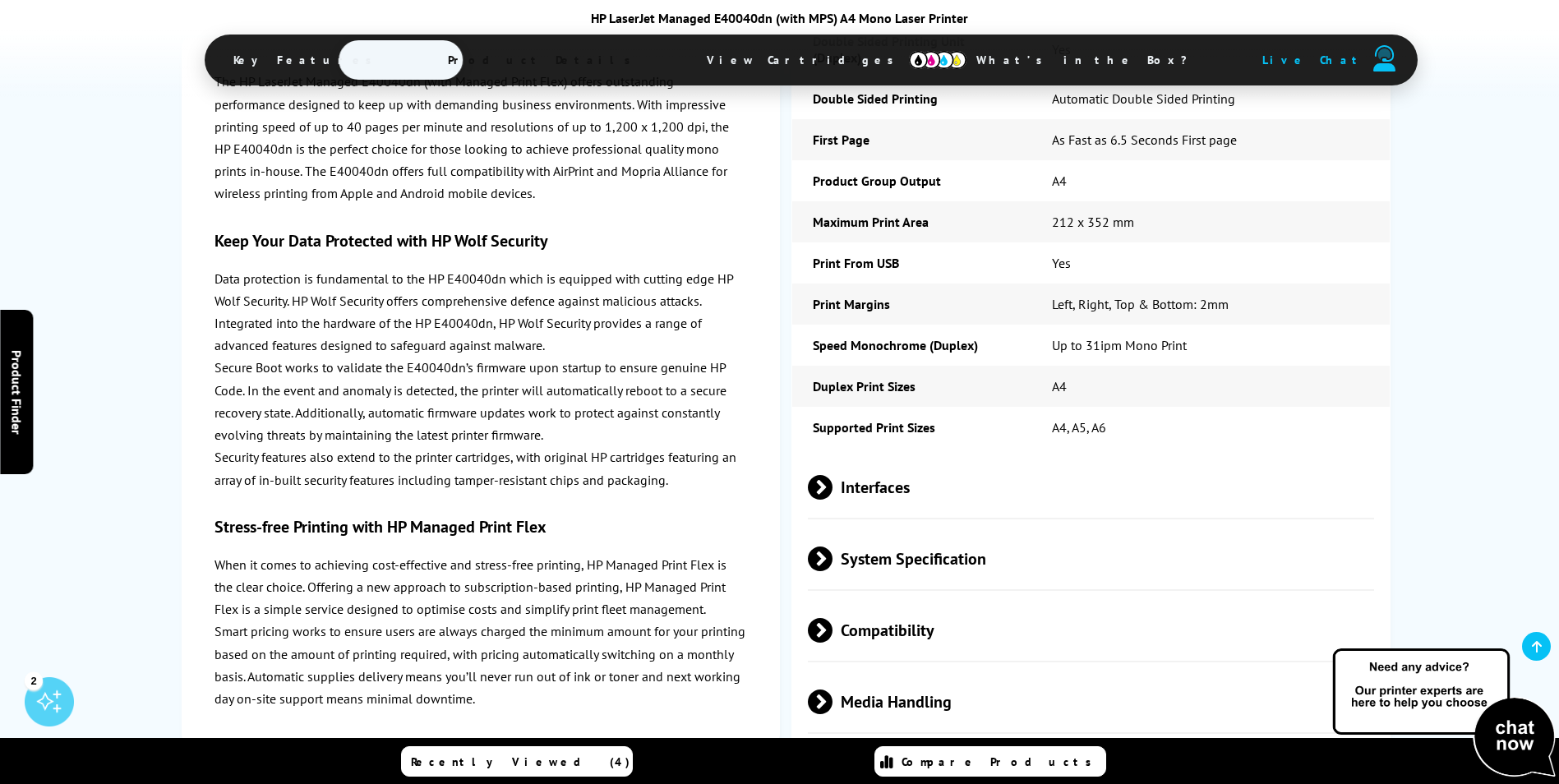
scroll to position [2383, 0]
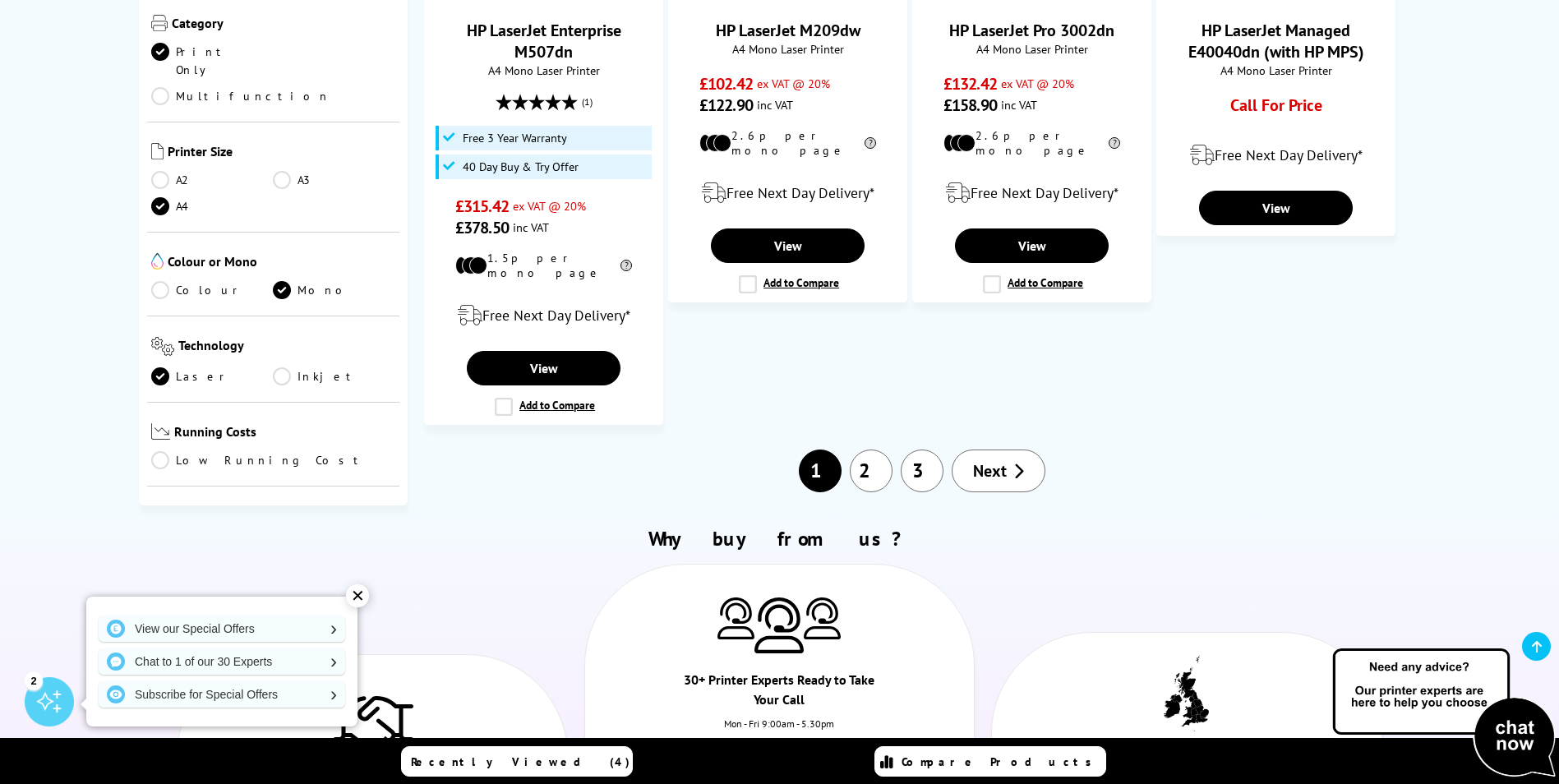
scroll to position [1857, 0]
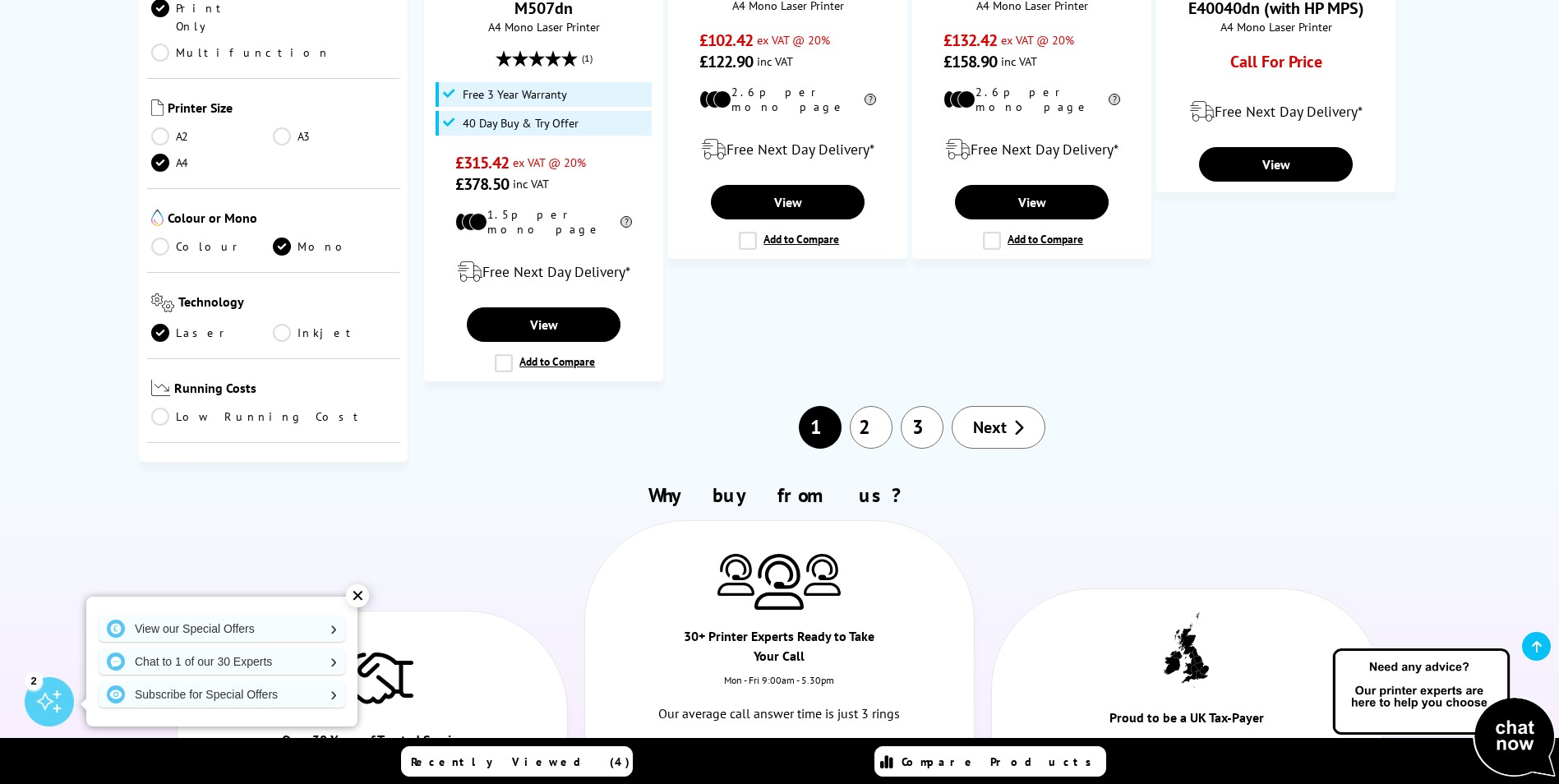
click at [868, 406] on link "2" at bounding box center [871, 427] width 43 height 43
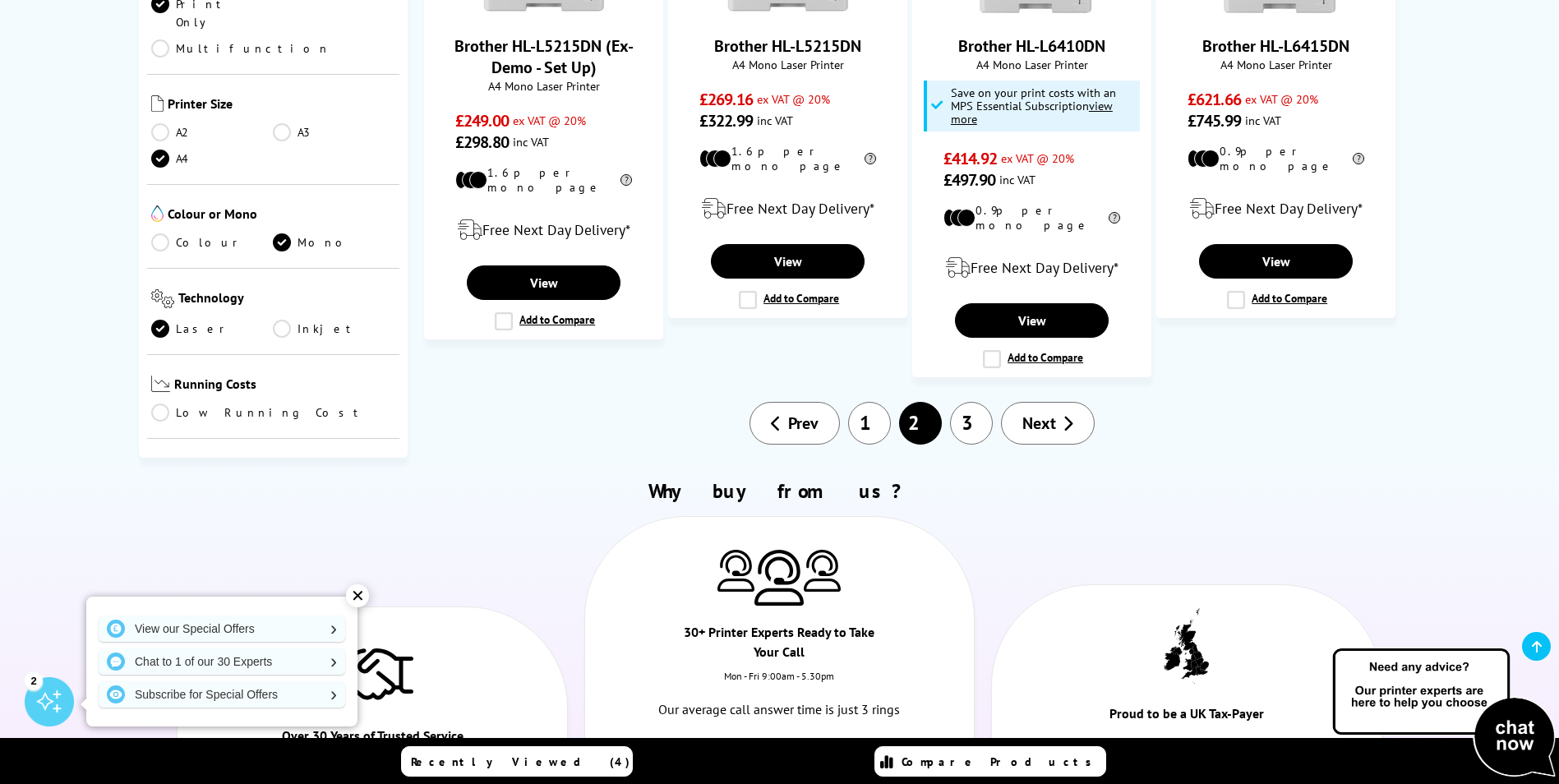
scroll to position [1726, 0]
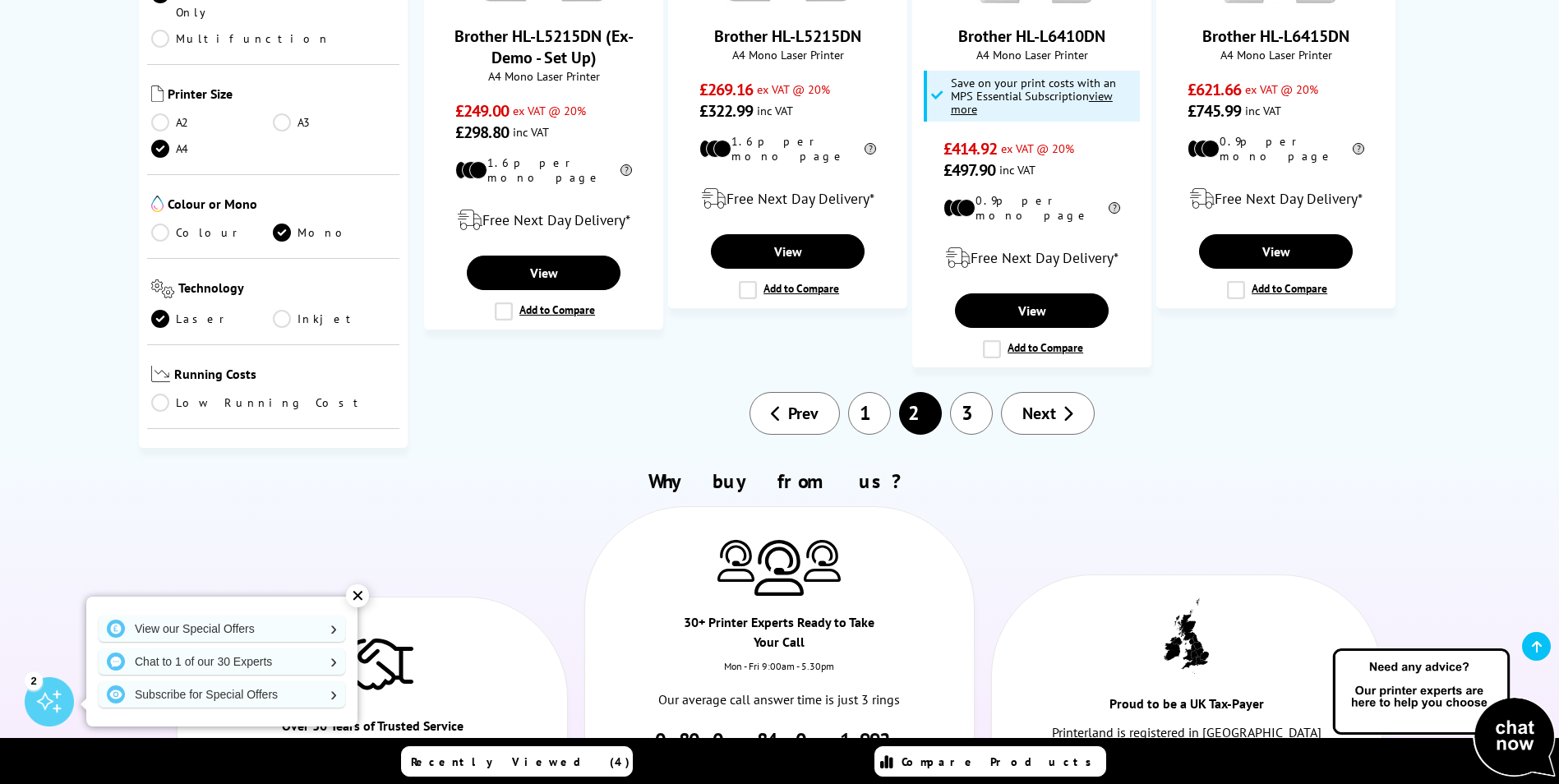
click at [976, 392] on link "3" at bounding box center [972, 413] width 43 height 43
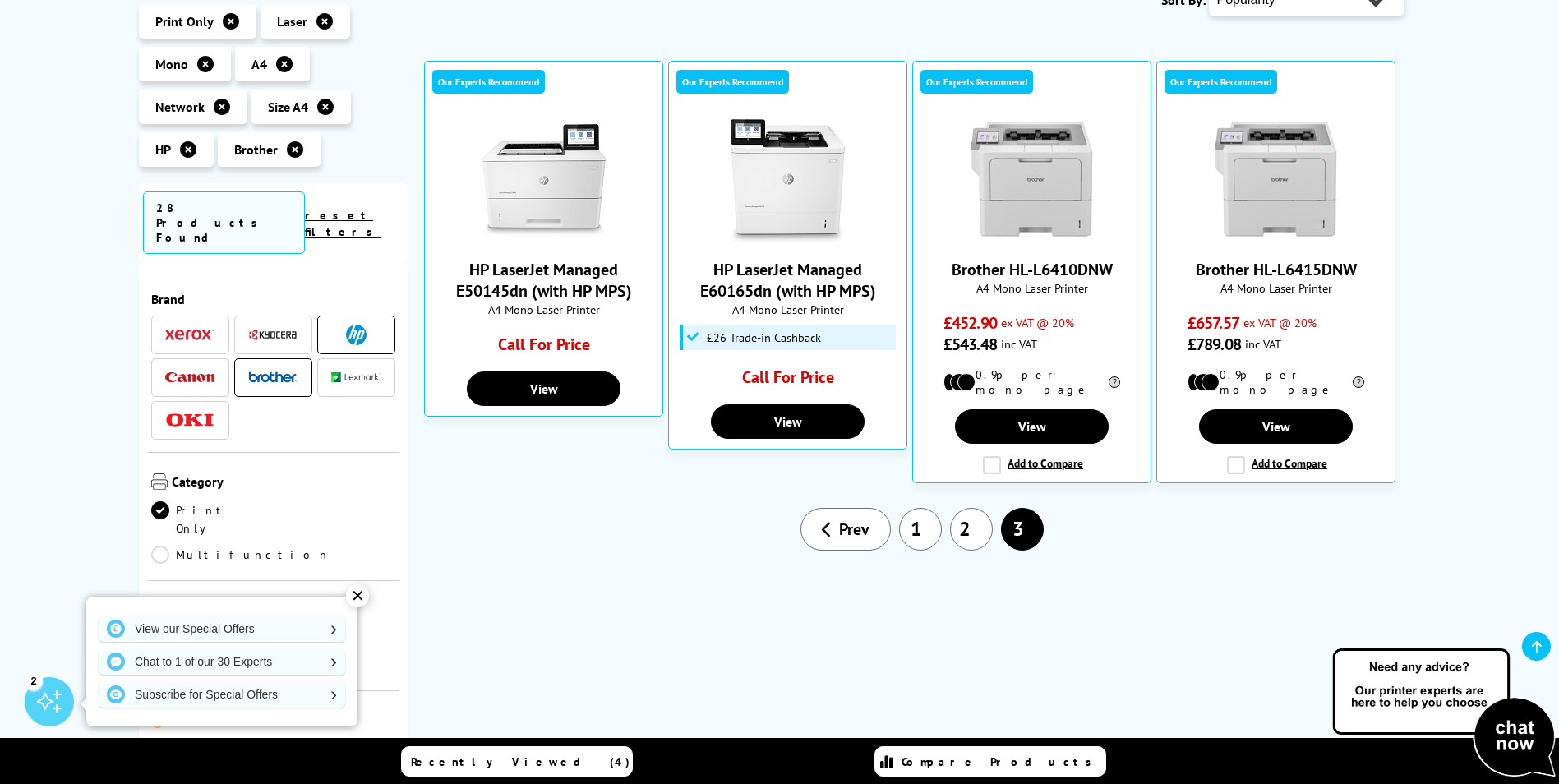
scroll to position [329, 0]
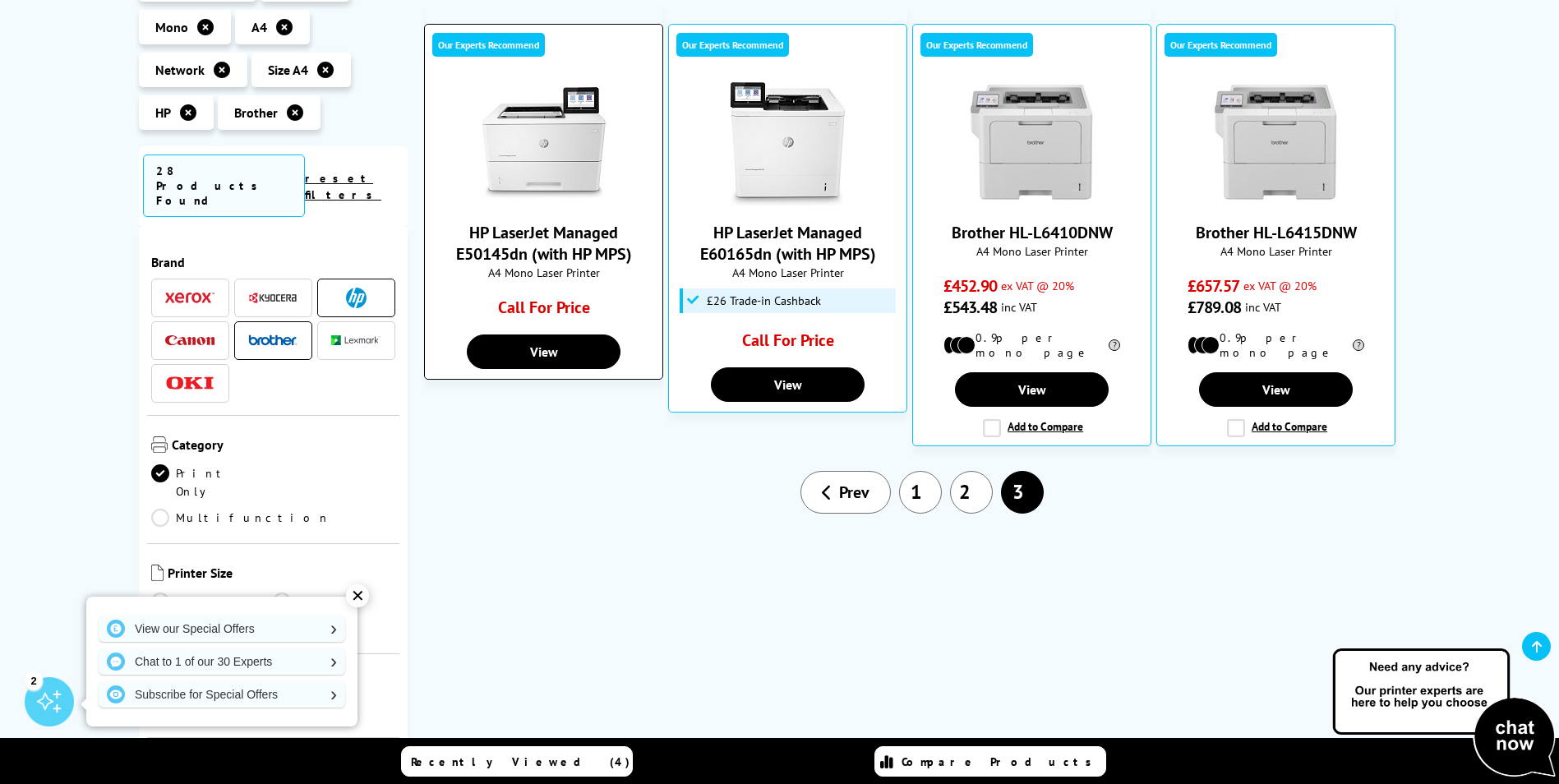
click at [554, 247] on link "HP LaserJet Managed E50145dn (with HP MPS)" at bounding box center [544, 243] width 176 height 43
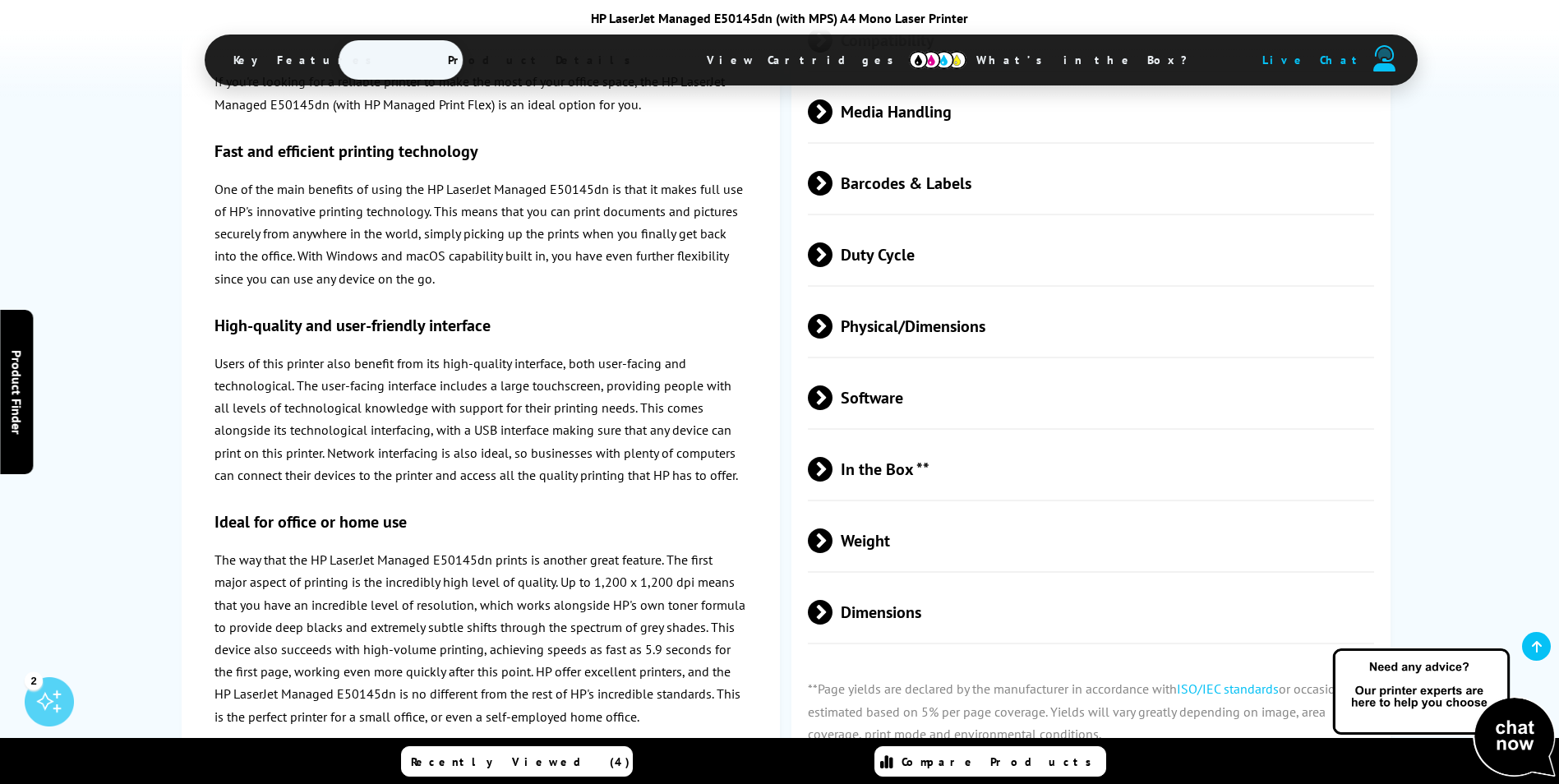
scroll to position [3287, 0]
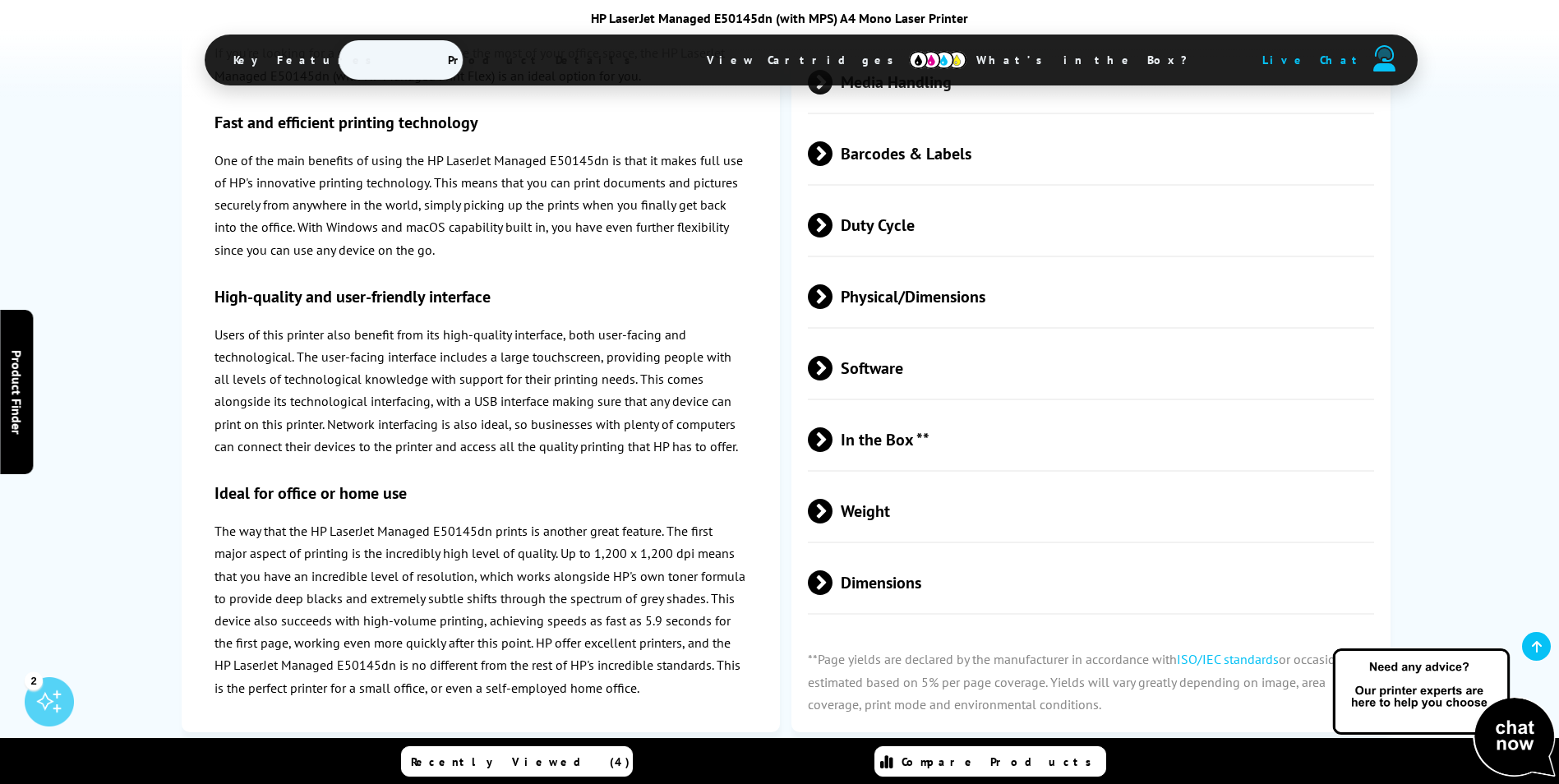
click at [833, 365] on span at bounding box center [833, 368] width 0 height 25
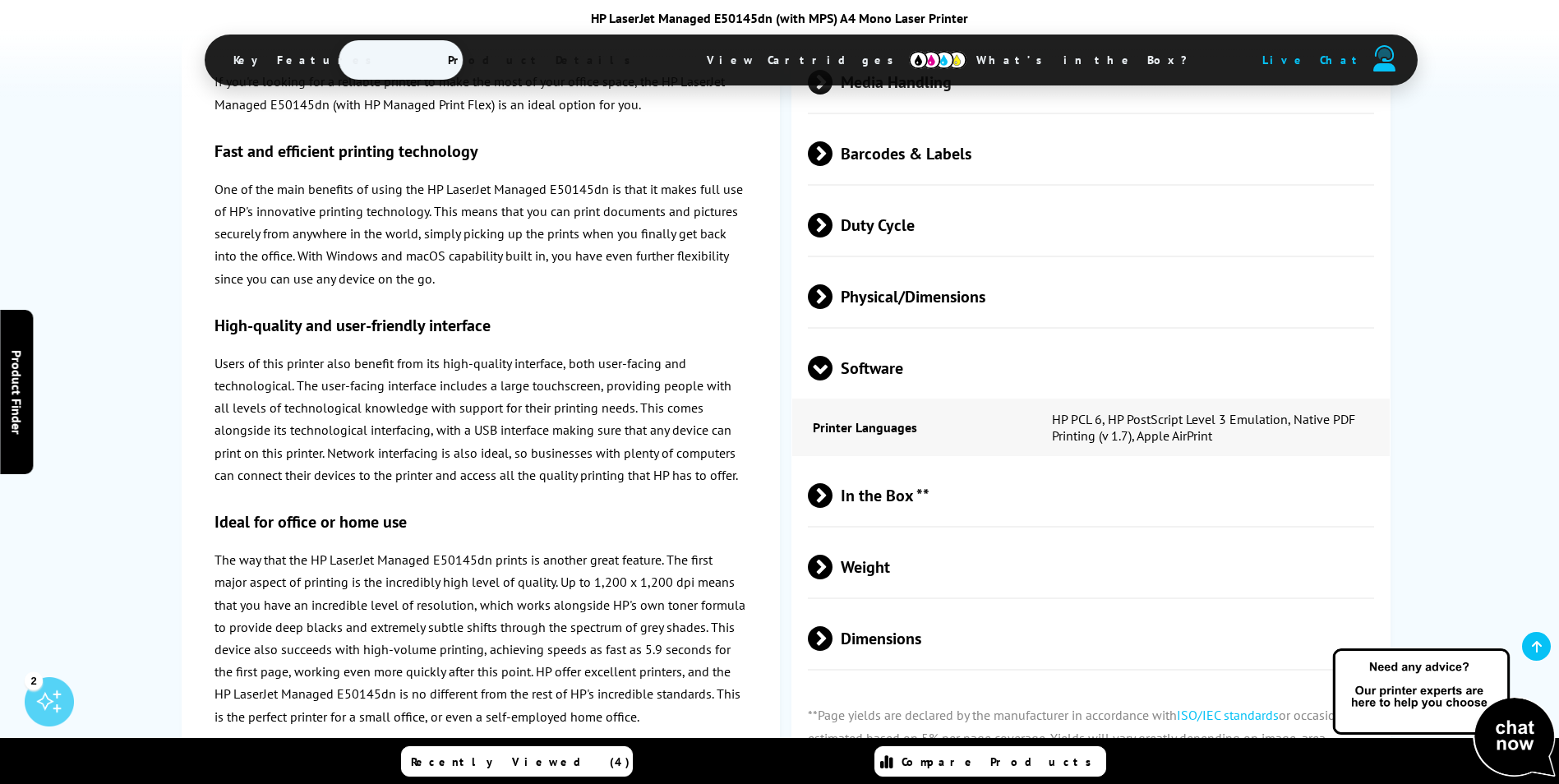
click at [823, 381] on span at bounding box center [821, 381] width 25 height 0
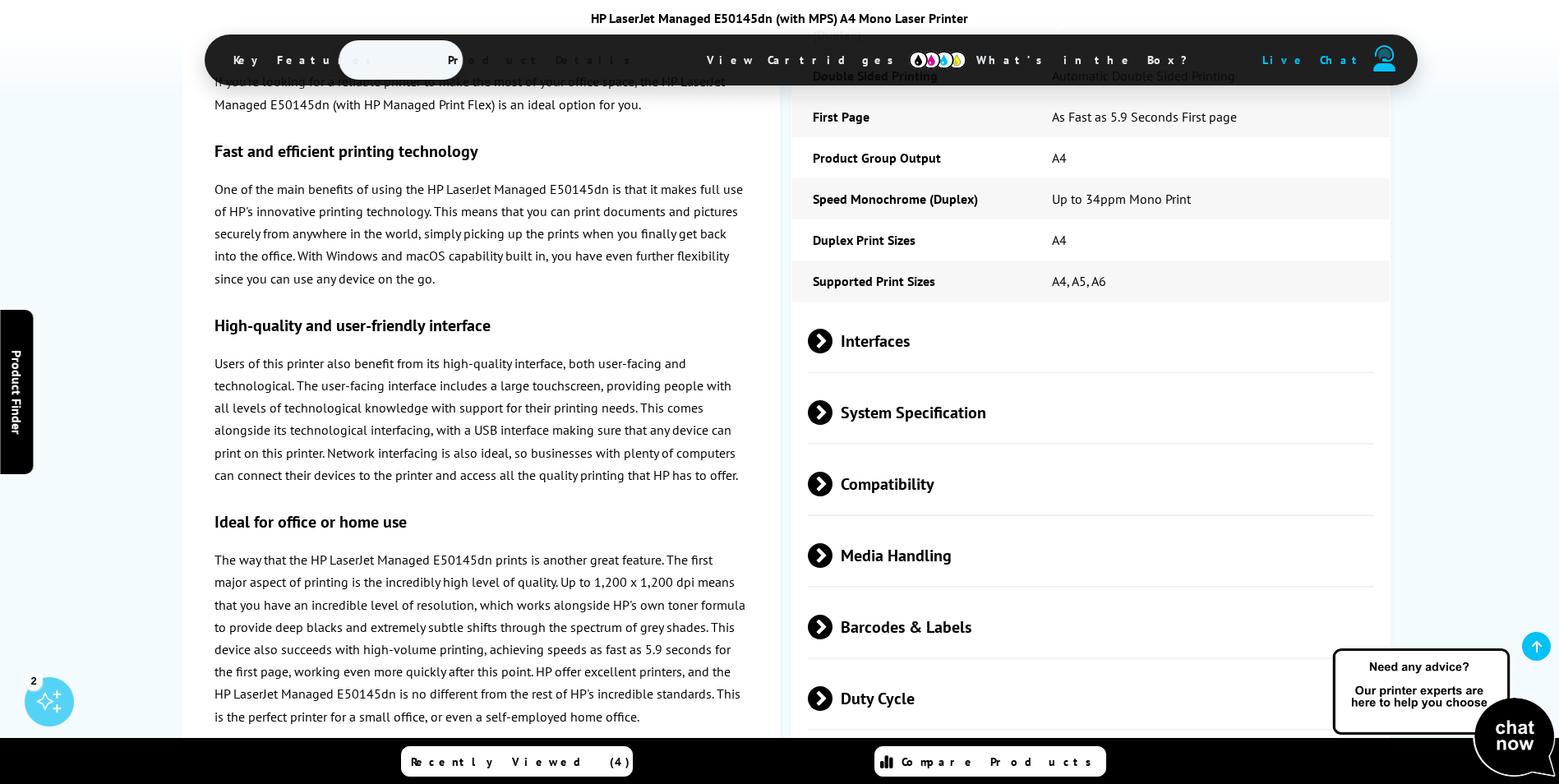
scroll to position [2794, 0]
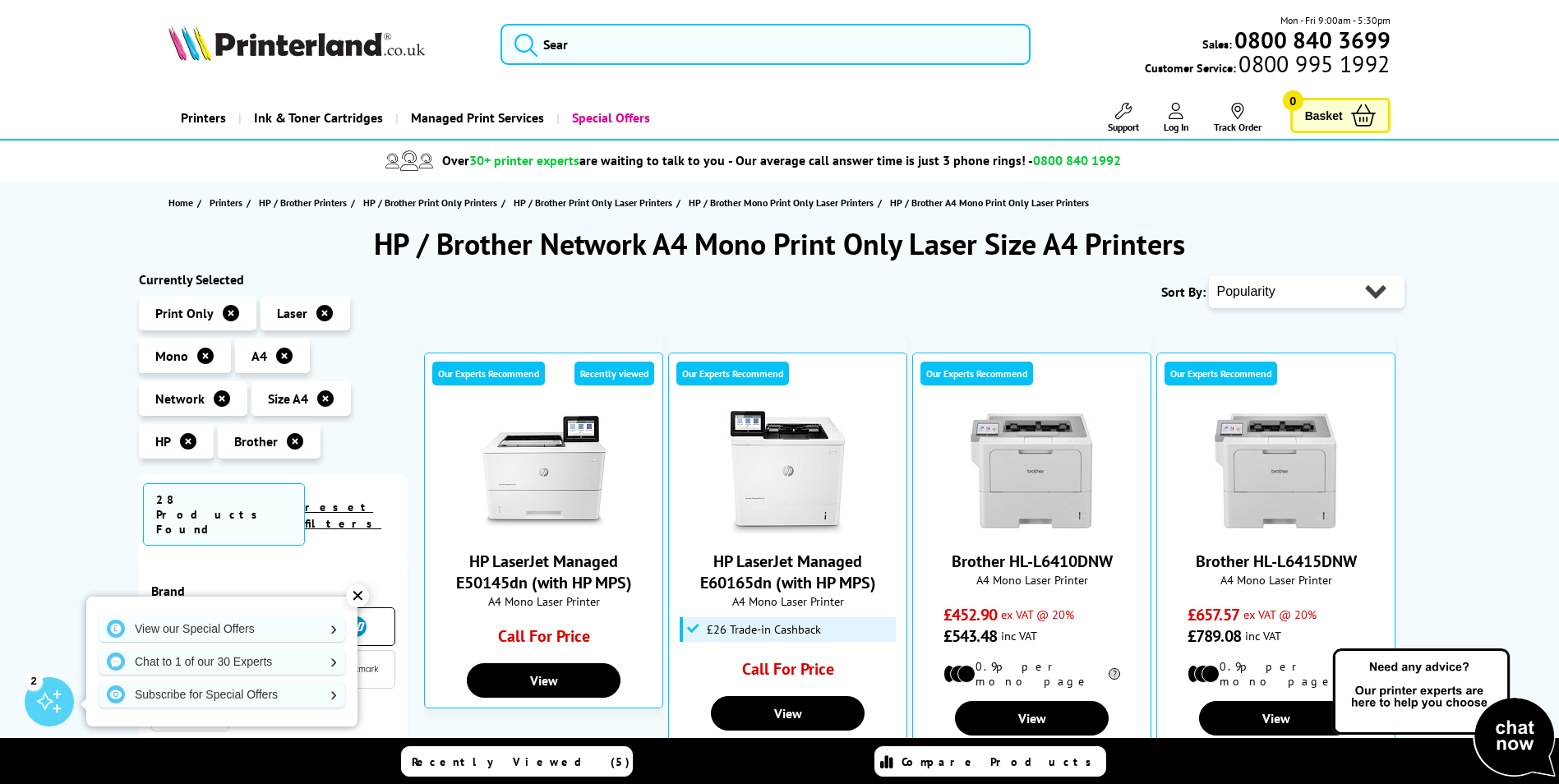
click at [358, 591] on div "✕" at bounding box center [358, 596] width 23 height 23
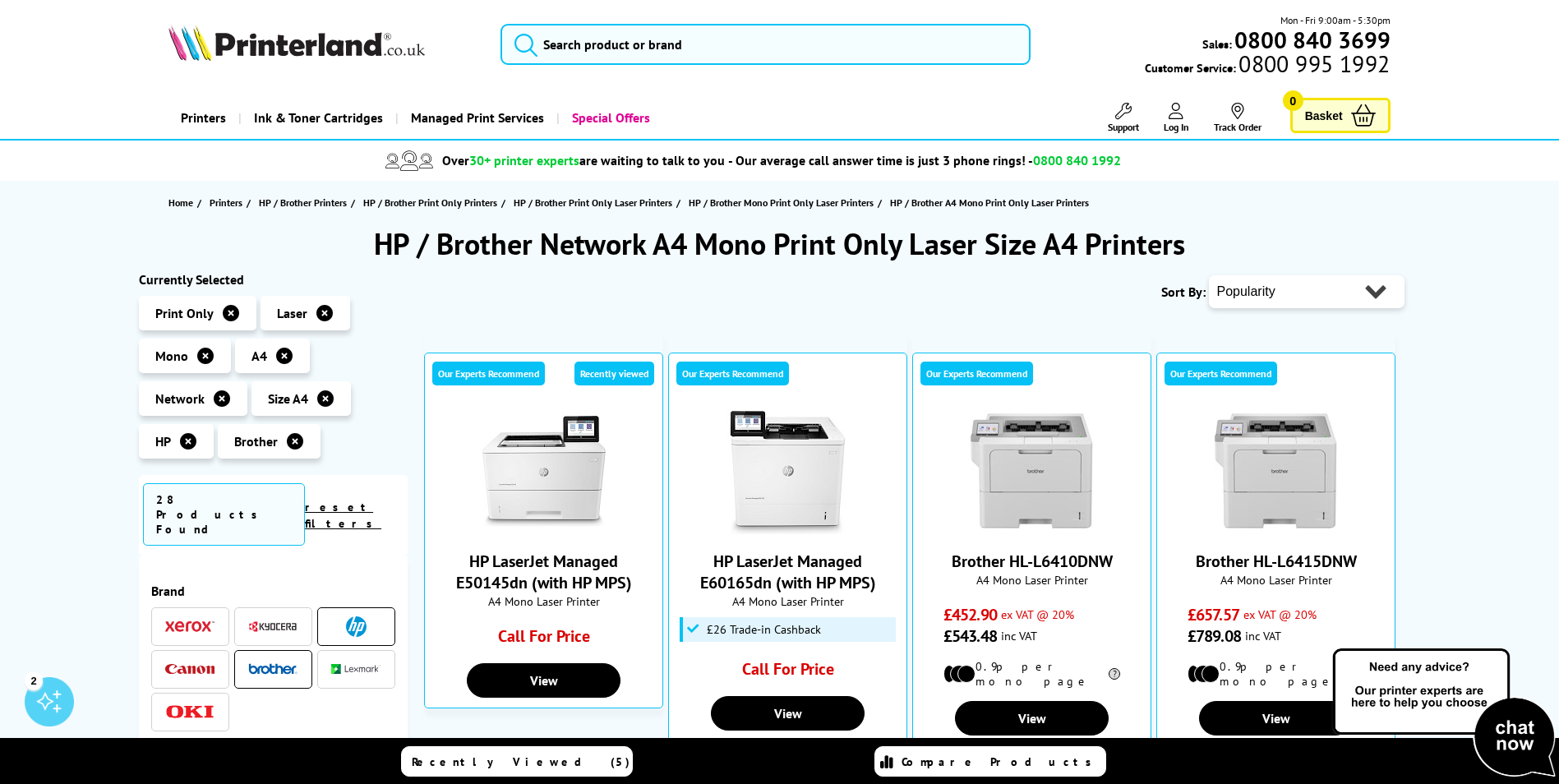
click at [334, 617] on span at bounding box center [356, 626] width 50 height 20
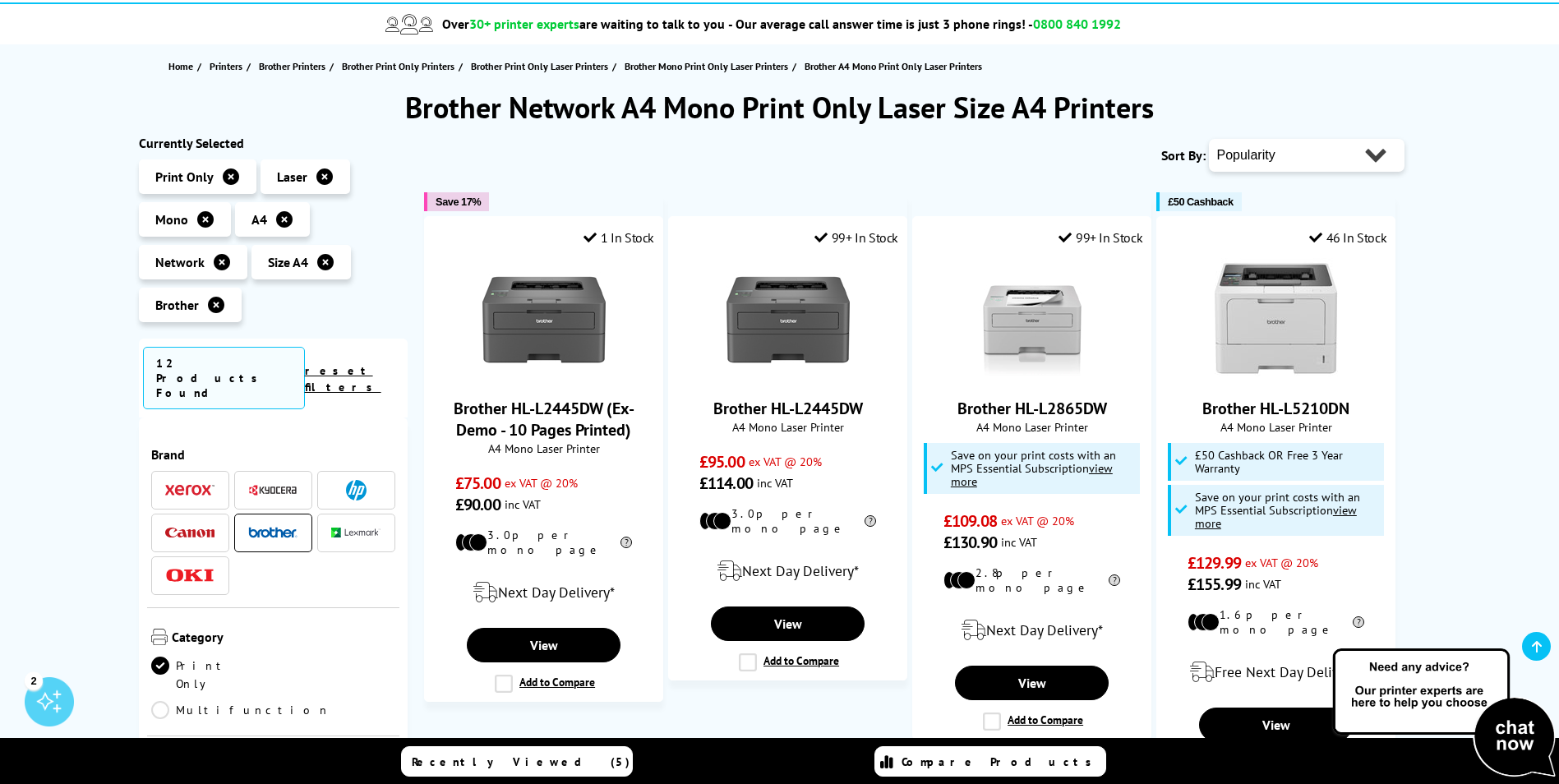
scroll to position [164, 0]
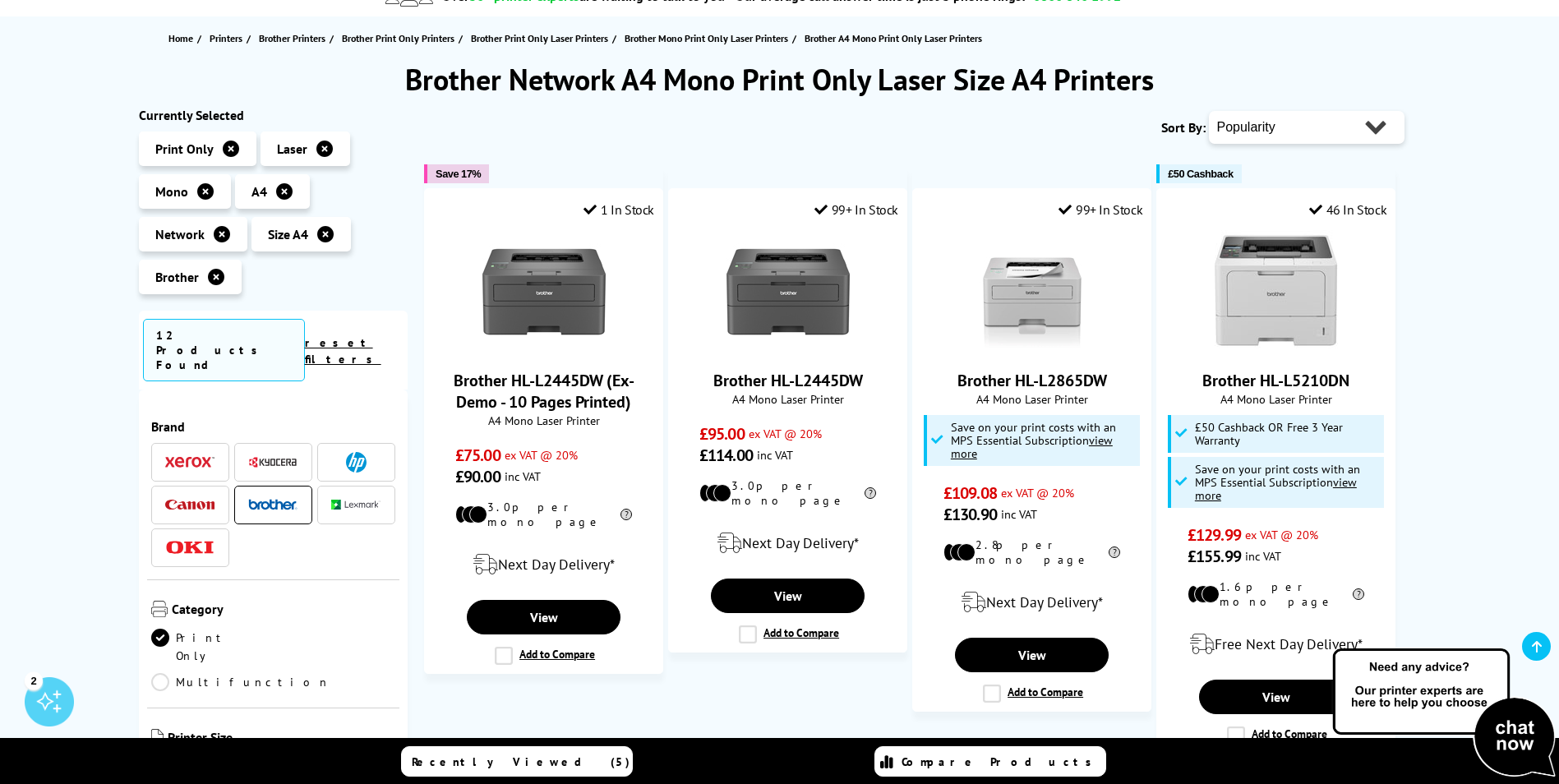
click at [1374, 130] on select "Popularity Rating Price - Low to High Price - High to Low Running Costs - Low t…" at bounding box center [1306, 127] width 196 height 33
select select "Price Ascending"
click at [1209, 111] on select "Popularity Rating Price - Low to High Price - High to Low Running Costs - Low t…" at bounding box center [1306, 127] width 196 height 33
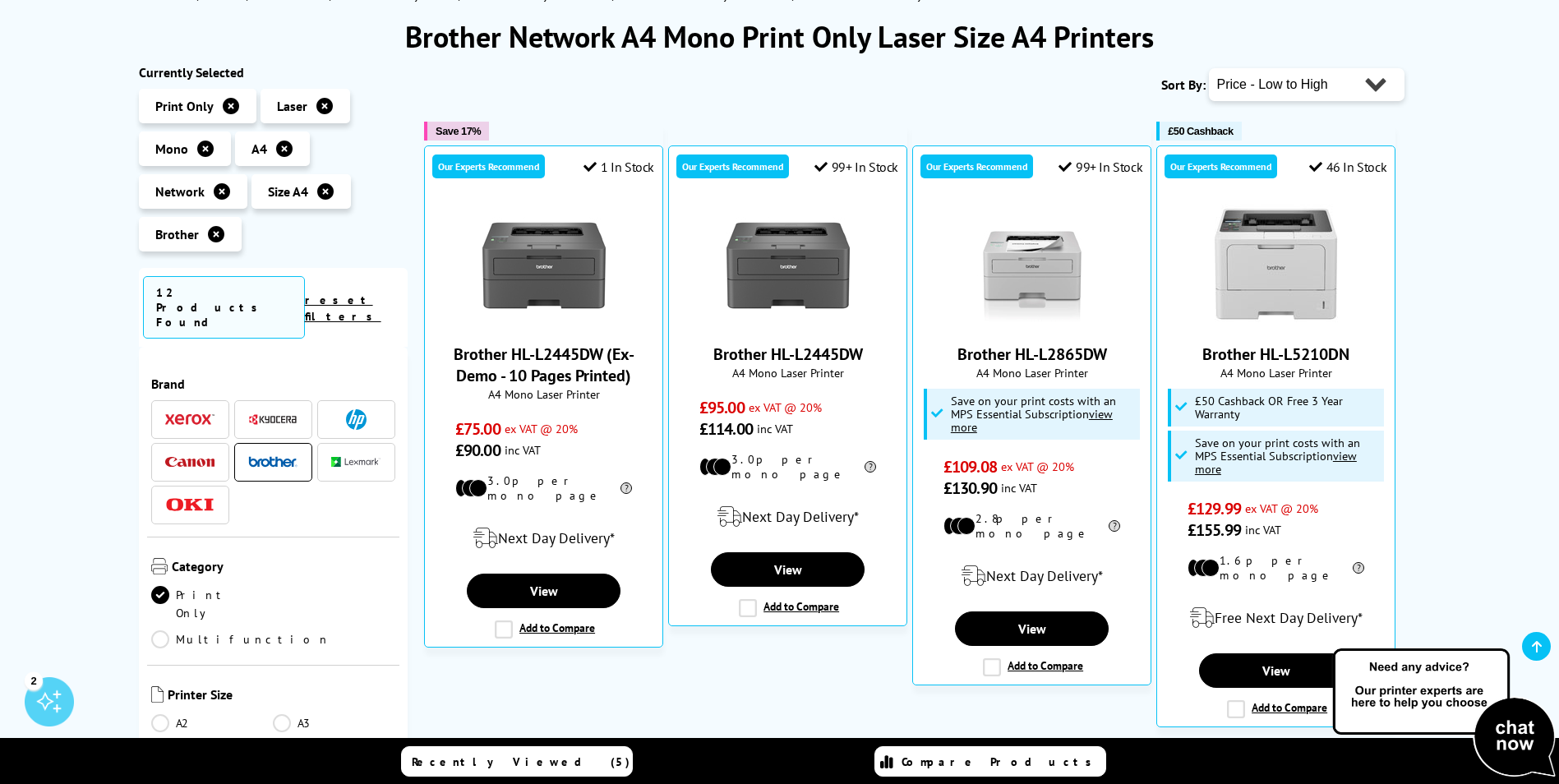
scroll to position [247, 0]
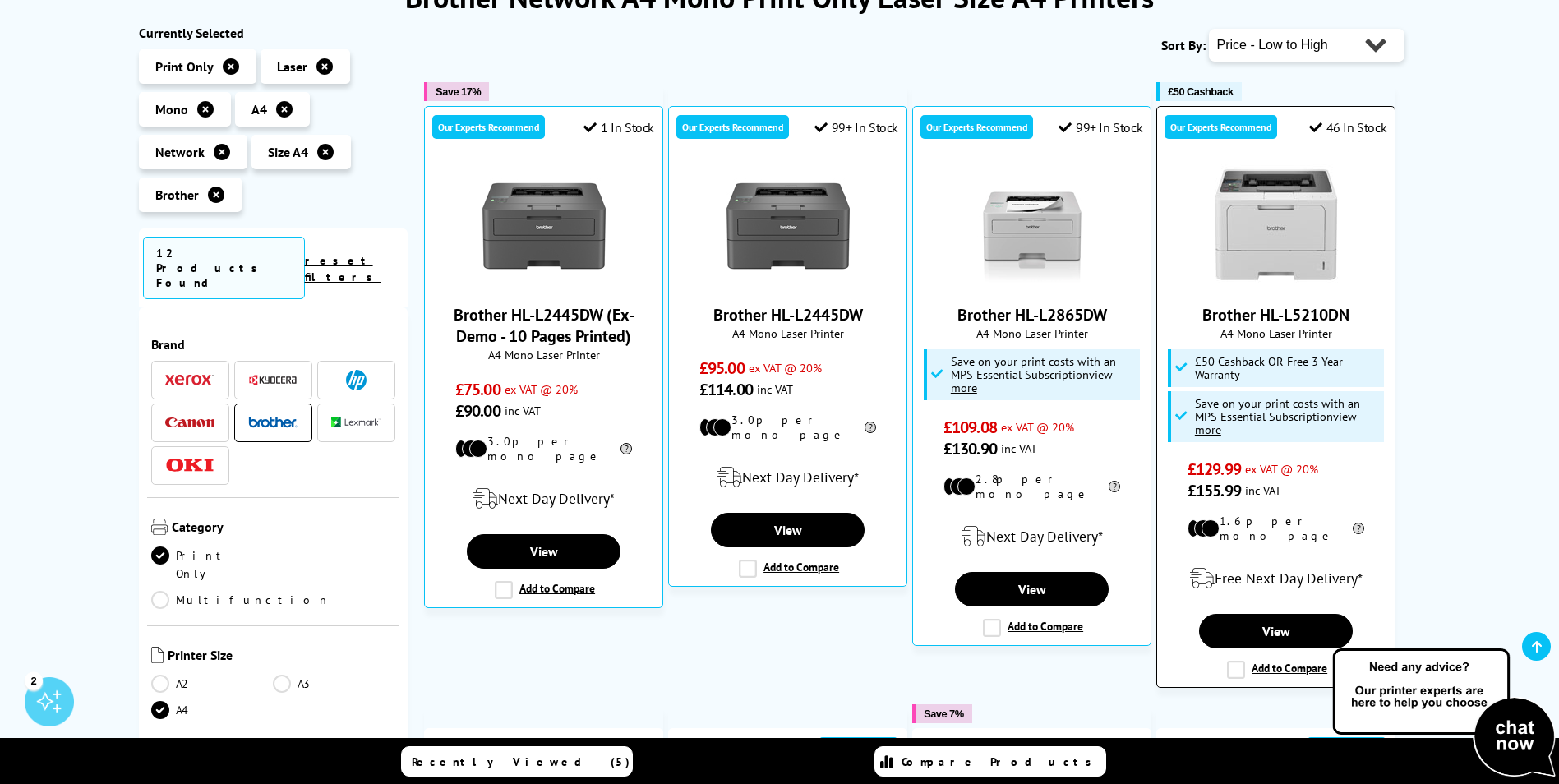
click at [1264, 317] on link "Brother HL-L5210DN" at bounding box center [1276, 315] width 147 height 21
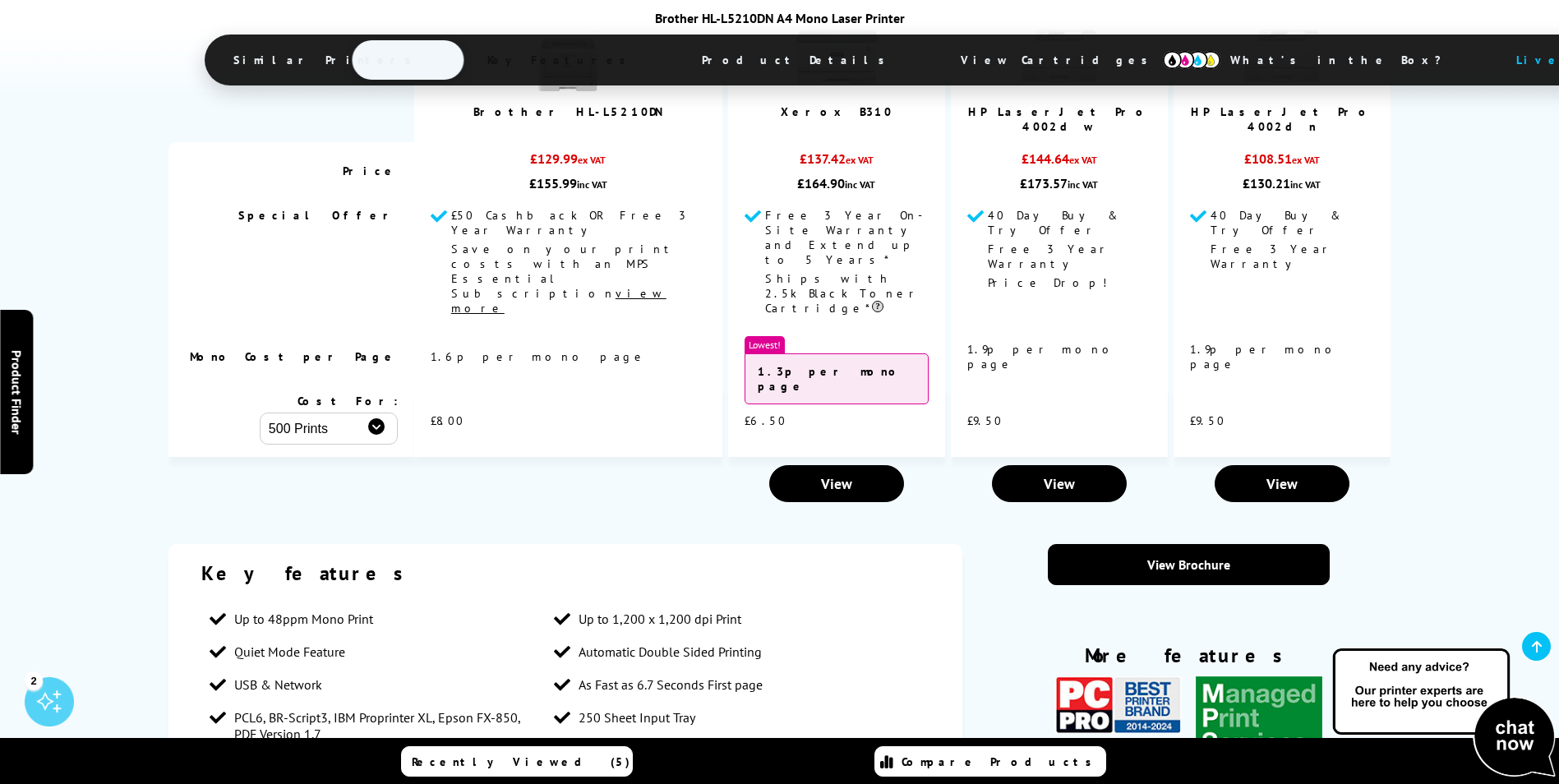
scroll to position [2465, 0]
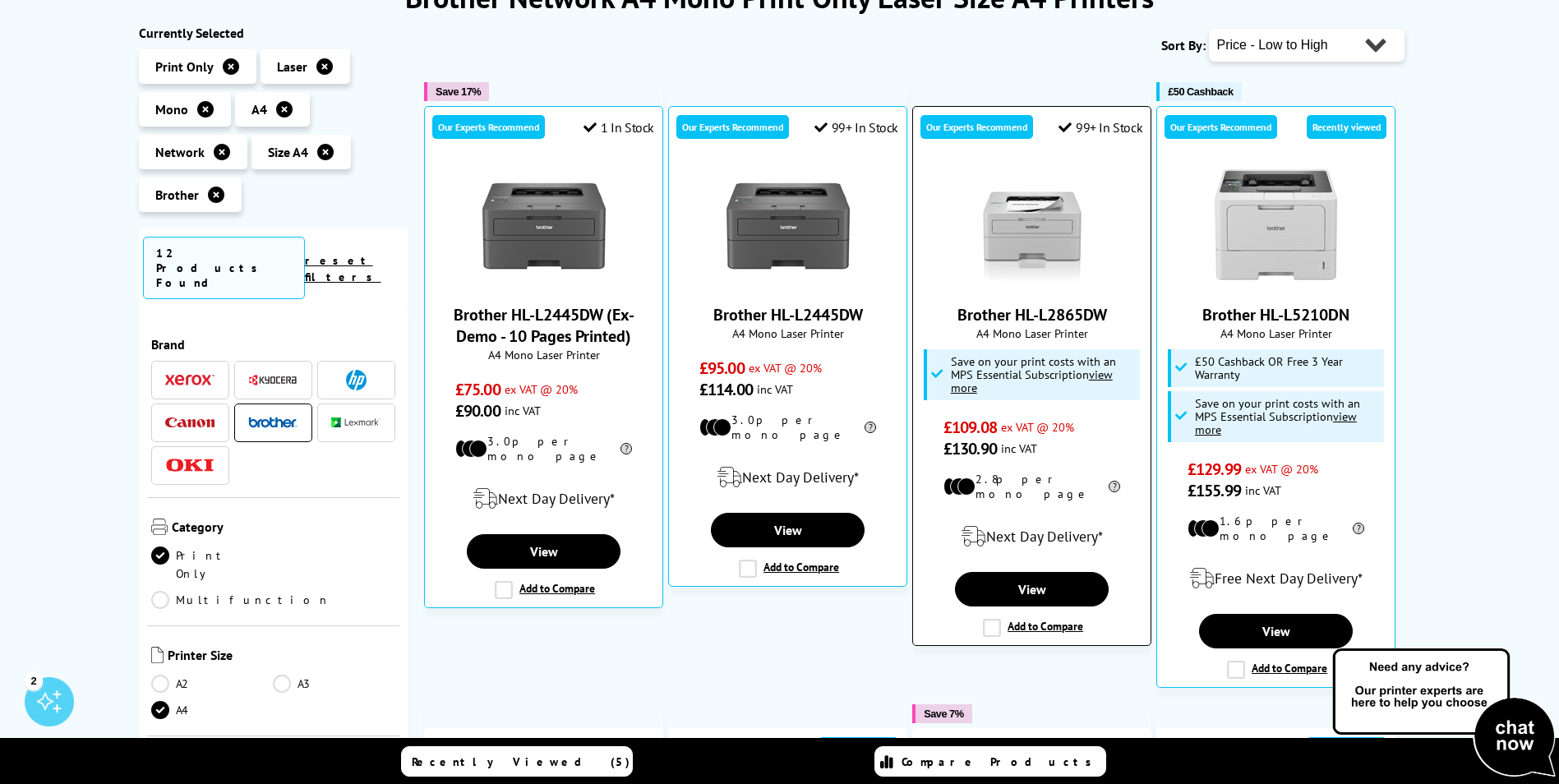
click at [1033, 313] on link "Brother HL-L2865DW" at bounding box center [1032, 315] width 149 height 21
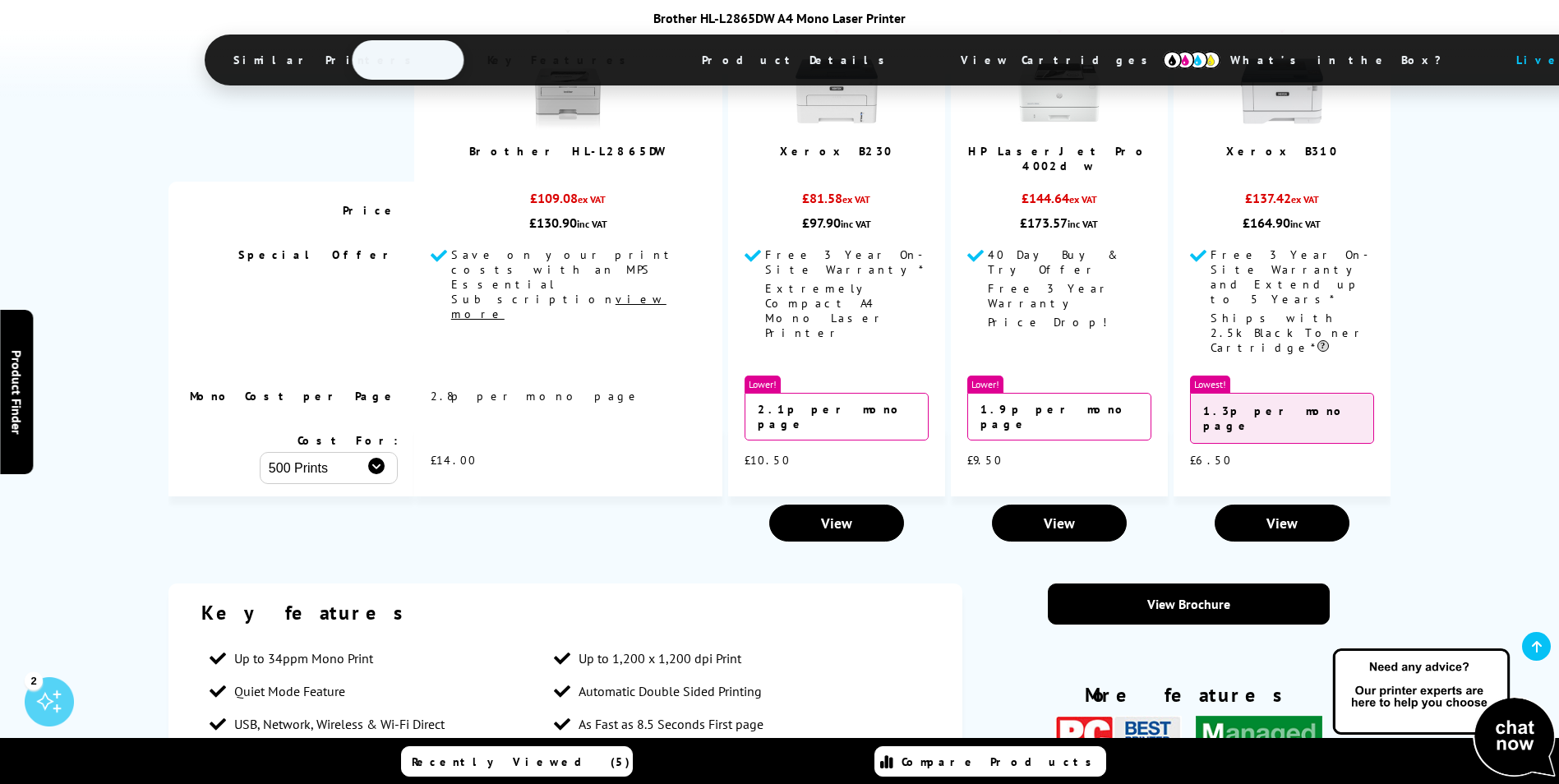
scroll to position [2218, 0]
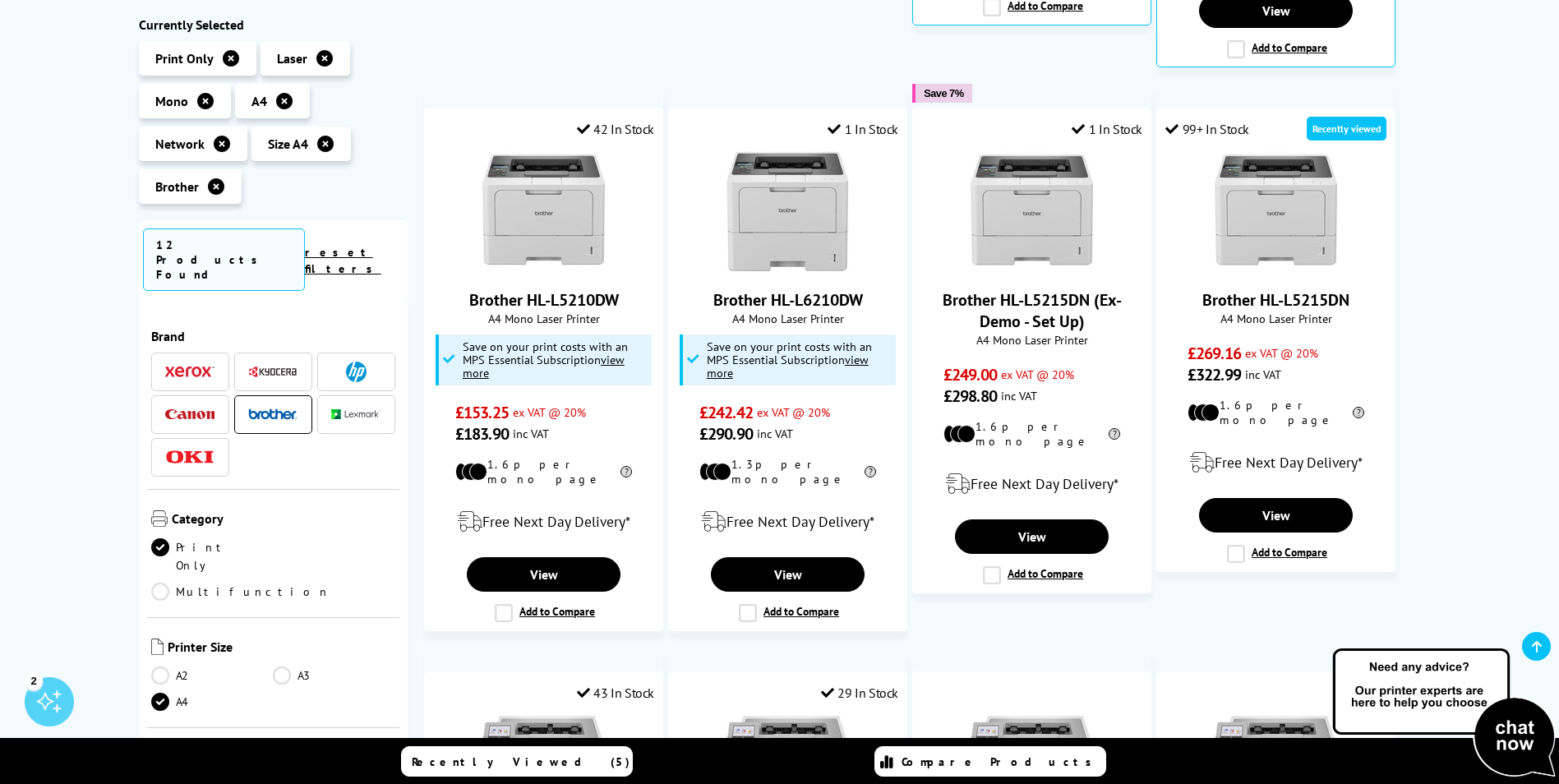
scroll to position [904, 0]
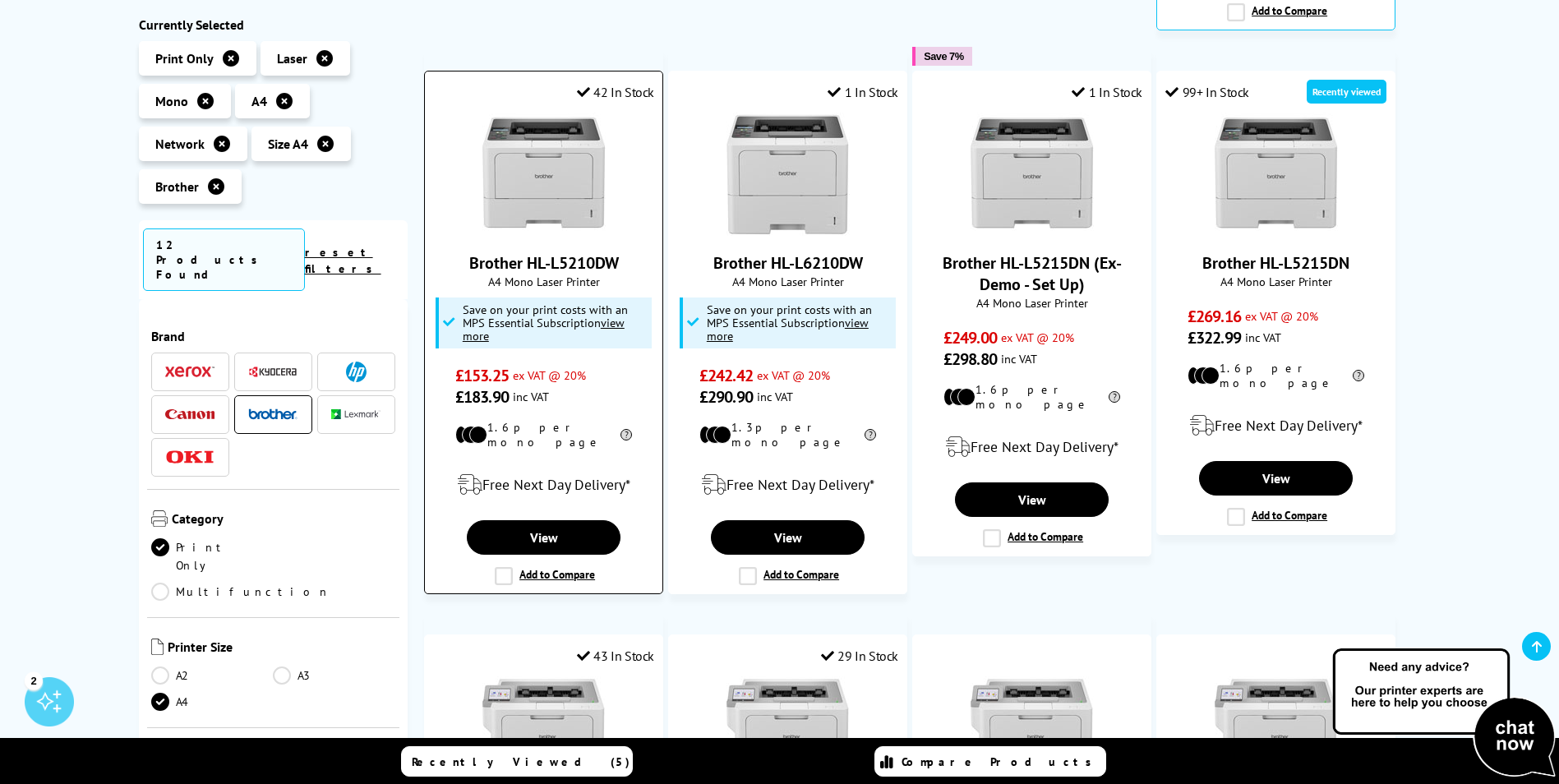
click at [534, 255] on link "Brother HL-L5210DW" at bounding box center [544, 263] width 149 height 21
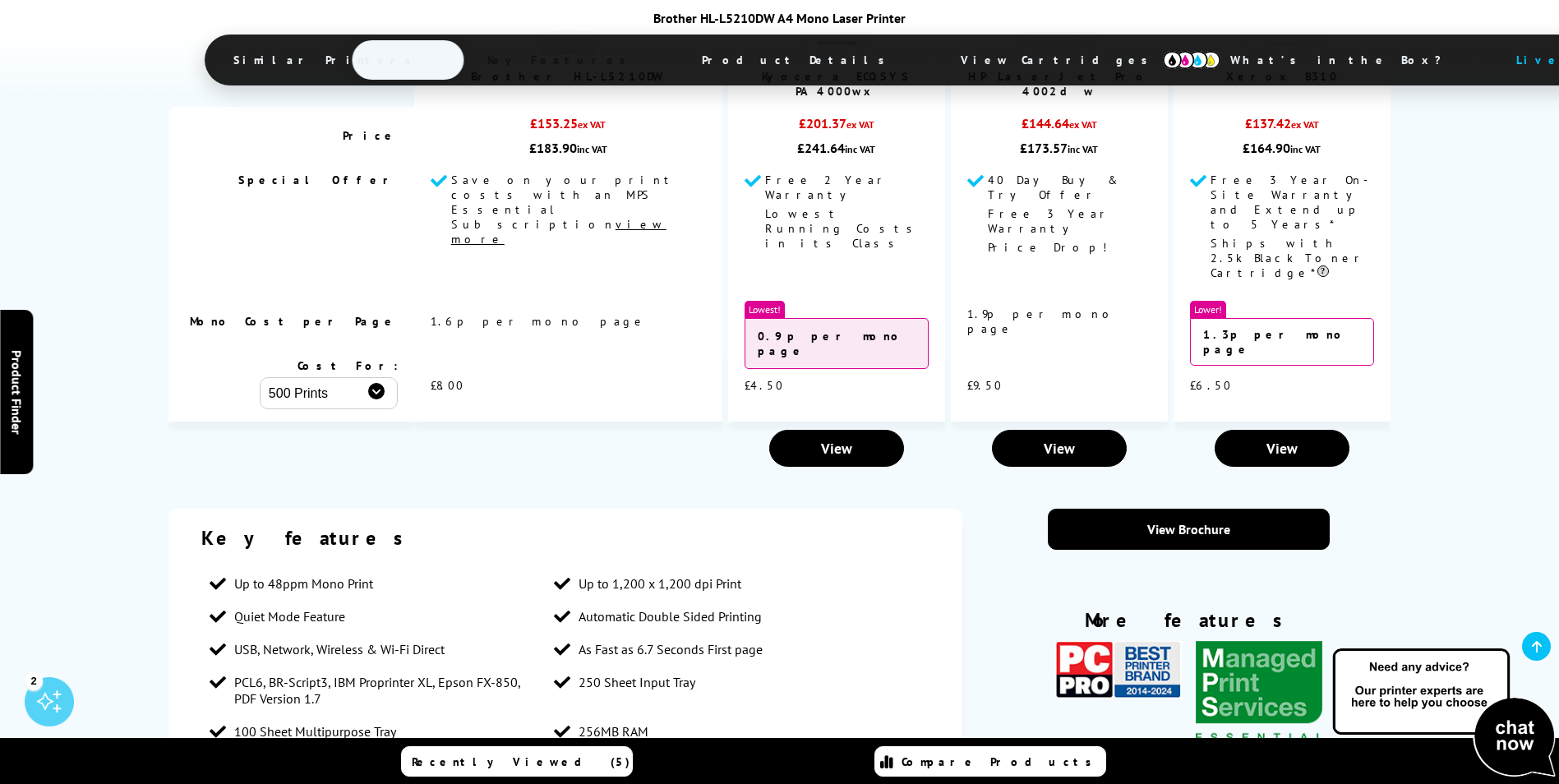
scroll to position [2383, 0]
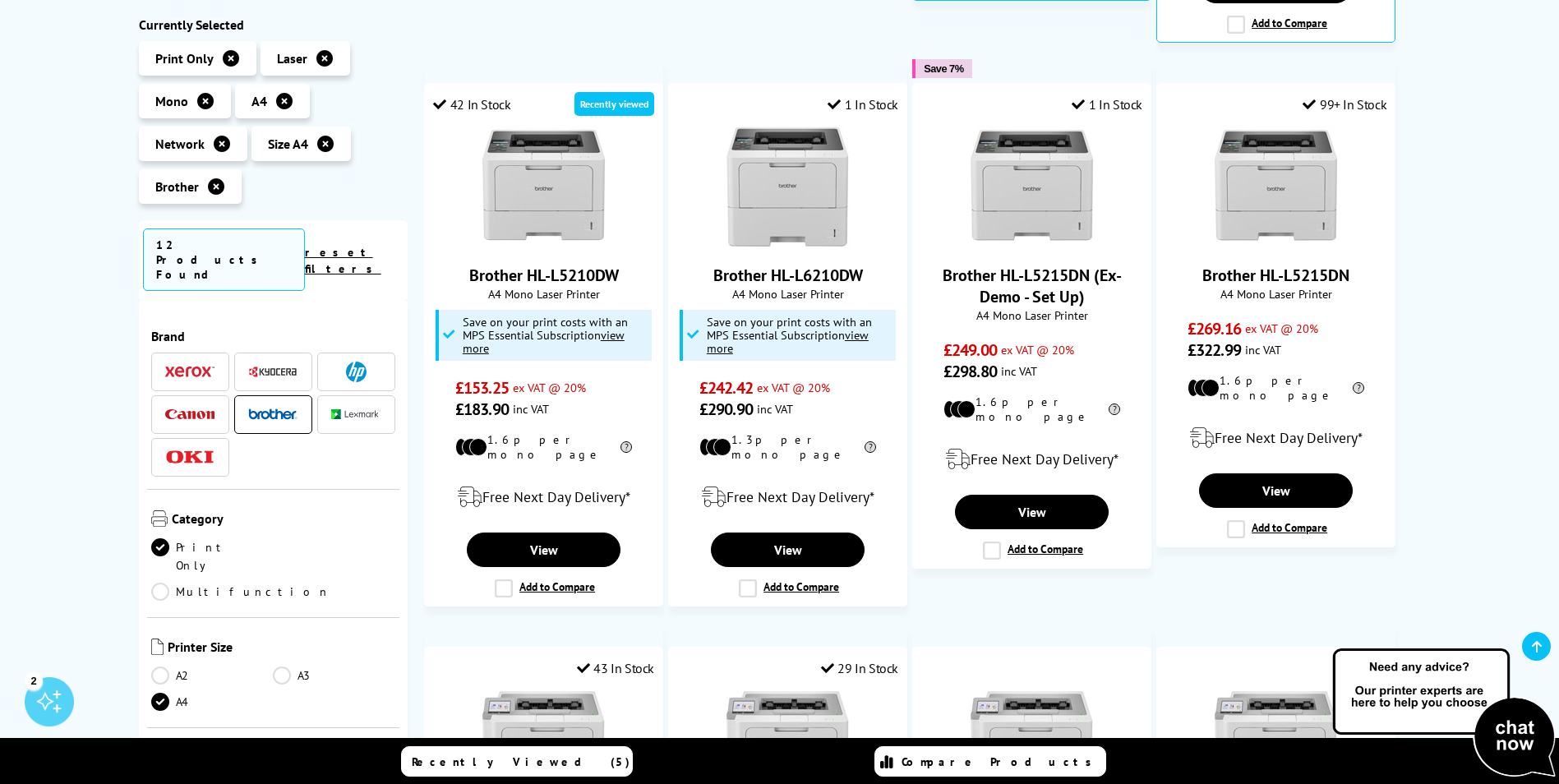
scroll to position [887, 0]
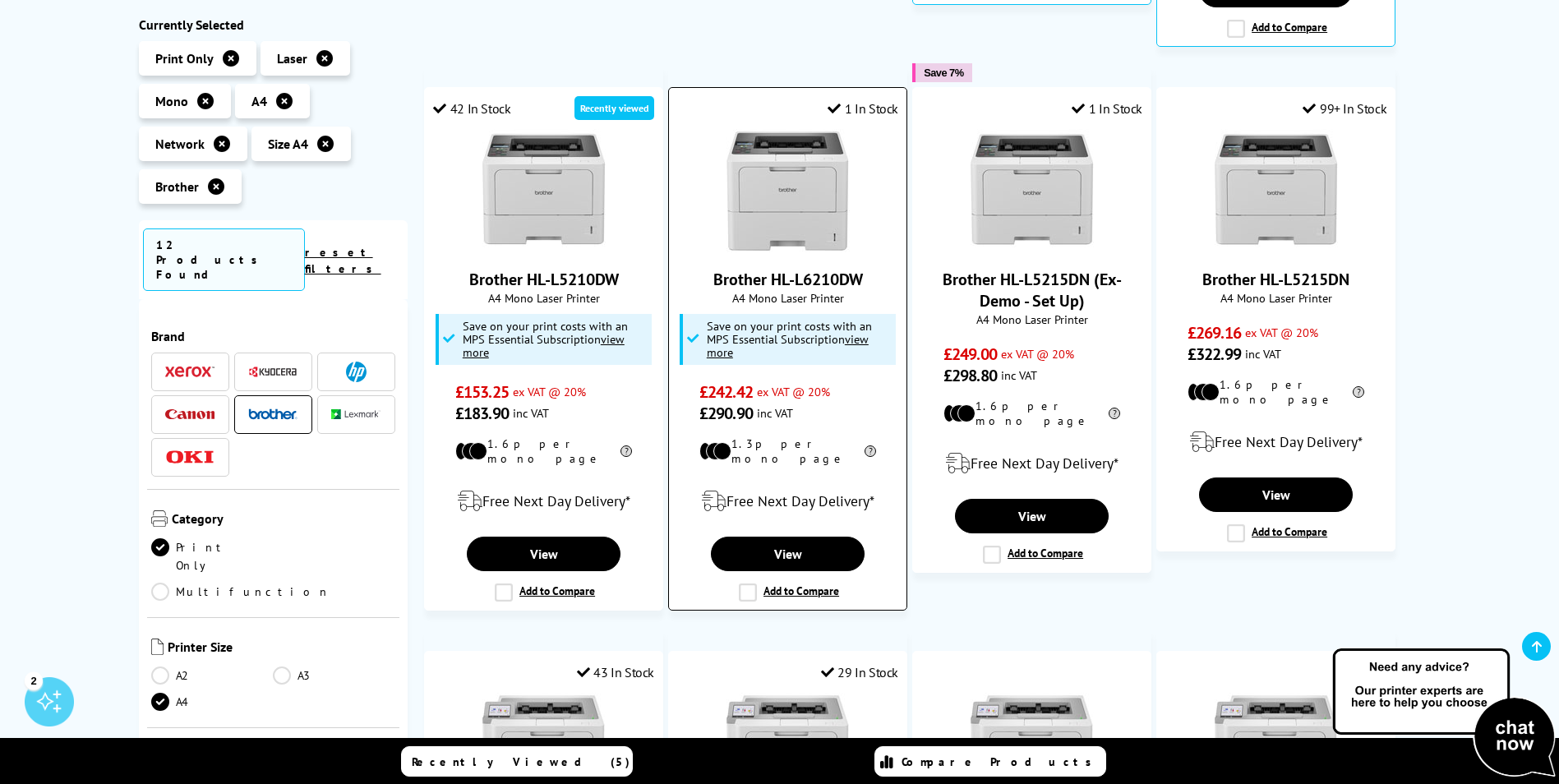
click at [786, 272] on link "Brother HL-L6210DW" at bounding box center [788, 279] width 149 height 21
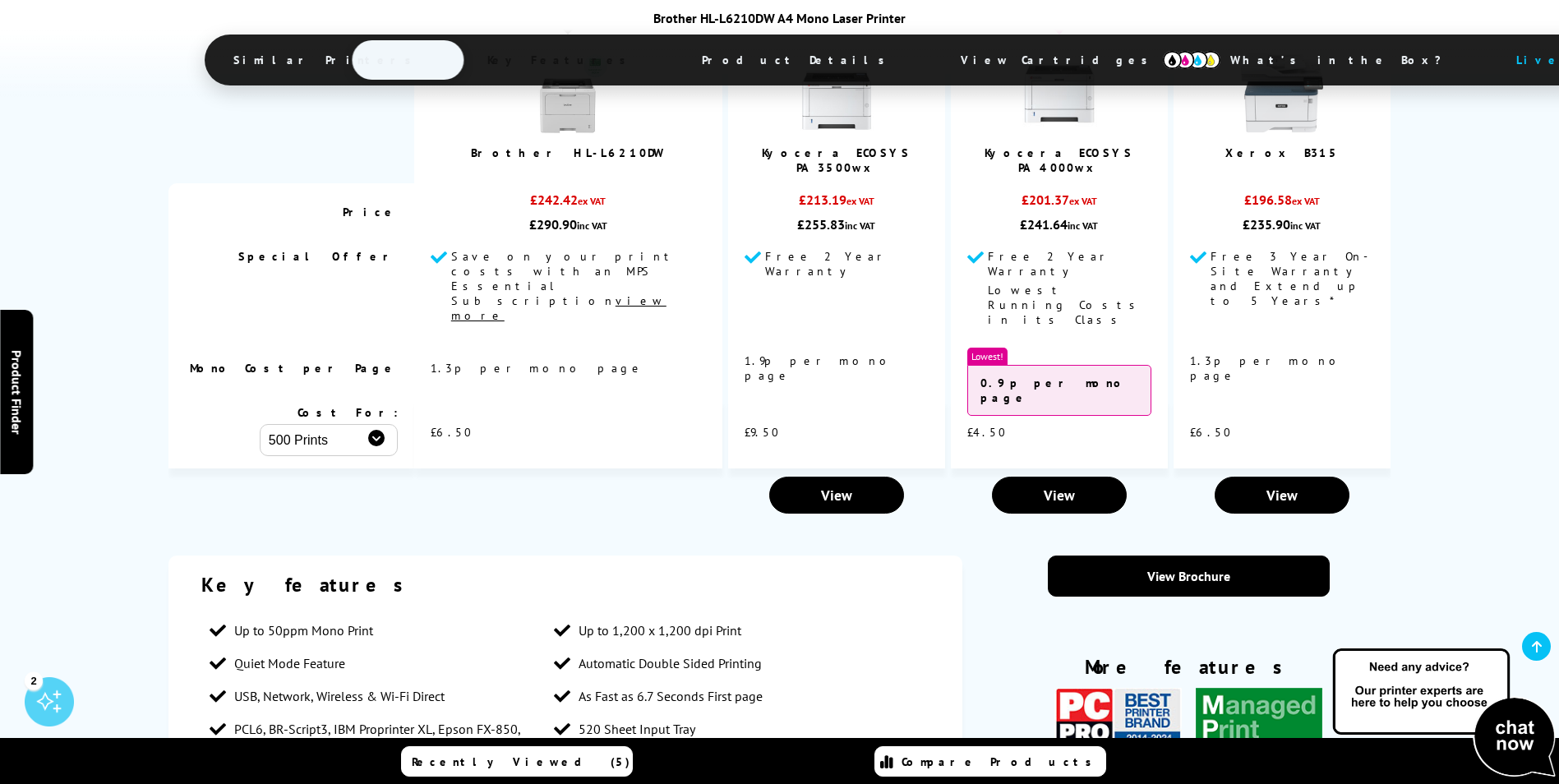
scroll to position [2218, 0]
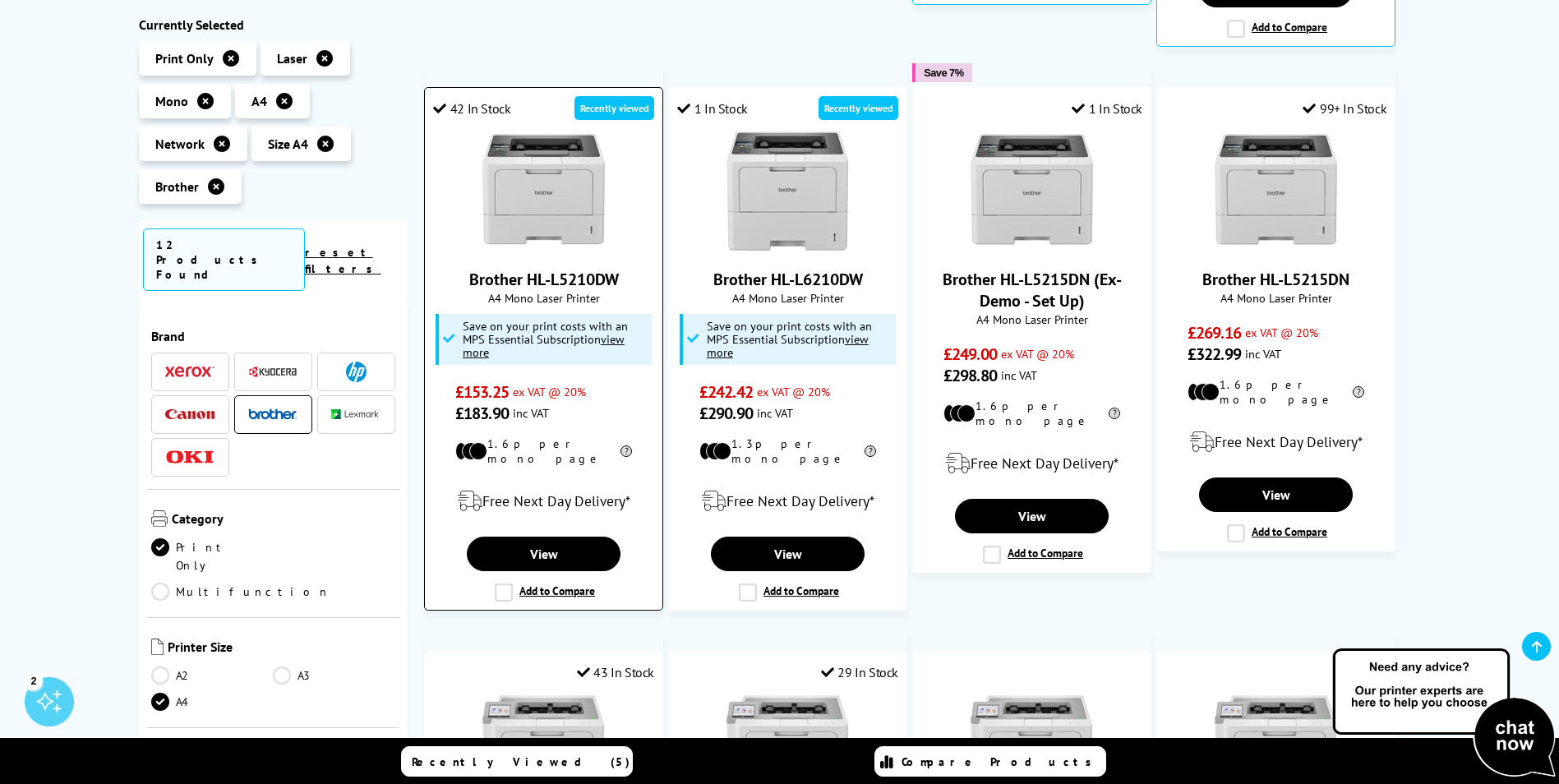
click at [546, 273] on link "Brother HL-L5210DW" at bounding box center [544, 279] width 149 height 21
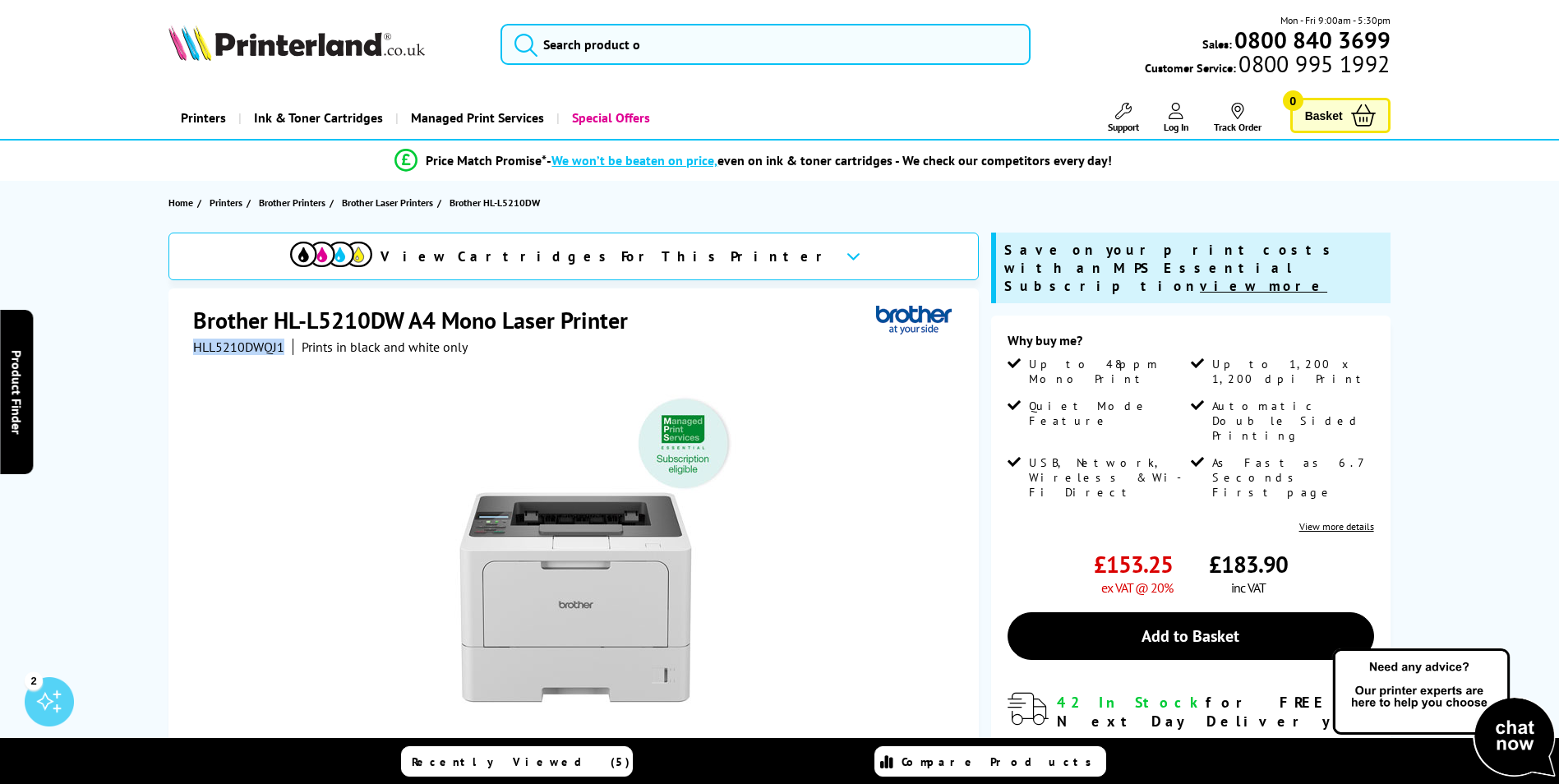
drag, startPoint x: 196, startPoint y: 346, endPoint x: 280, endPoint y: 349, distance: 84.1
click at [280, 349] on span "HLL5210DWQJ1" at bounding box center [238, 346] width 91 height 16
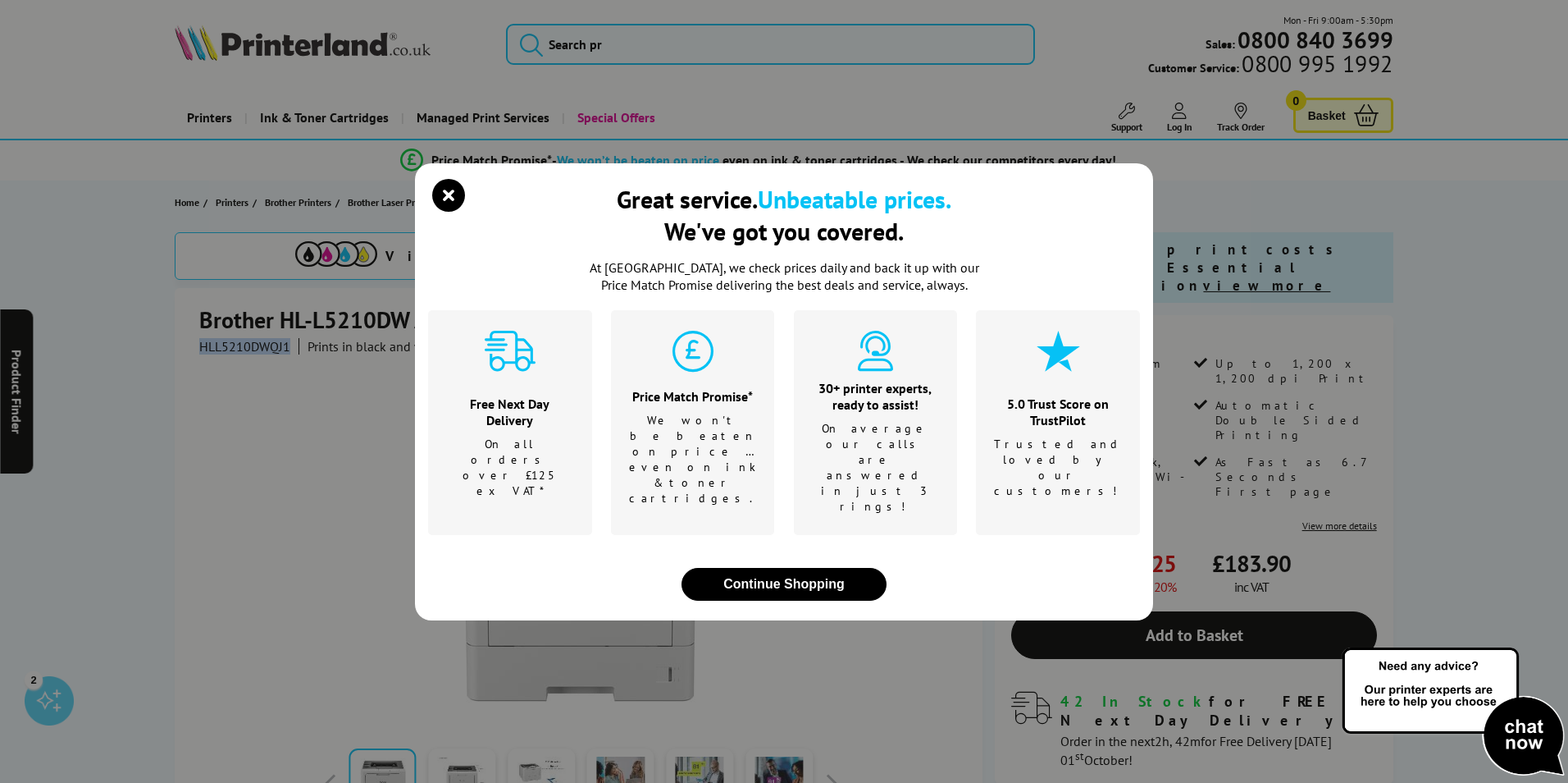
copy span "HLL5210DWQJ1"
click at [454, 212] on icon "close modal" at bounding box center [449, 195] width 32 height 32
